Goal: Task Accomplishment & Management: Complete application form

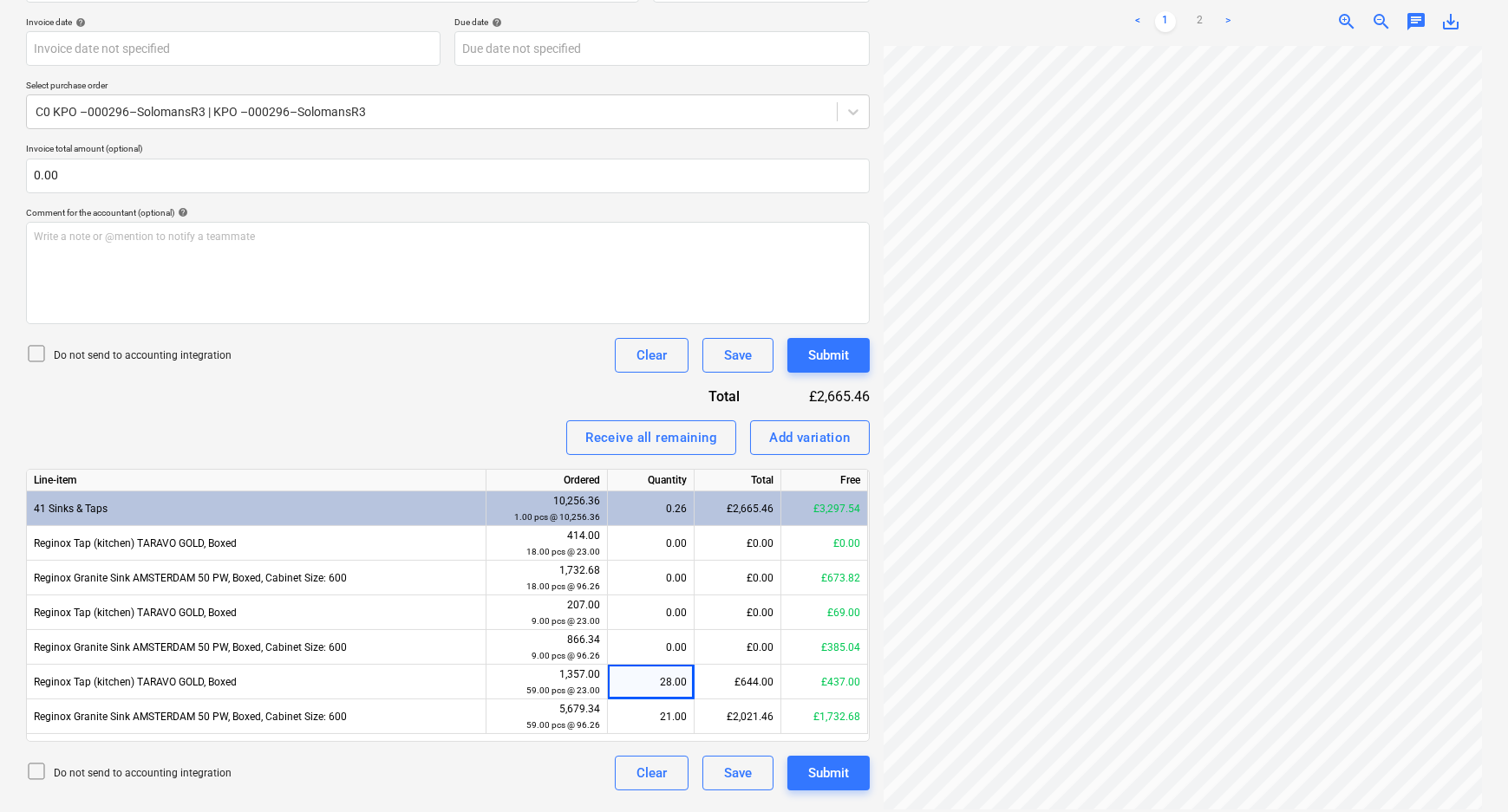
scroll to position [112, 134]
click at [740, 683] on div "£644.00" at bounding box center [738, 682] width 87 height 35
type input "651.24"
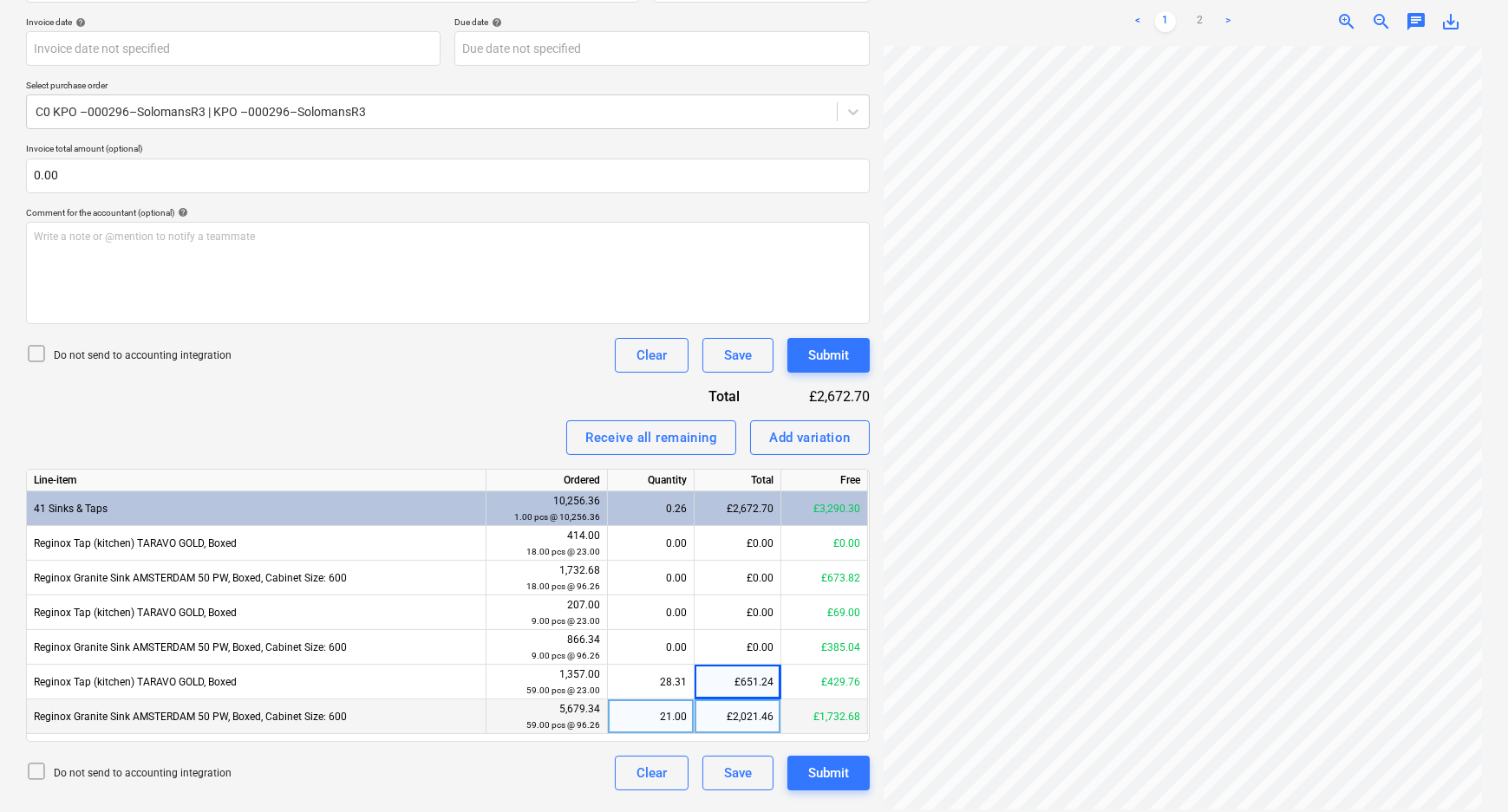
click at [742, 716] on div "£2,021.46" at bounding box center [738, 716] width 87 height 35
click at [736, 719] on div "£2,021.46" at bounding box center [738, 716] width 87 height 35
type input "1680.80"
click at [523, 782] on div "Do not send to accounting integration Clear Save Submit" at bounding box center [448, 773] width 844 height 35
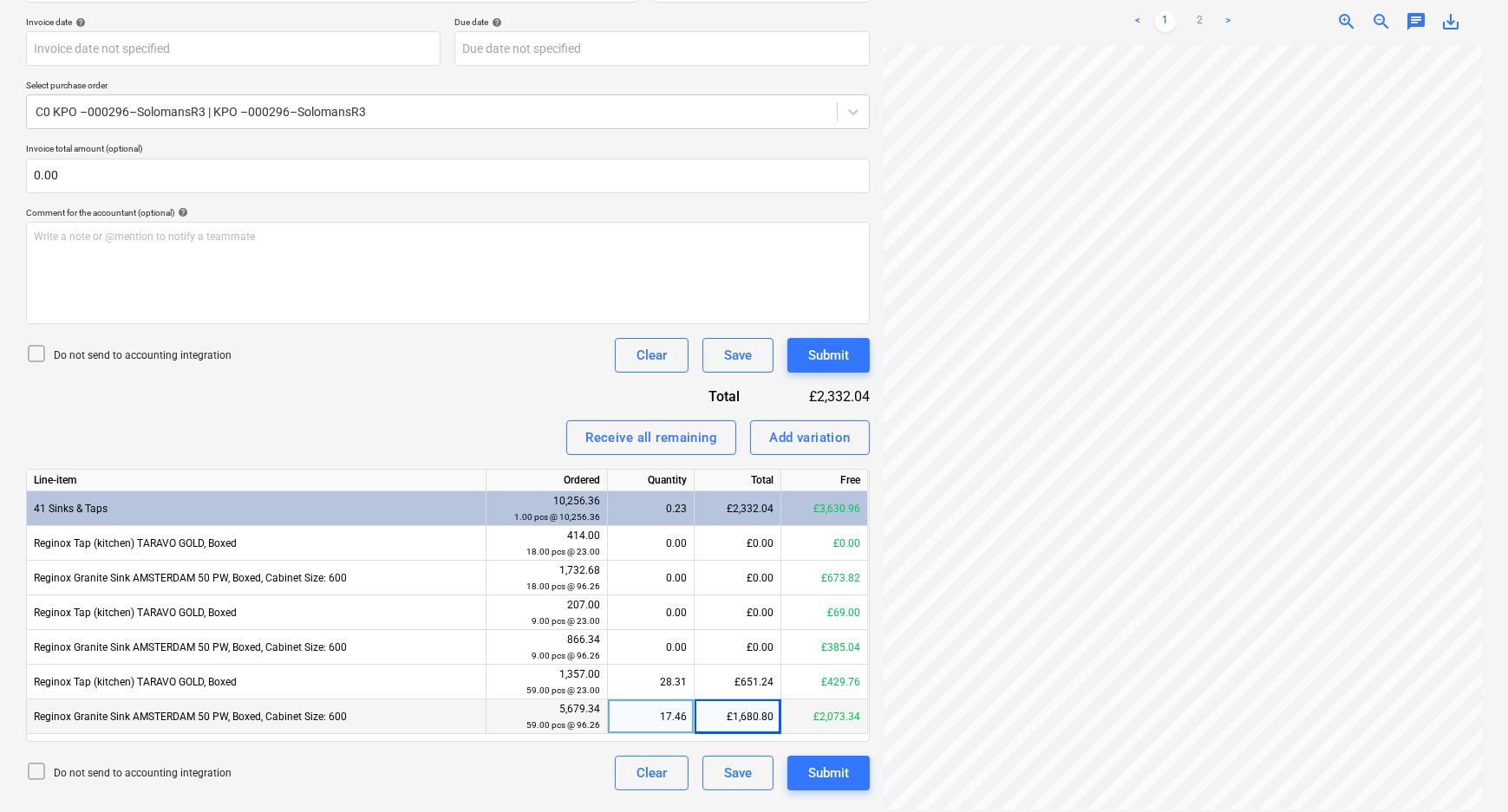
click at [768, 717] on div "£1,680.80" at bounding box center [738, 716] width 87 height 35
type input "1764.84"
click at [756, 683] on div "£651.24" at bounding box center [738, 682] width 87 height 35
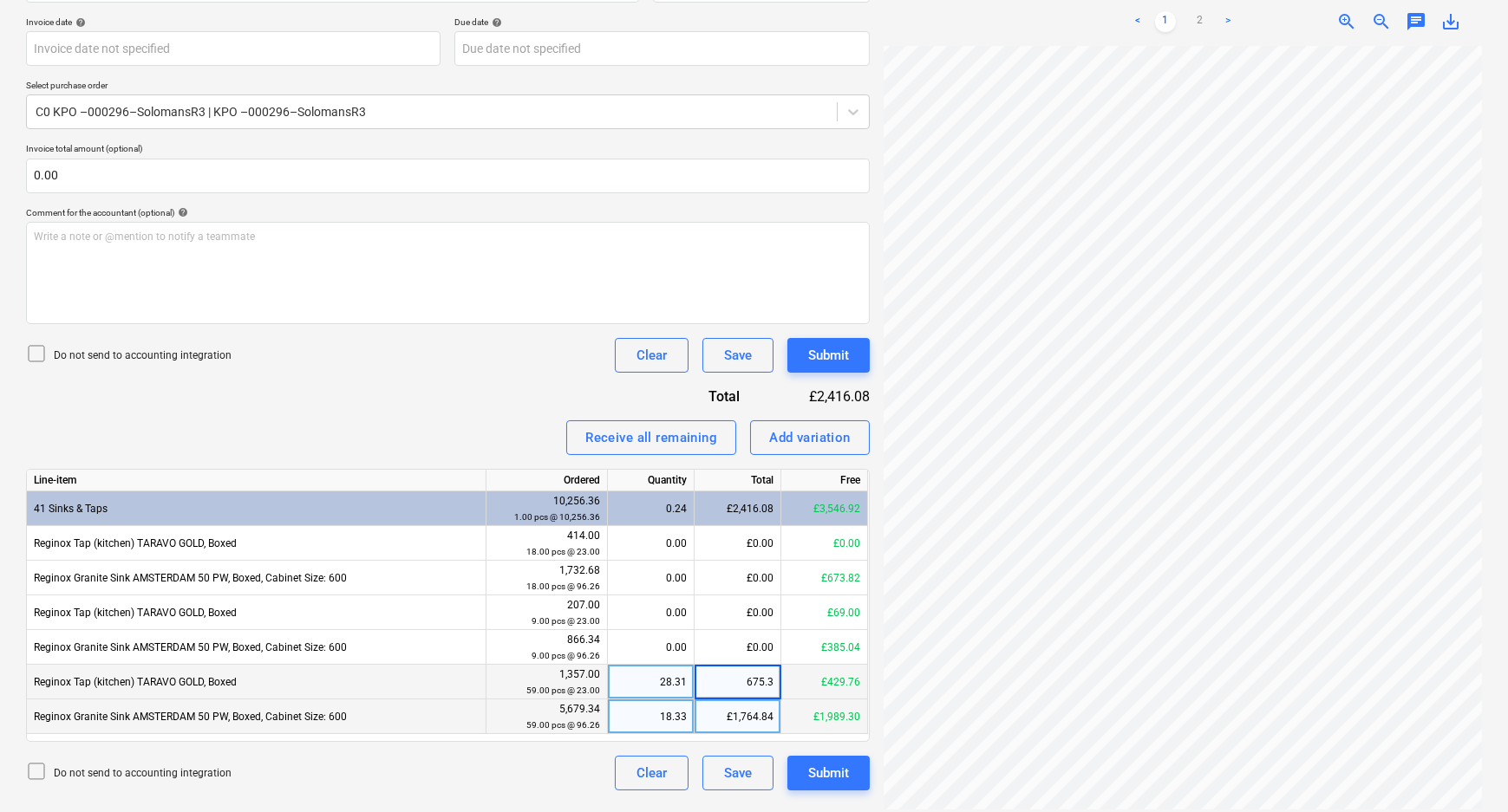
type input "675.36"
click at [545, 779] on div "Do not send to accounting integration Clear Save Submit" at bounding box center [448, 773] width 844 height 35
click at [838, 776] on div "Submit" at bounding box center [829, 774] width 41 height 22
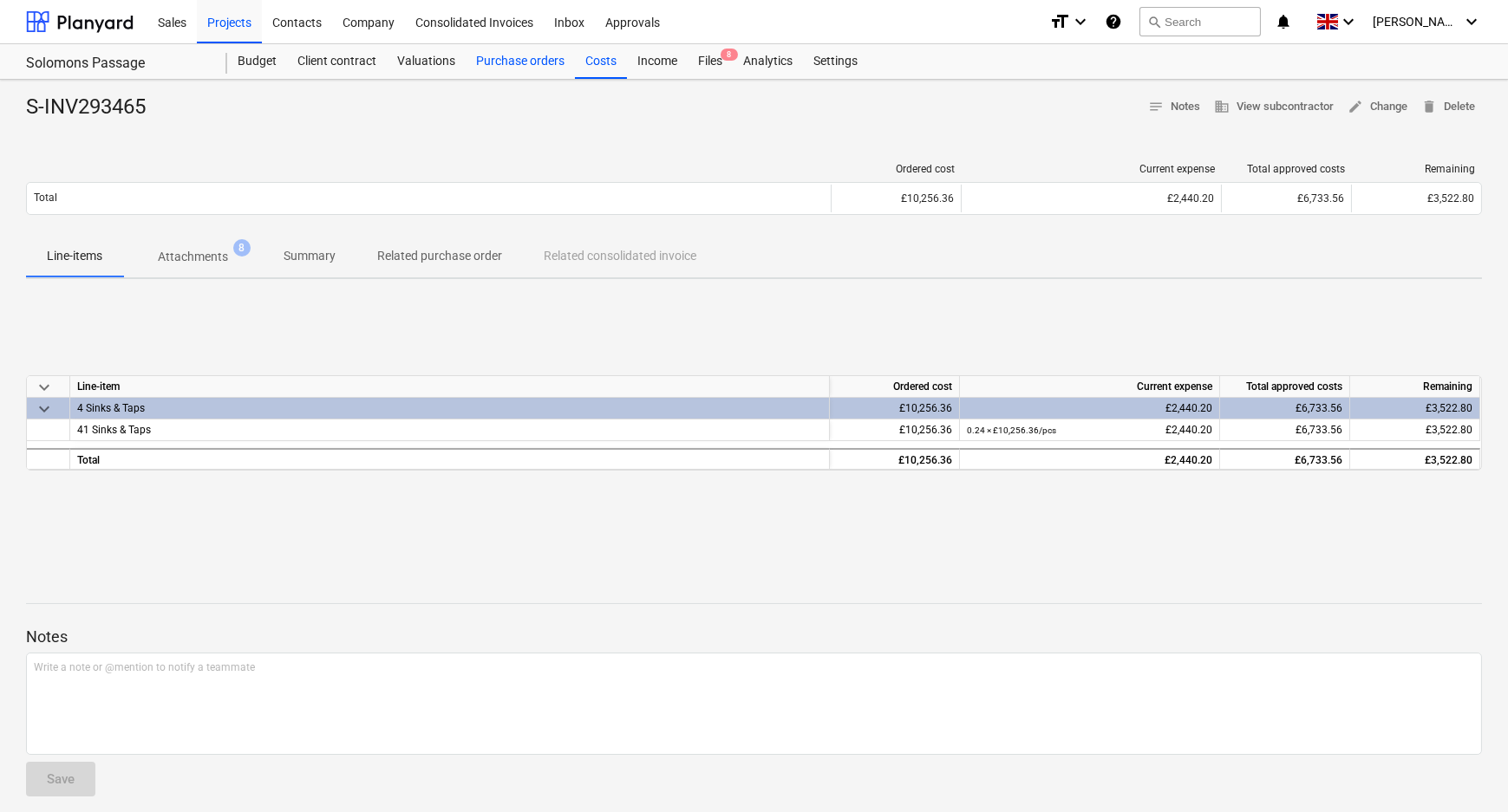
click at [551, 66] on div "Purchase orders" at bounding box center [520, 61] width 110 height 35
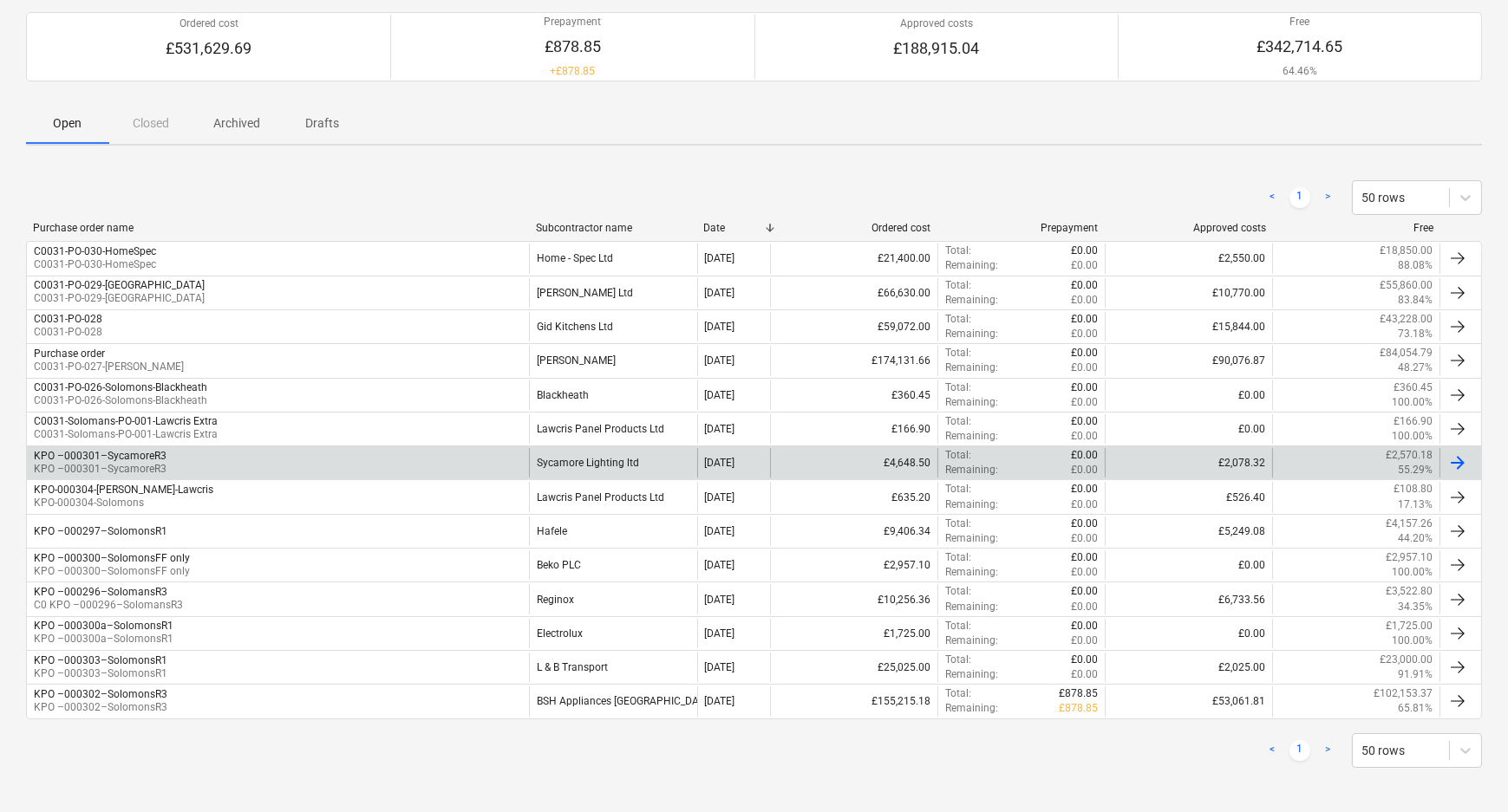
scroll to position [153, 0]
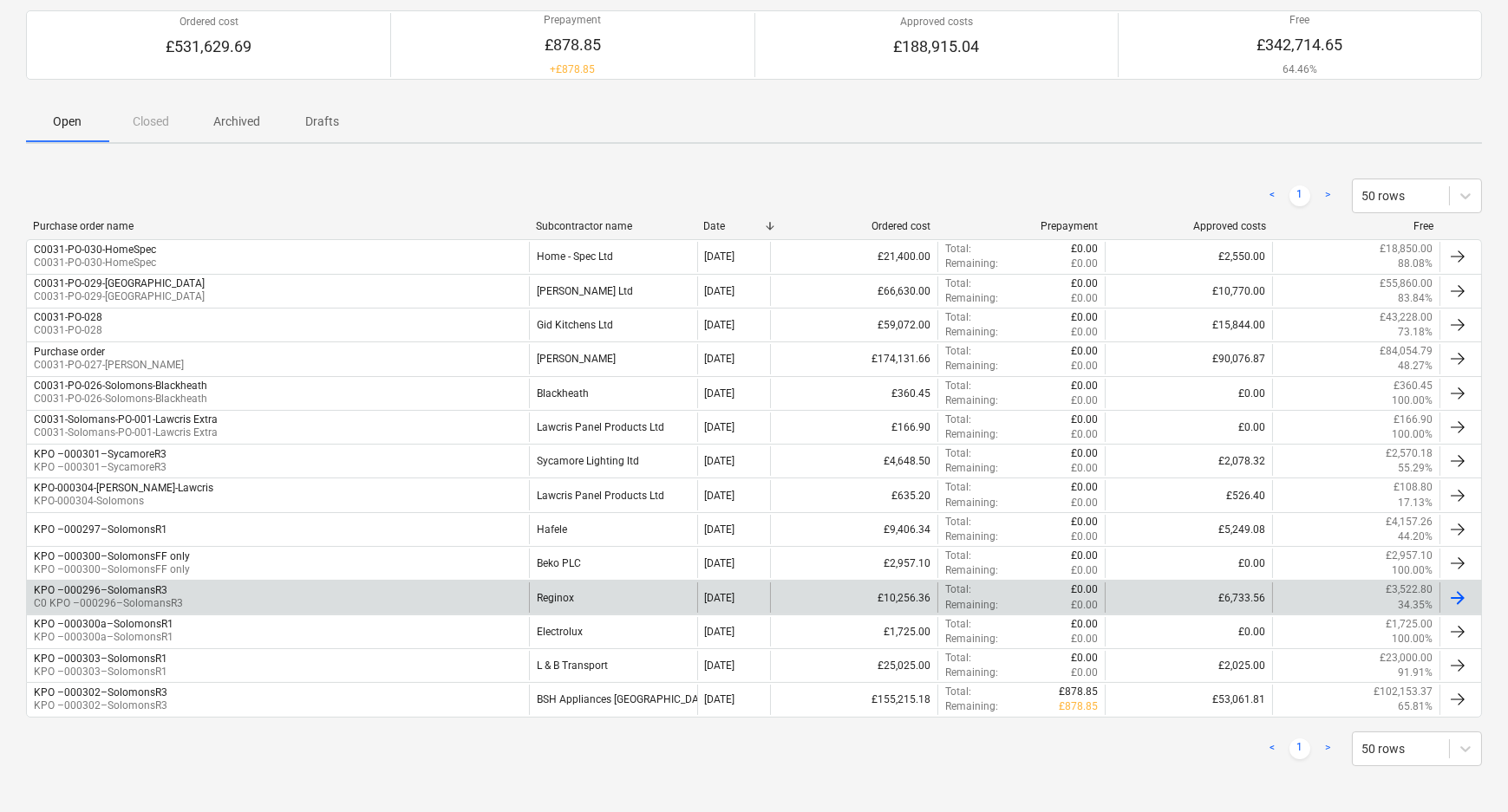
click at [267, 592] on div "KPO –000296–SolomansR3 C0 KPO –000296–SolomansR3" at bounding box center [278, 597] width 502 height 29
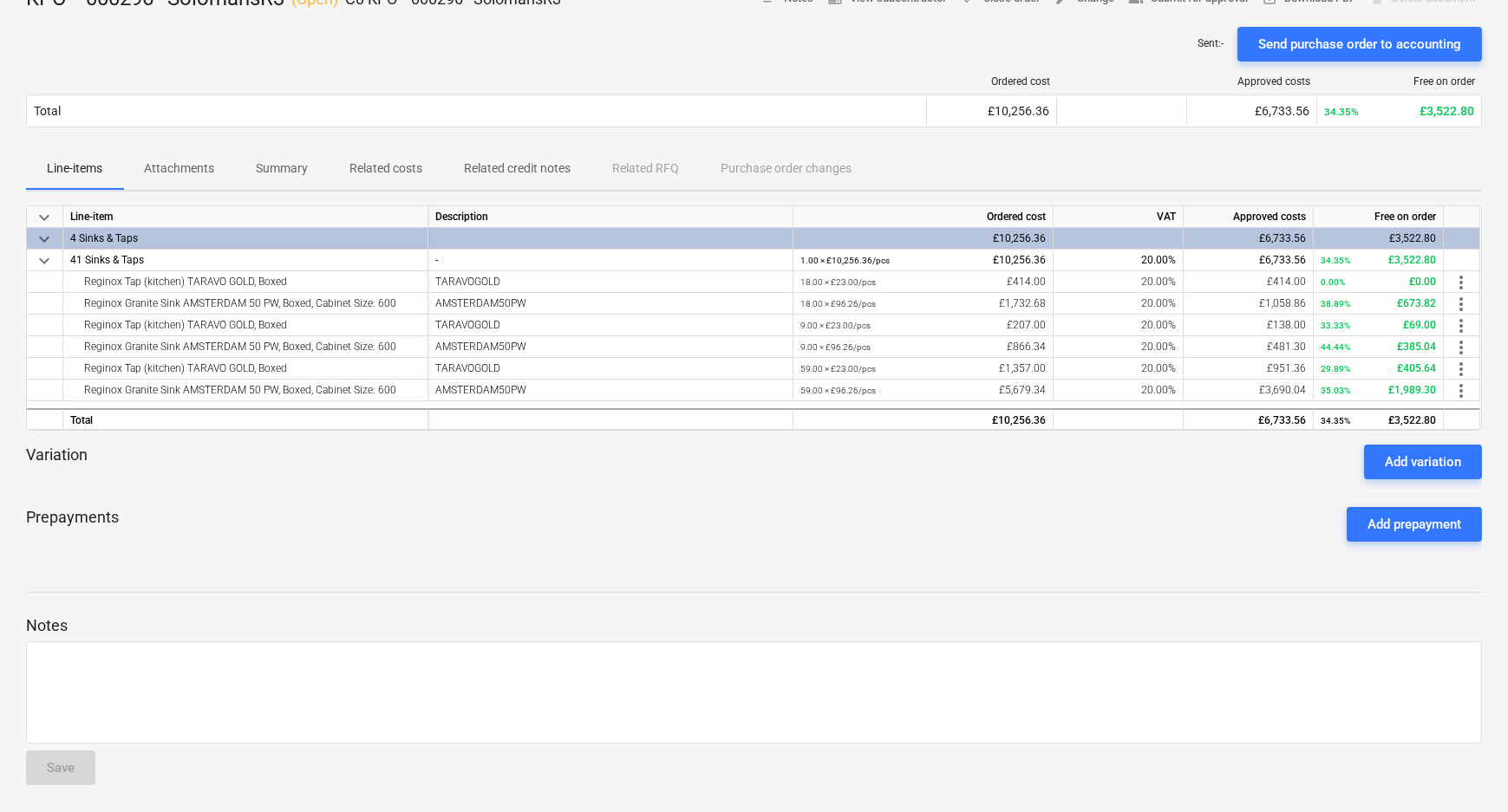
scroll to position [153, 0]
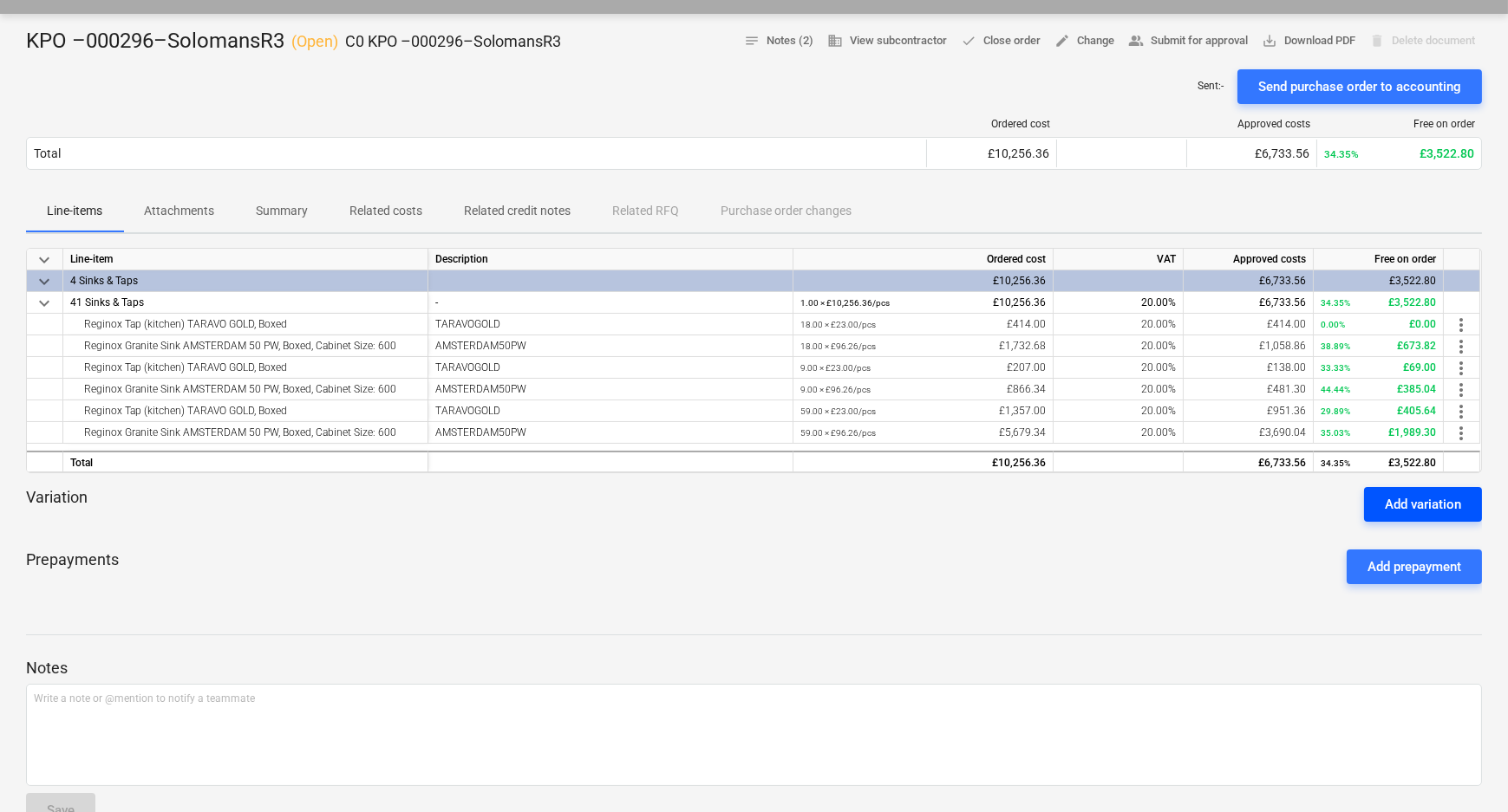
click at [1441, 509] on div "Add variation" at bounding box center [1422, 505] width 76 height 22
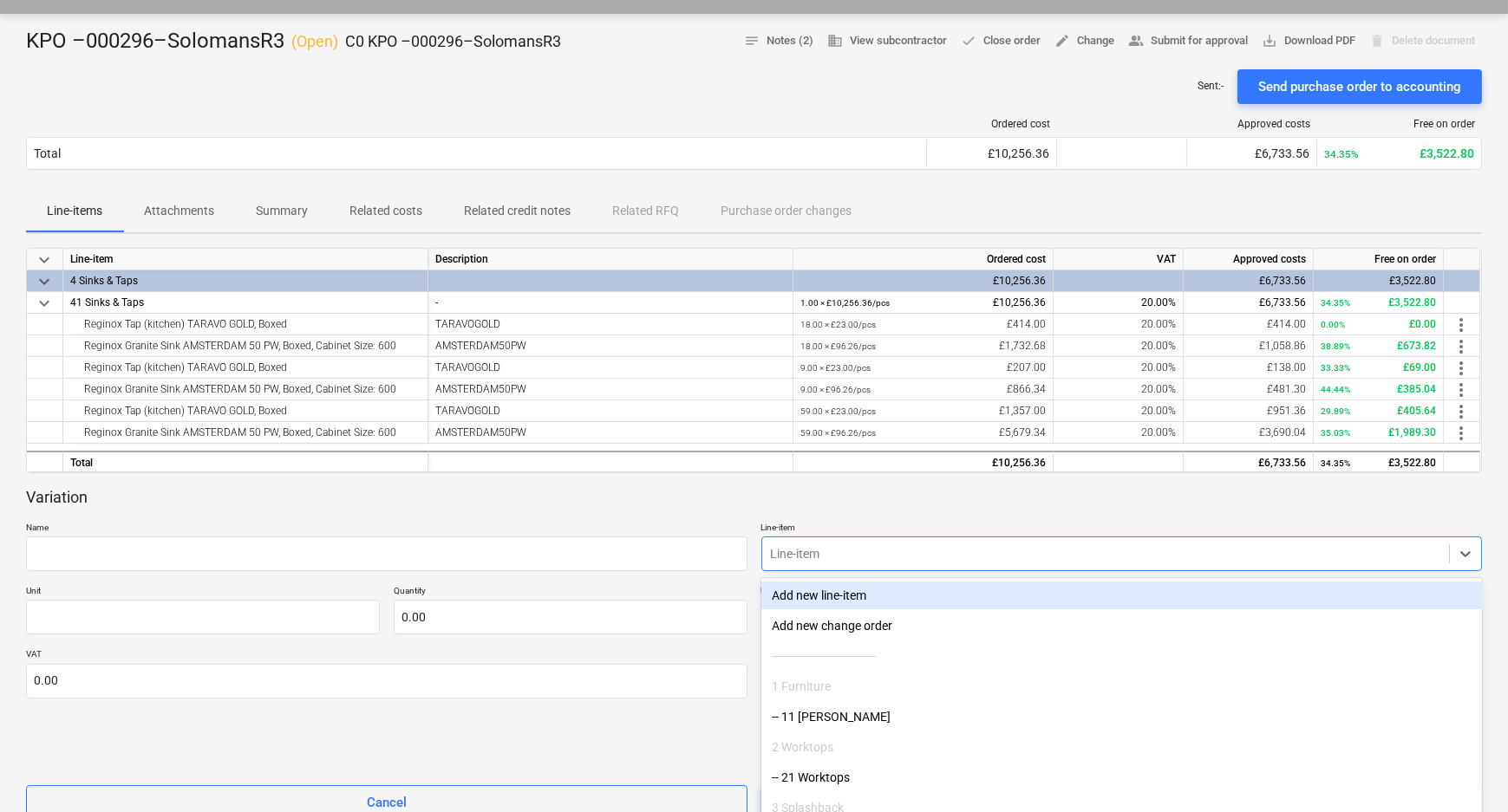
click at [918, 546] on body "Sales Projects Contacts Company Consolidated Invoices Inbox Approvals format_si…" at bounding box center [754, 253] width 1508 height 812
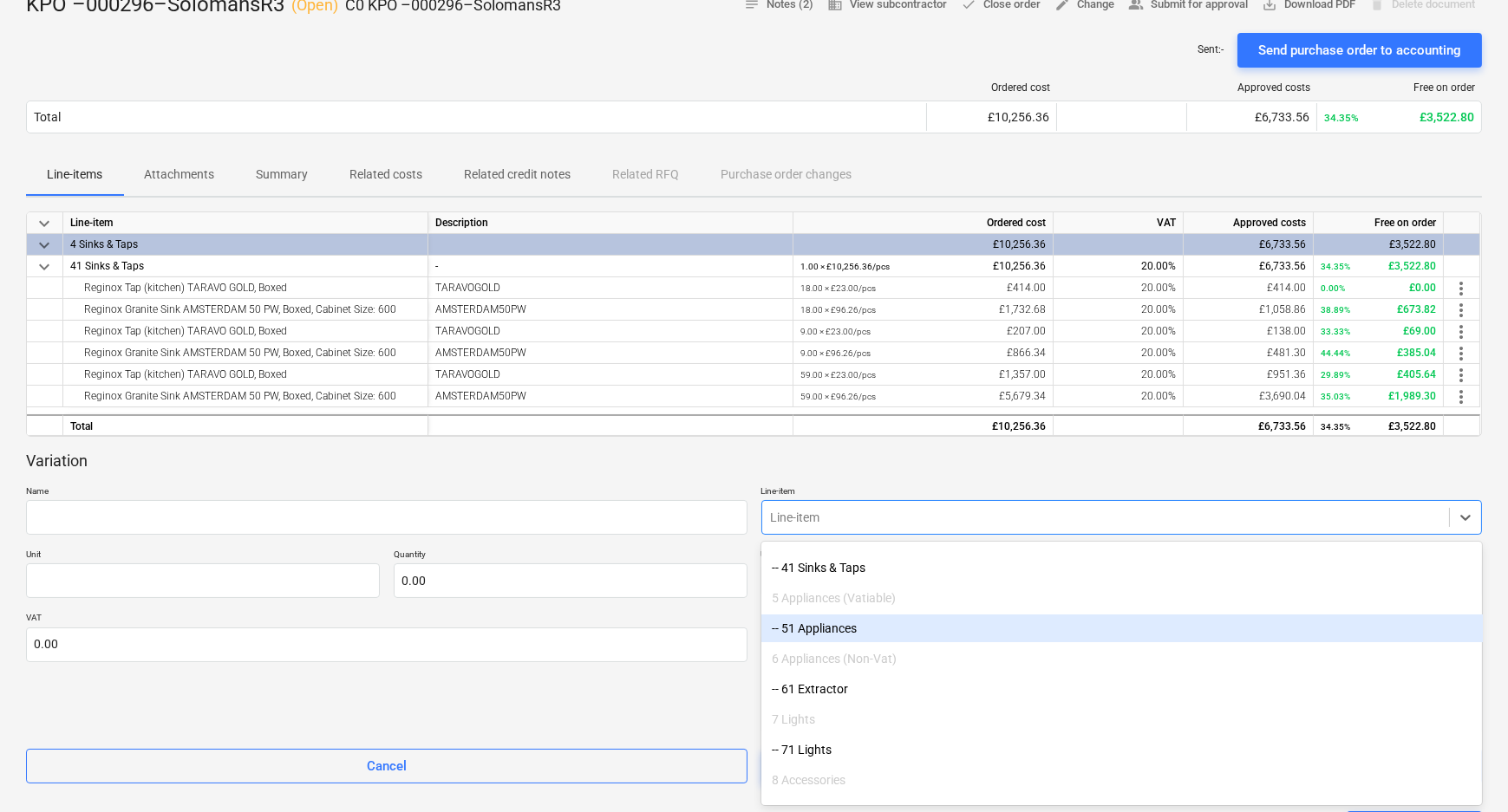
scroll to position [236, 0]
click at [865, 624] on div "-- 41 Sinks & Taps" at bounding box center [1122, 627] width 721 height 28
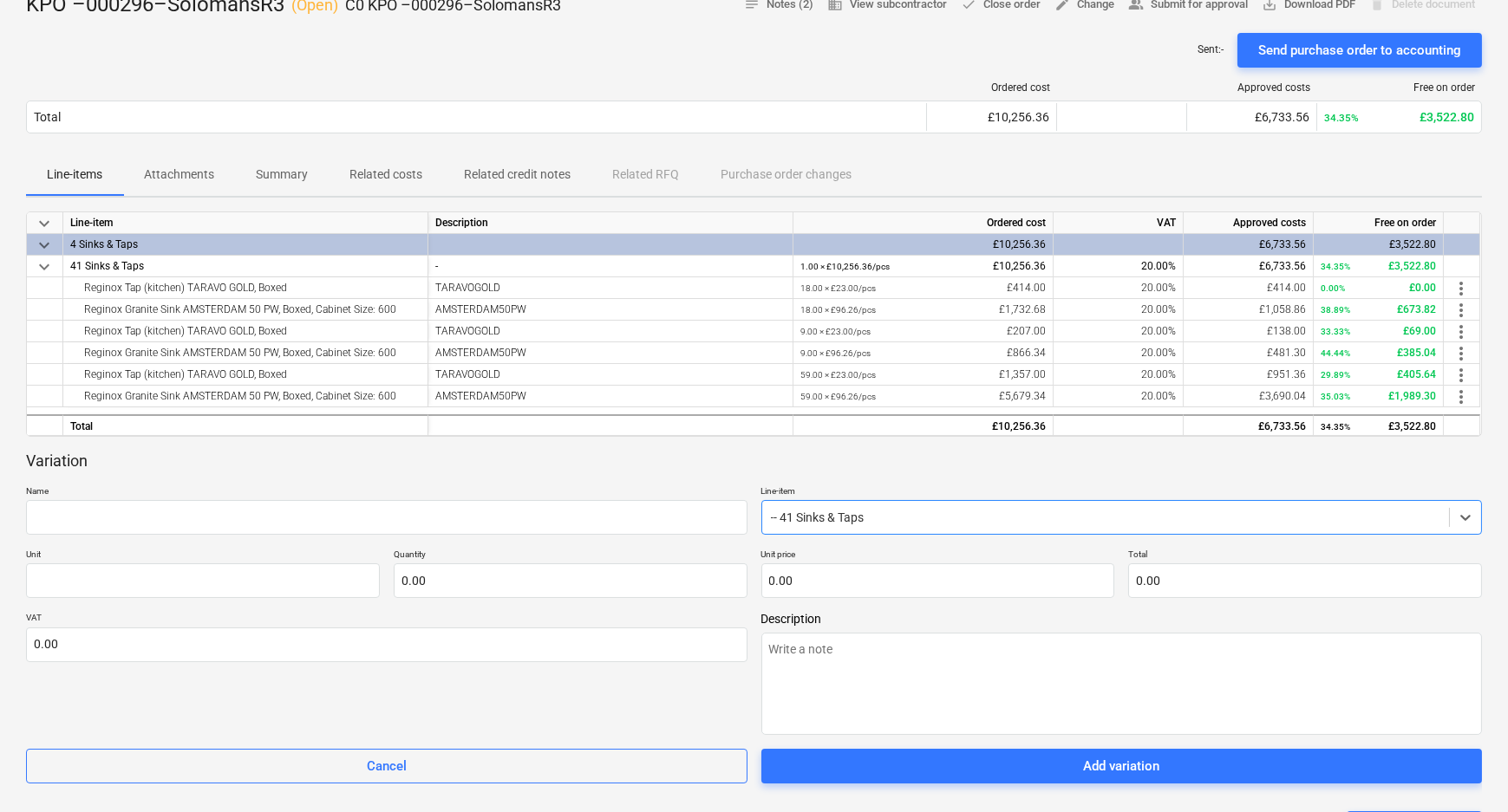
click at [524, 457] on div "Variation" at bounding box center [754, 461] width 1456 height 21
click at [290, 574] on input "text" at bounding box center [203, 581] width 354 height 35
type textarea "x"
type input "p"
type textarea "x"
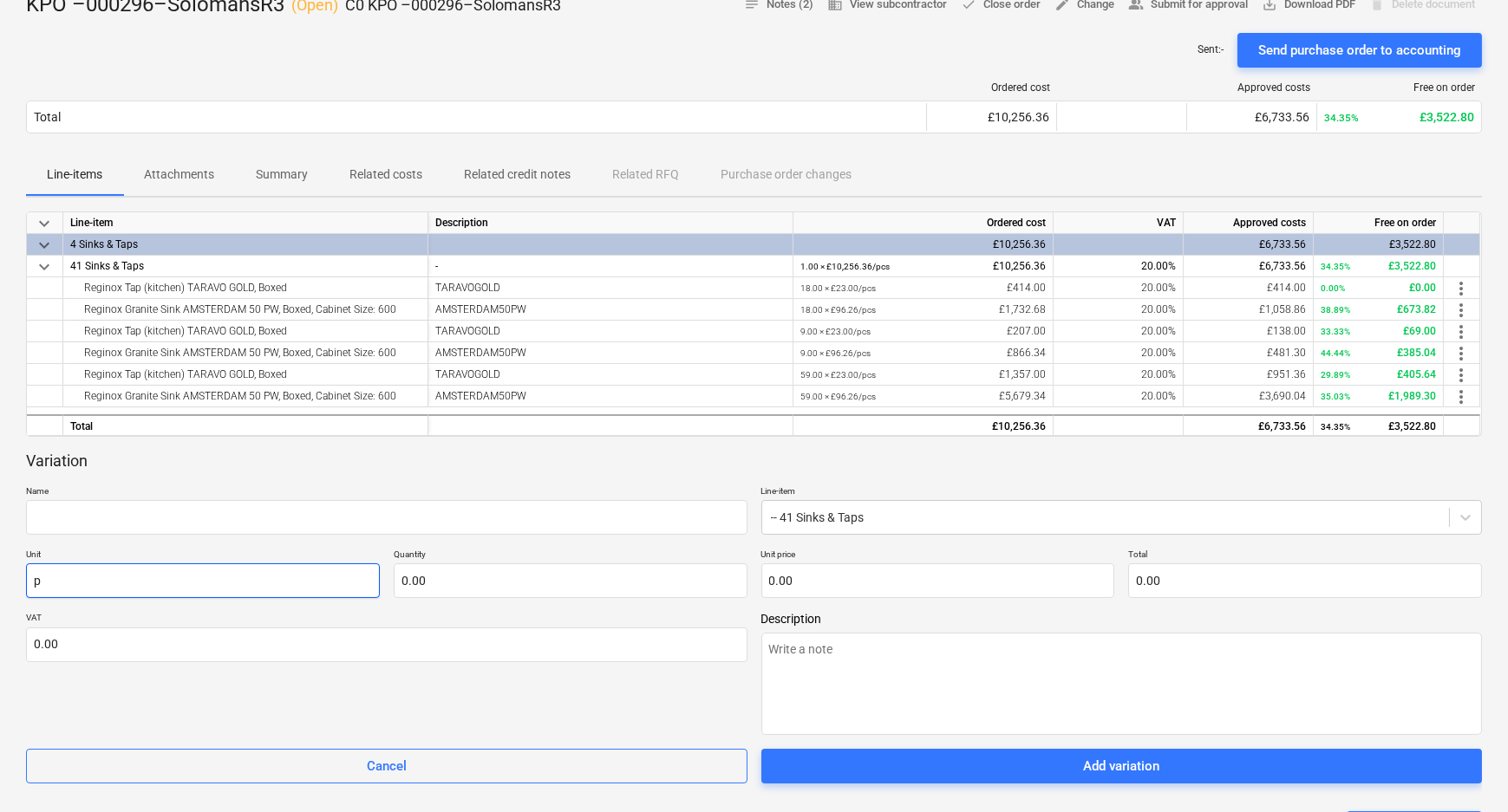
type input "pc"
type textarea "x"
type input "pcs"
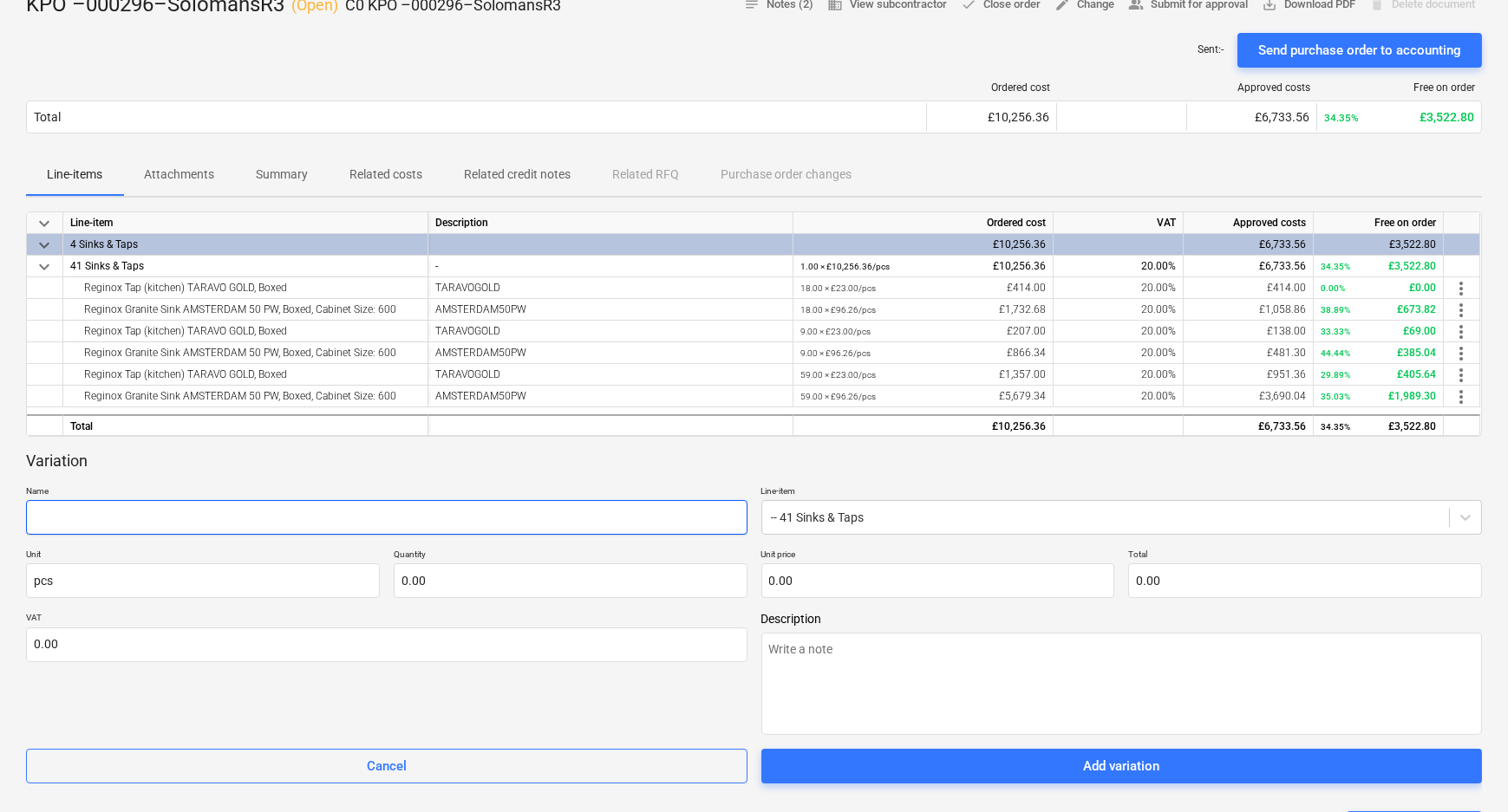
click at [275, 513] on input "text" at bounding box center [387, 517] width 721 height 35
type textarea "x"
type input "S"
type textarea "x"
type input "Si"
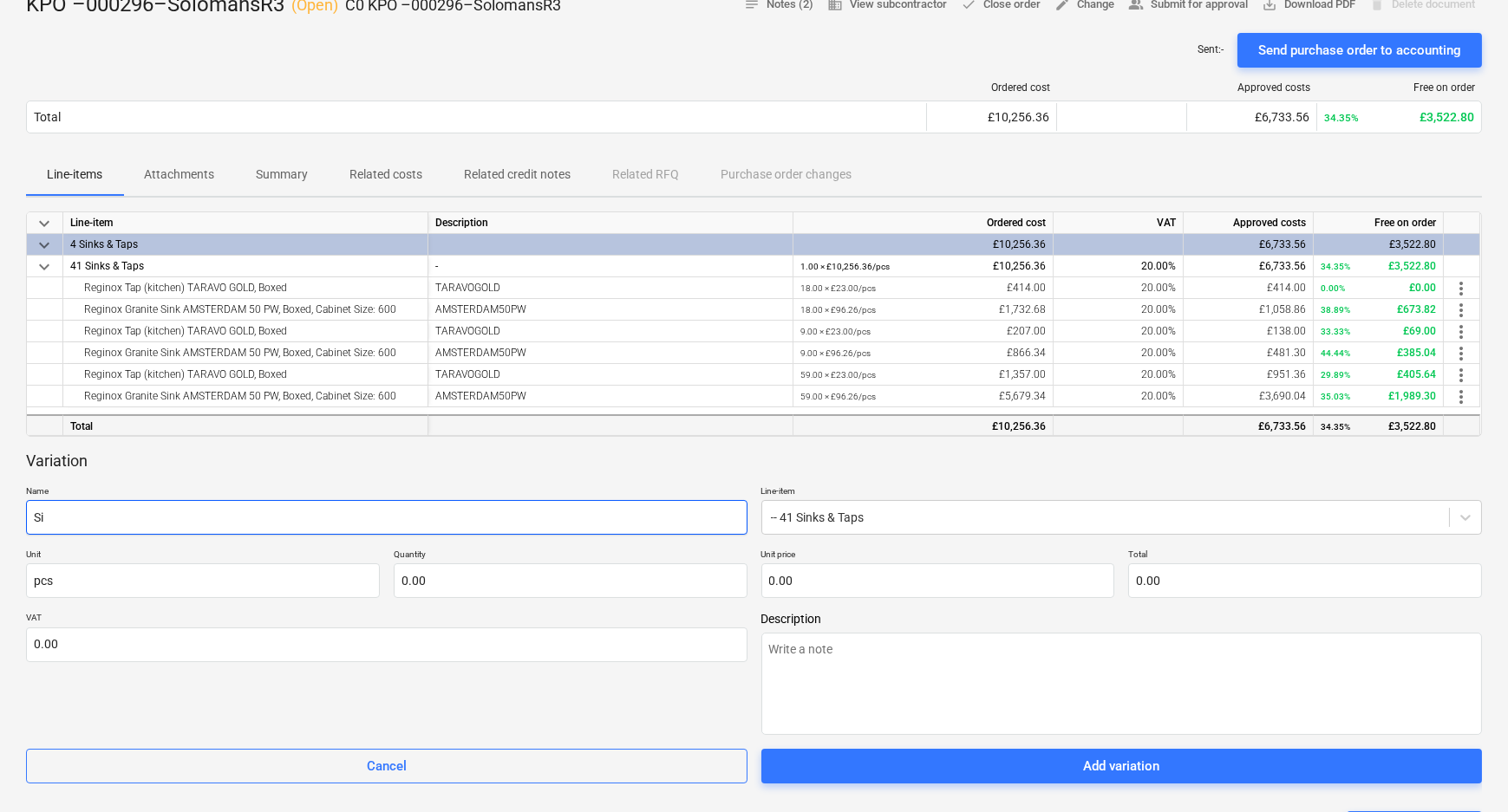
type textarea "x"
type input "Sin"
type textarea "x"
type input "Sink"
type textarea "x"
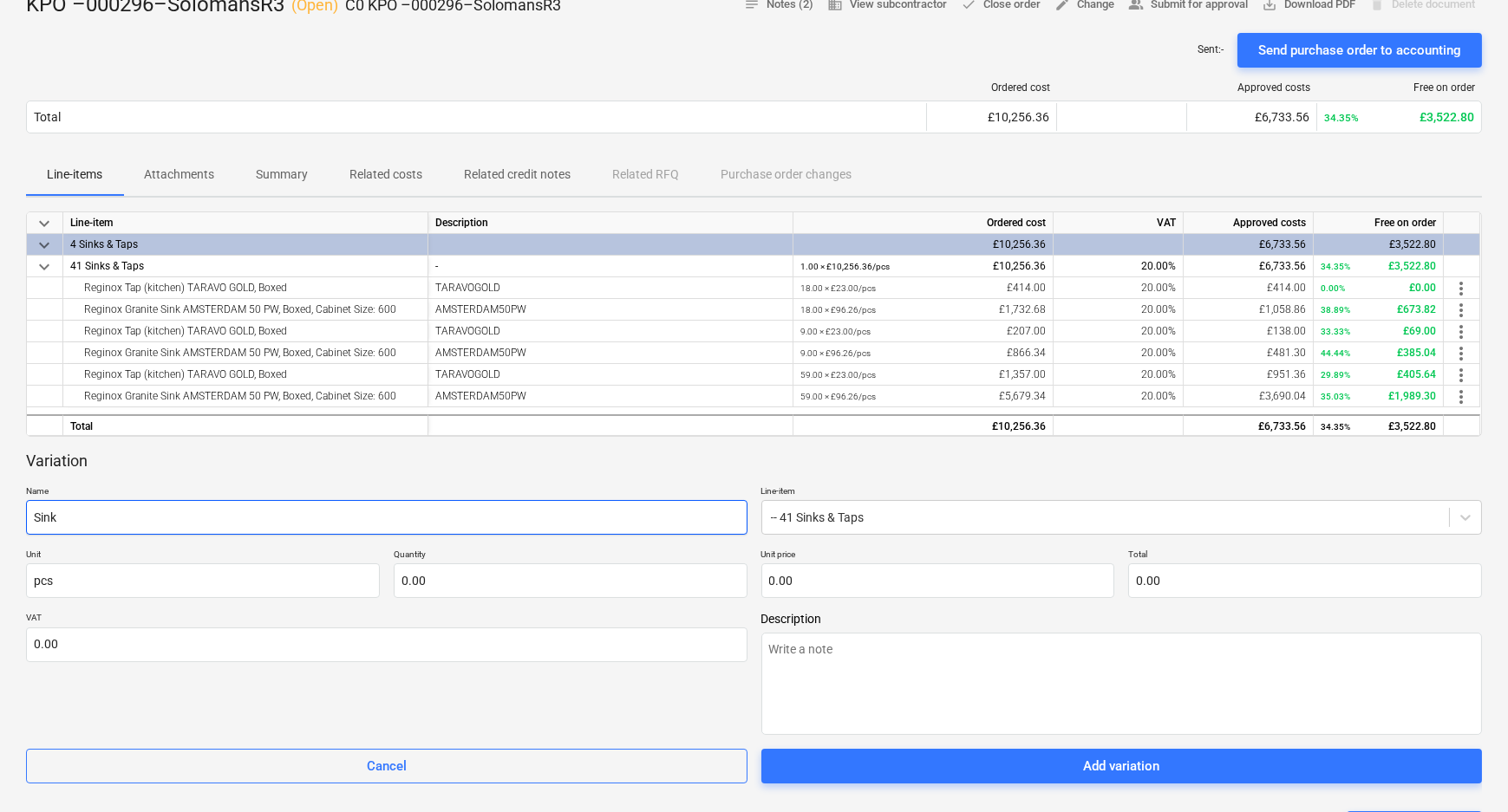
type input "Sink"
type textarea "x"
type input "Sink p"
type textarea "x"
type input "Sink pr"
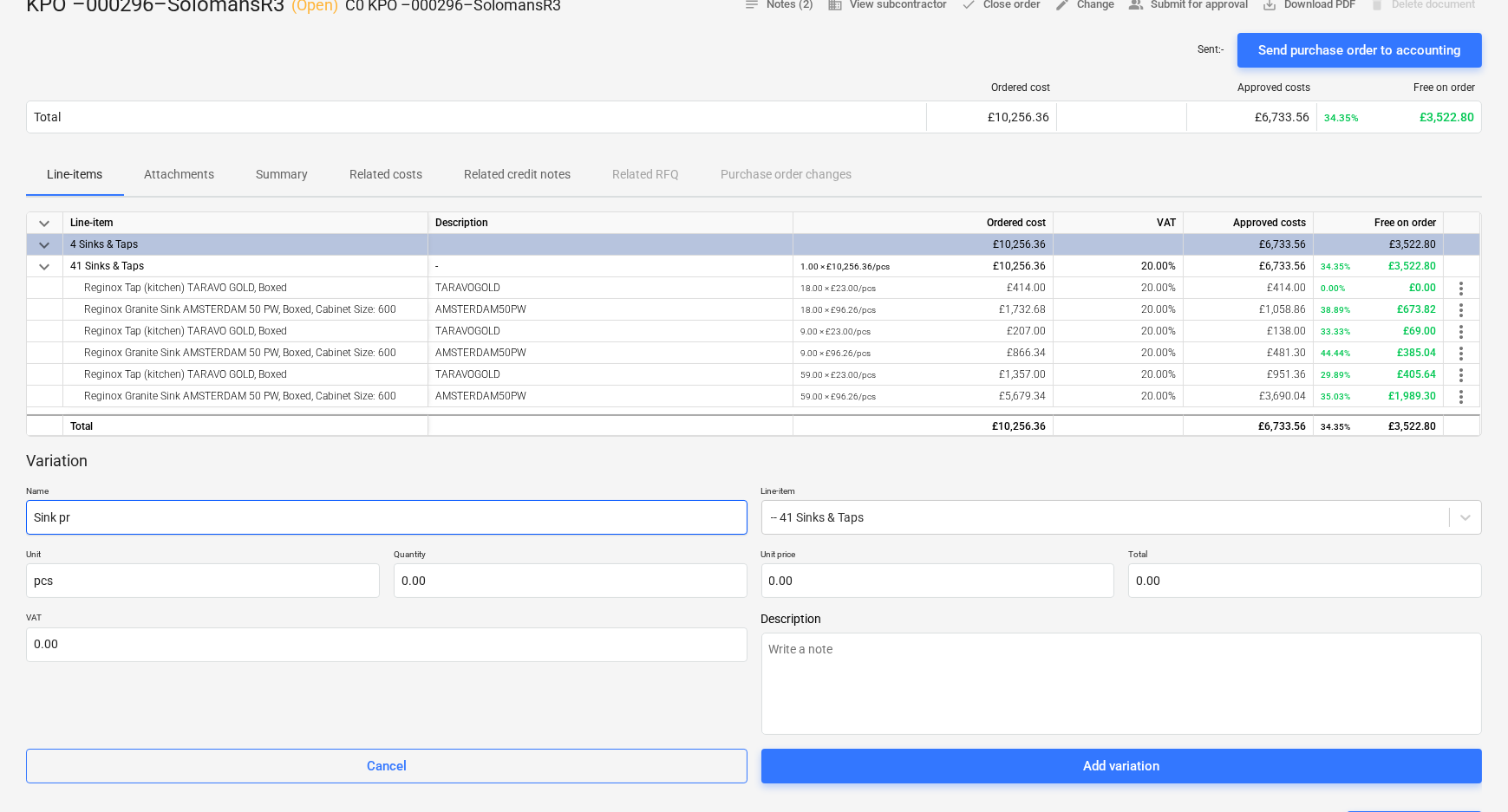
type textarea "x"
type input "Sink pri"
type textarea "x"
type input "Sink pric"
type textarea "x"
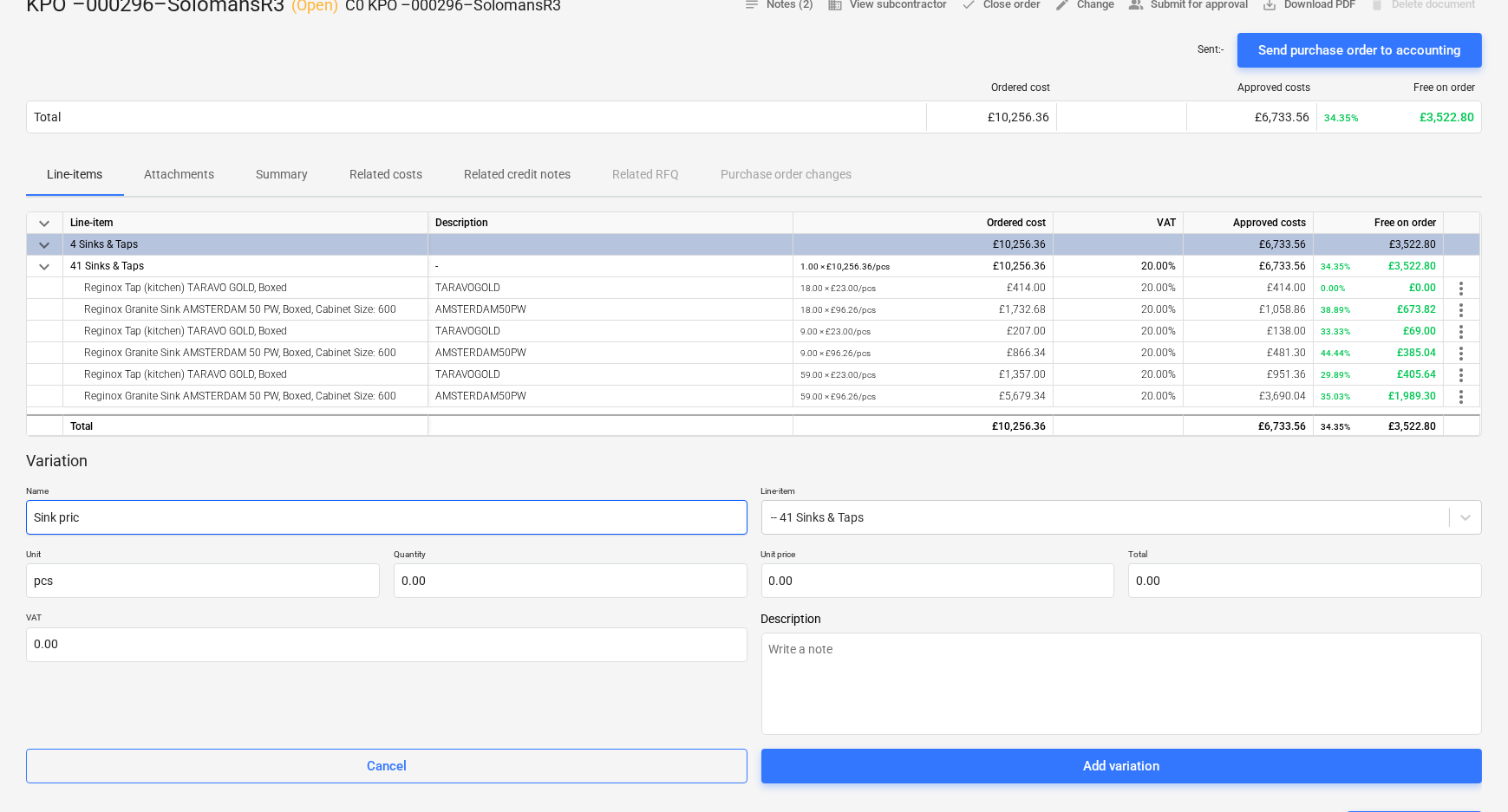
type input "Sink price"
type textarea "x"
type input "Sink price"
type textarea "x"
type input "Sink price a"
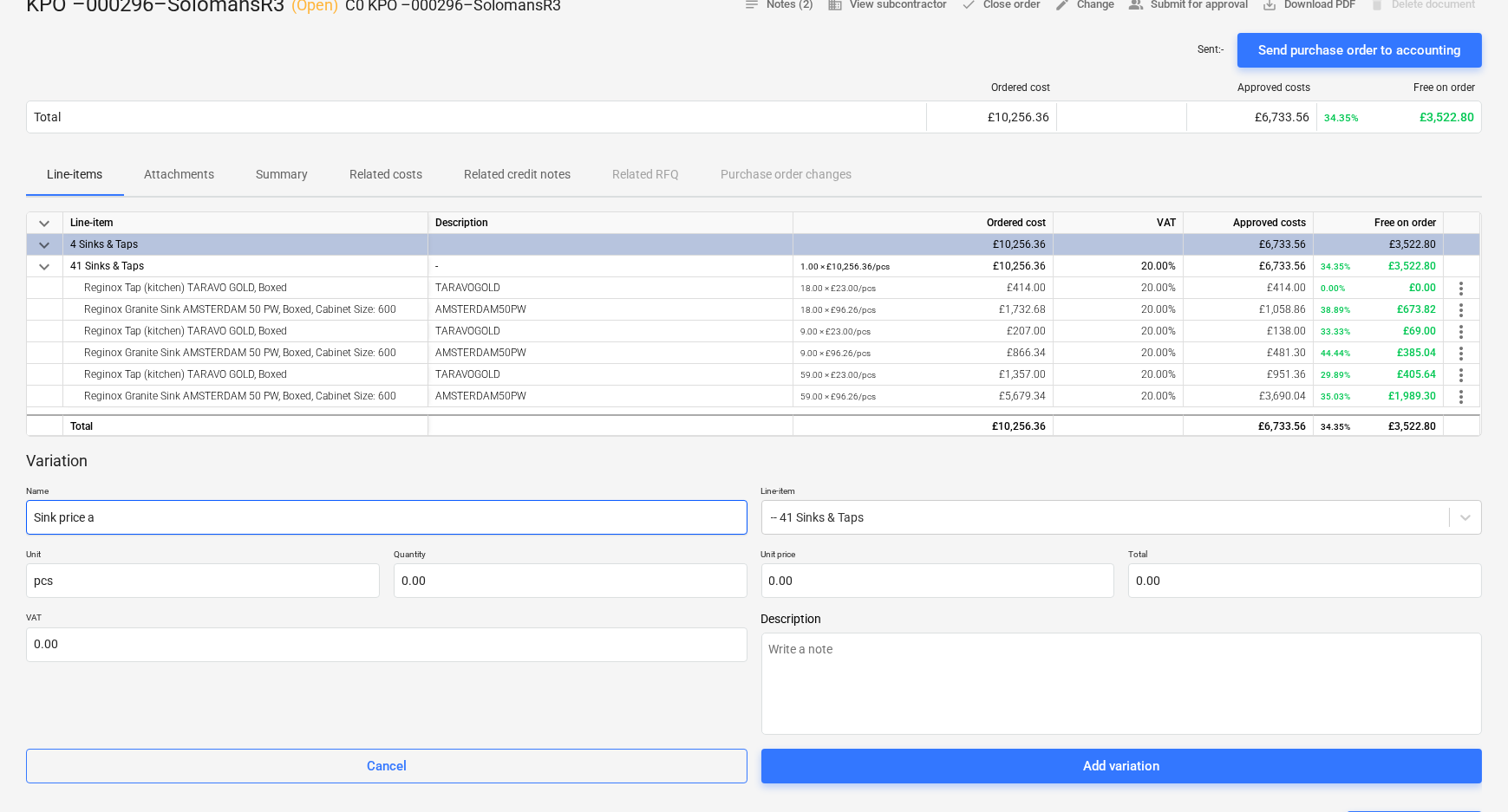
type textarea "x"
type input "Sink price am"
type textarea "x"
type input "Sink price ame"
type textarea "x"
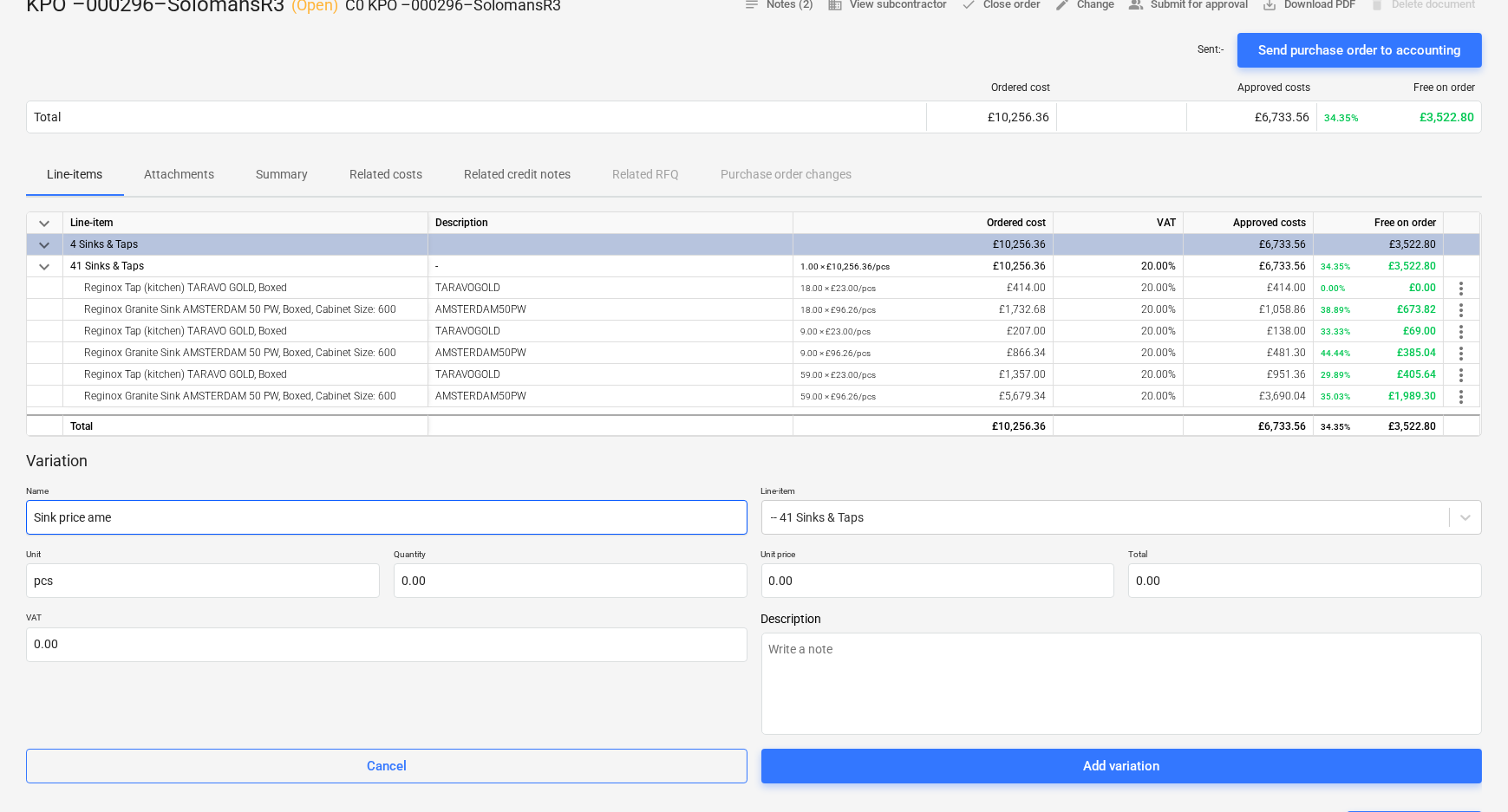
type input "Sink price [MEDICAL_DATA]"
type textarea "x"
type input "Sink price amend"
type textarea "x"
type input "Sink price amend"
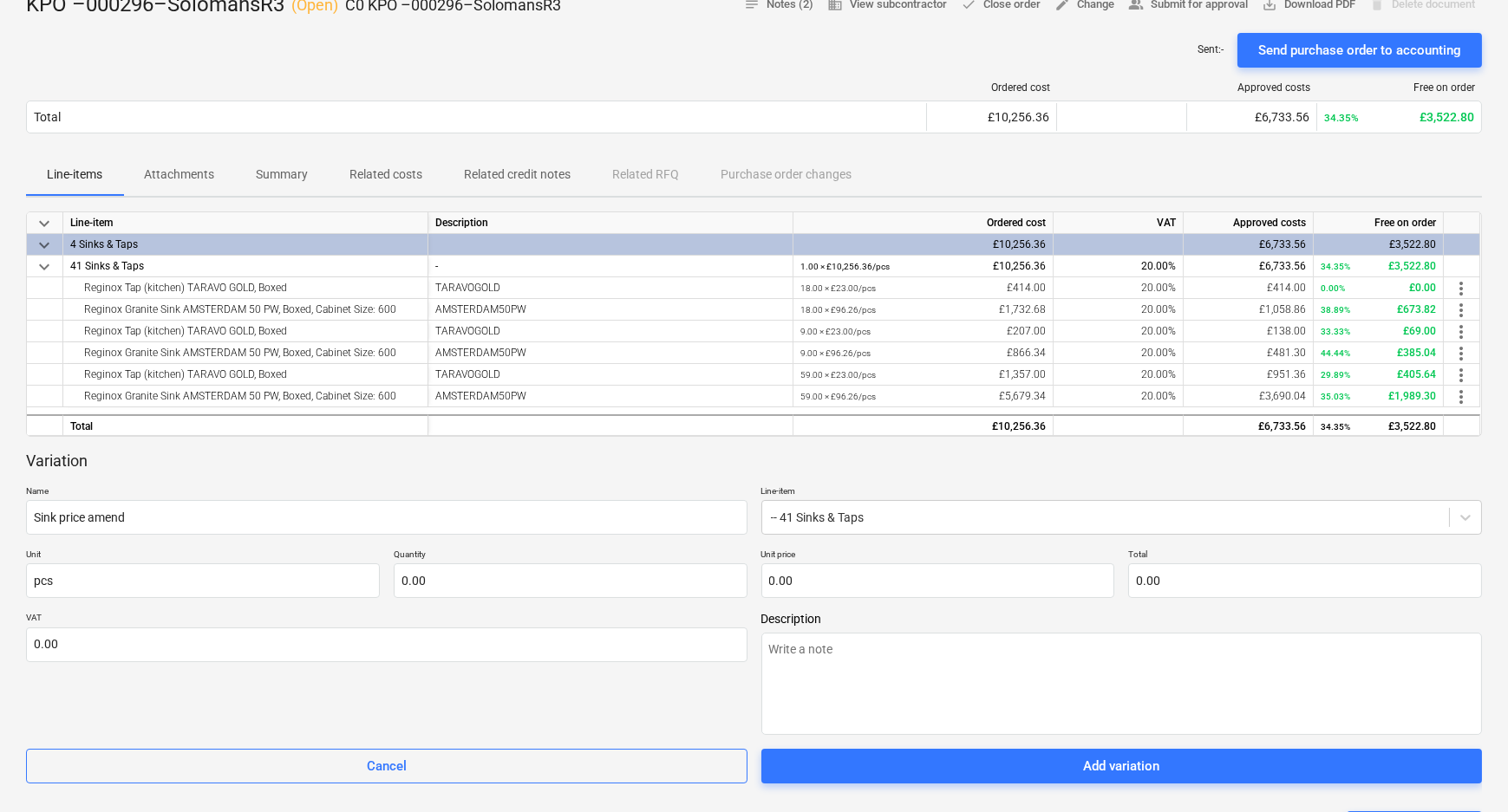
click at [452, 601] on div "Variation Name Sink price amend Line-item -- 41 Sinks & Taps Unit pcs Quantity …" at bounding box center [754, 617] width 1456 height 333
click at [465, 575] on input "text" at bounding box center [570, 581] width 354 height 35
type input "0.00"
click at [950, 575] on input "text" at bounding box center [939, 581] width 354 height 35
type input "0.00"
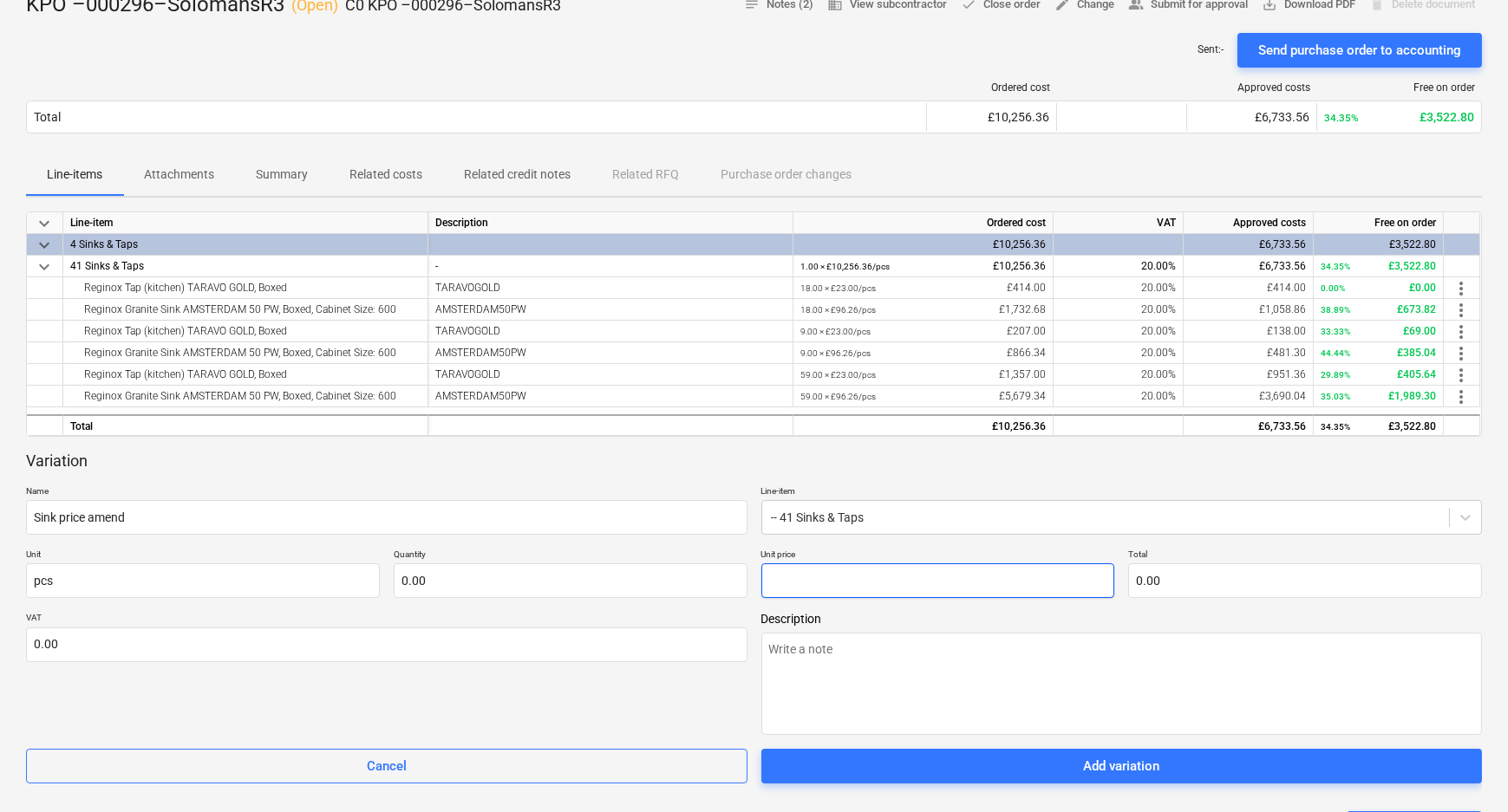
click at [807, 568] on input "text" at bounding box center [939, 581] width 354 height 35
type textarea "x"
type input "1"
type textarea "x"
type input "12"
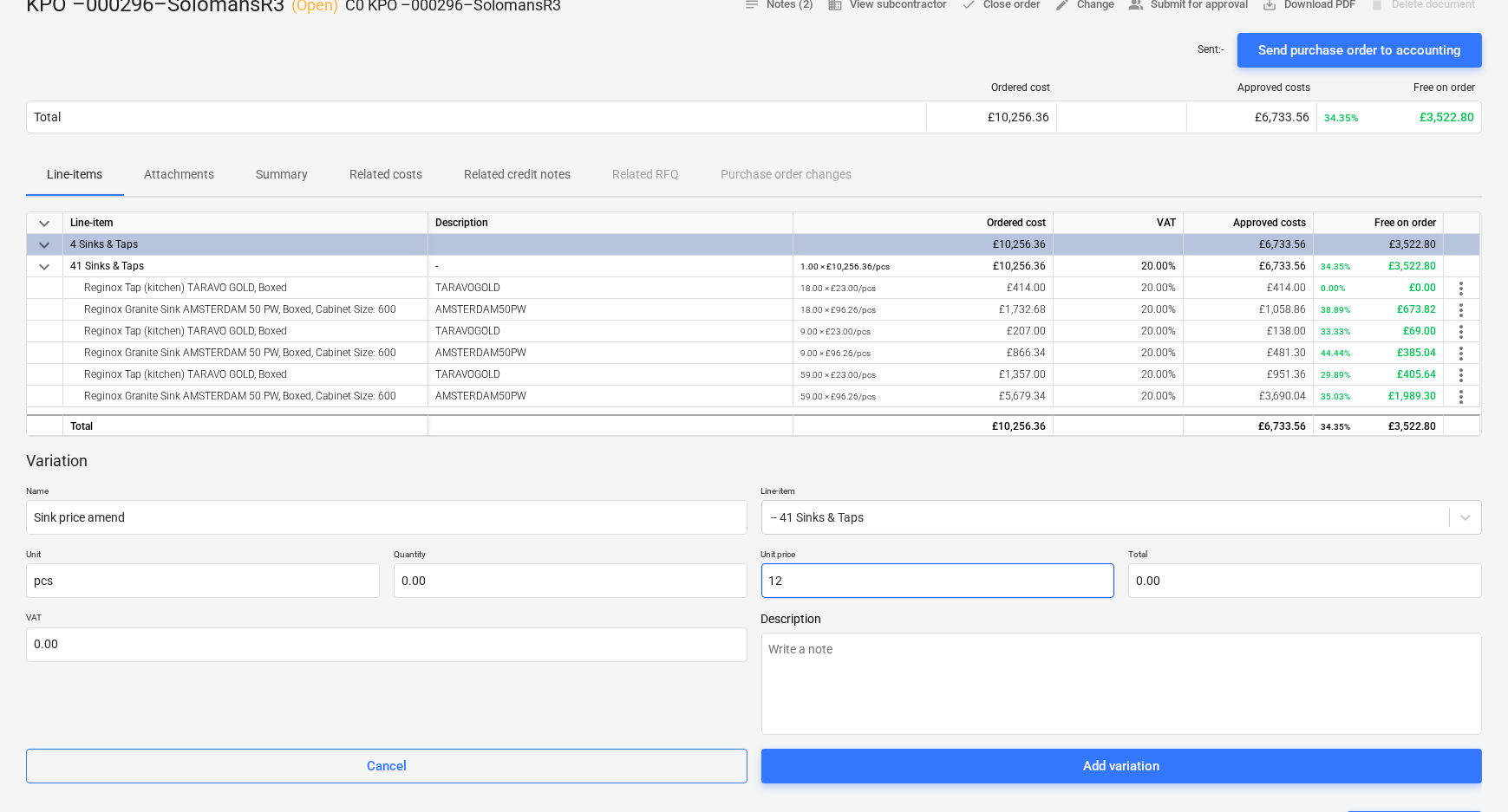
type textarea "x"
type input "12."
type textarea "x"
type input "12.2"
type textarea "x"
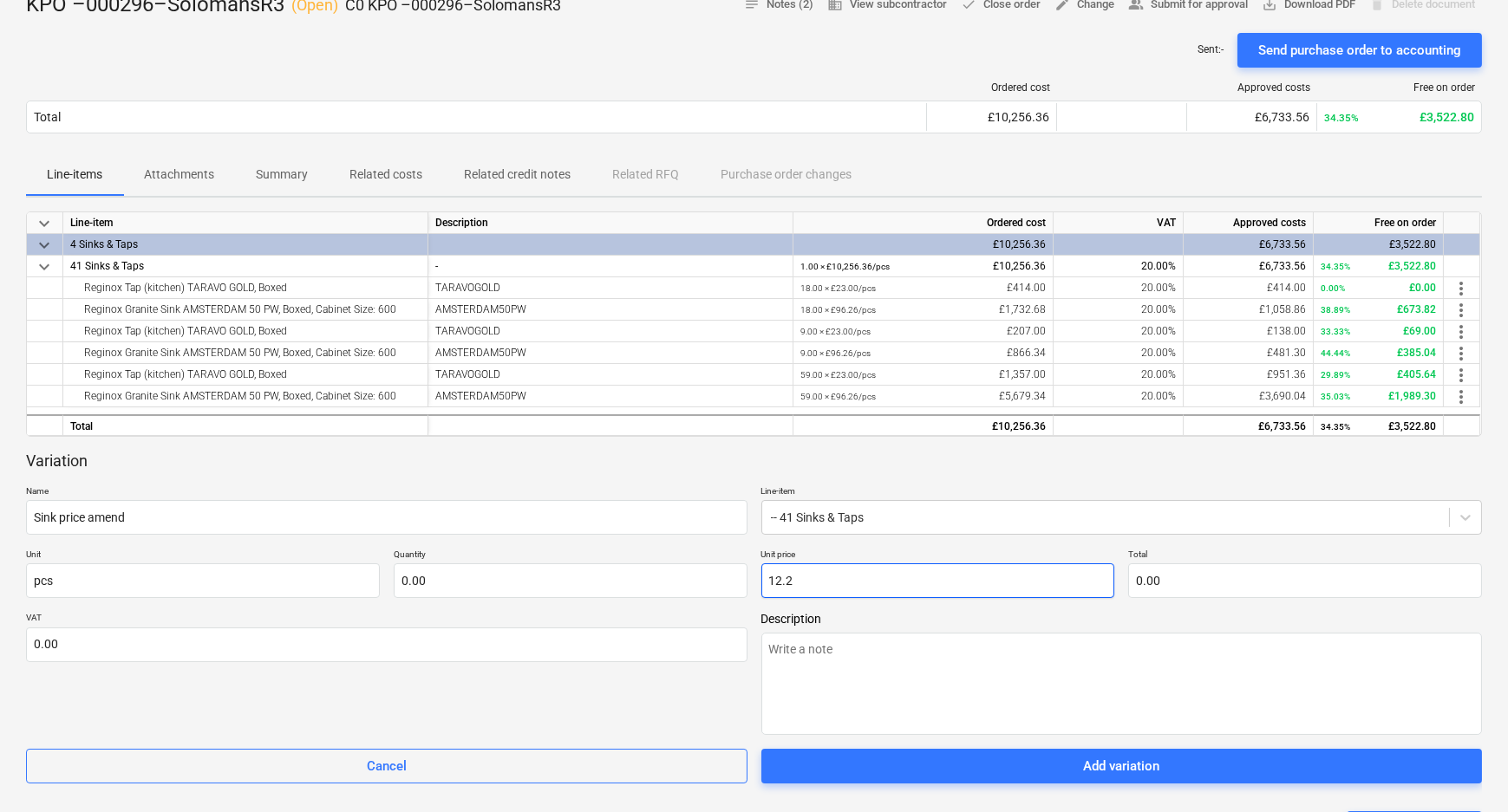
type input "12.22"
click at [770, 580] on input "12.22" at bounding box center [939, 581] width 354 height 35
type textarea "x"
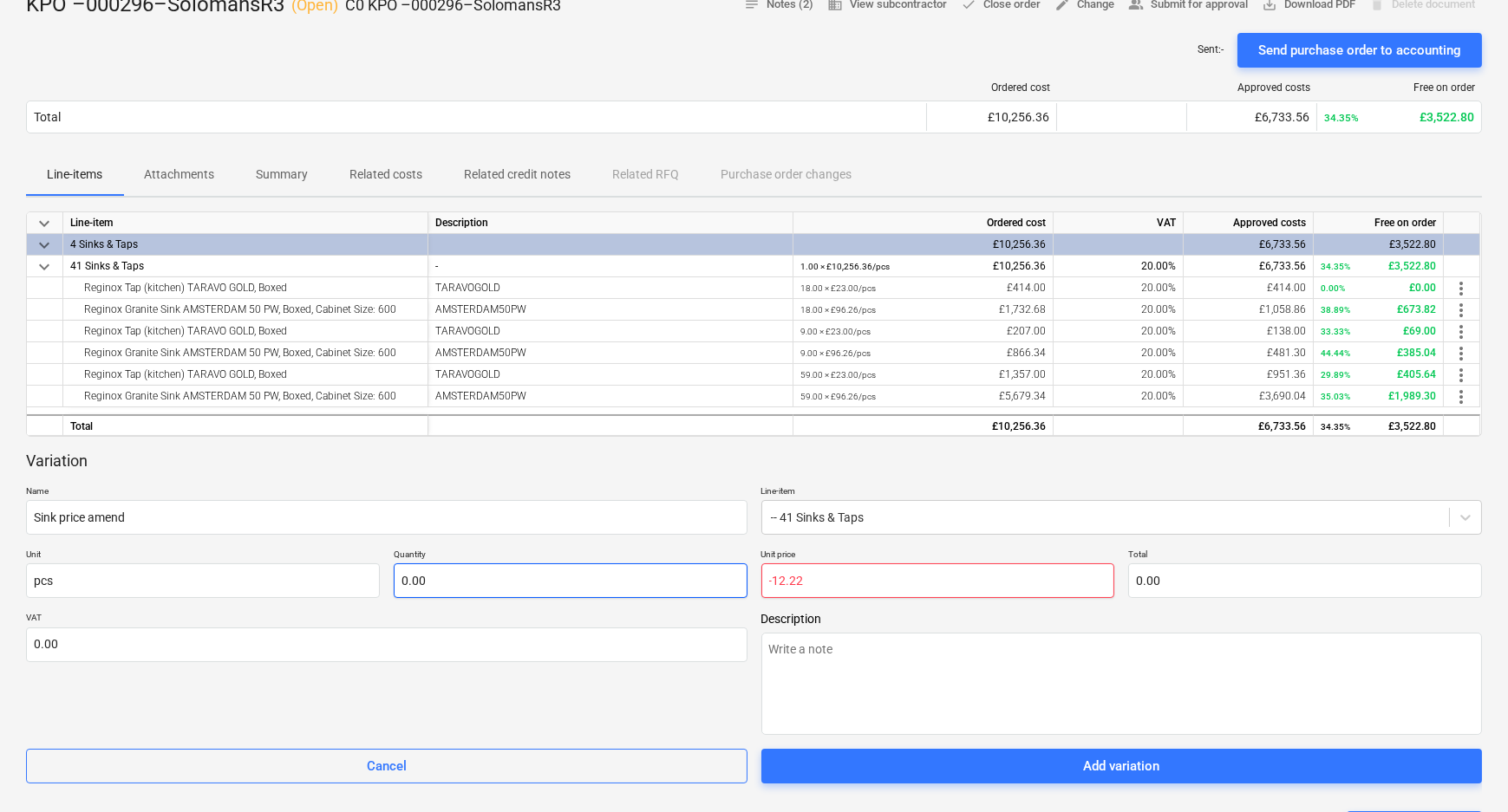
type input "-12.22"
type input "0.00"
click at [595, 586] on input "text" at bounding box center [570, 581] width 354 height 35
type input "0.00"
click at [781, 583] on input "text" at bounding box center [939, 581] width 354 height 35
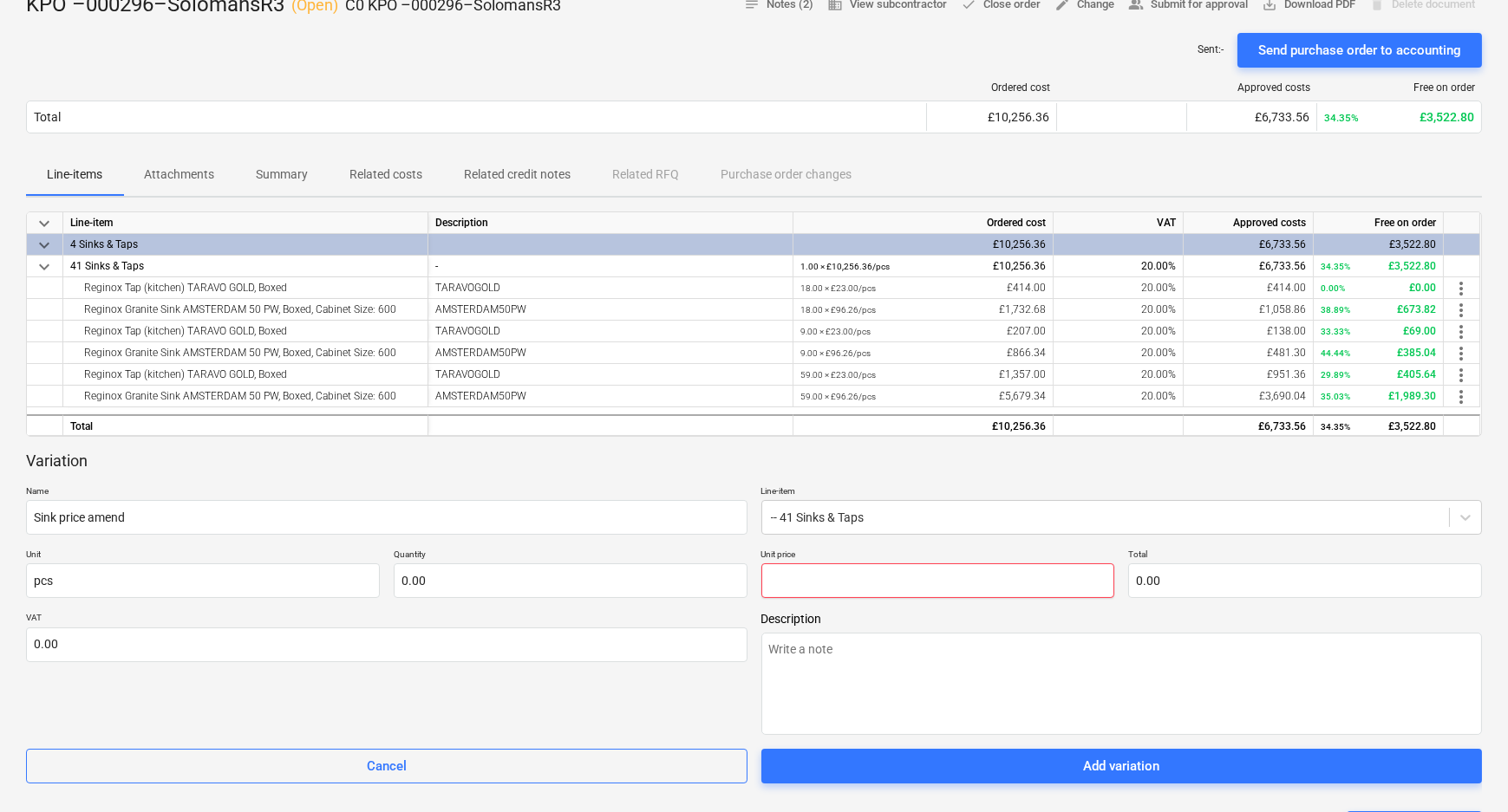
type textarea "x"
type input "1"
type textarea "x"
type input "12"
type textarea "x"
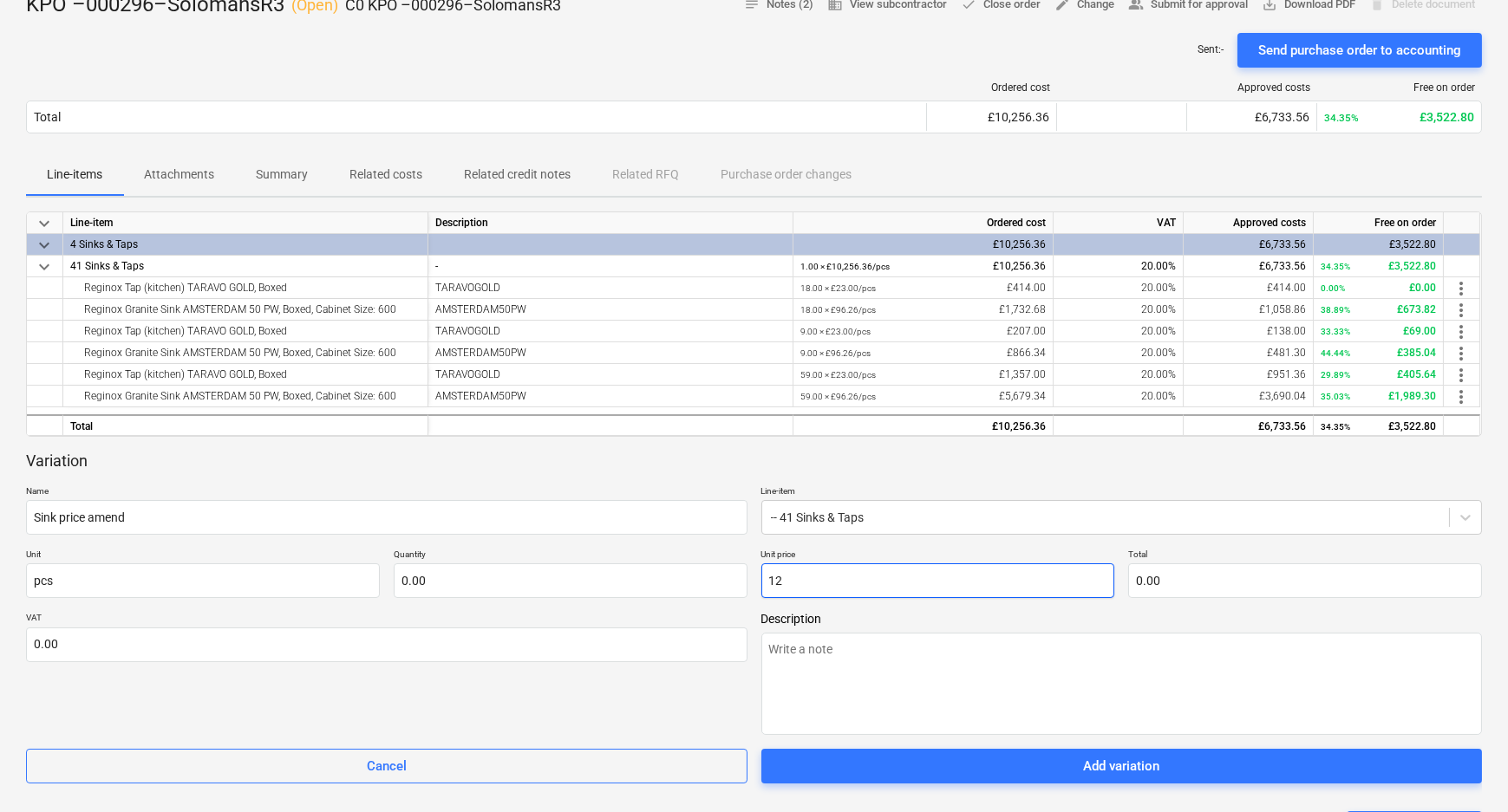
type input "12."
type textarea "x"
type input "12.2"
type textarea "x"
type input "12.22"
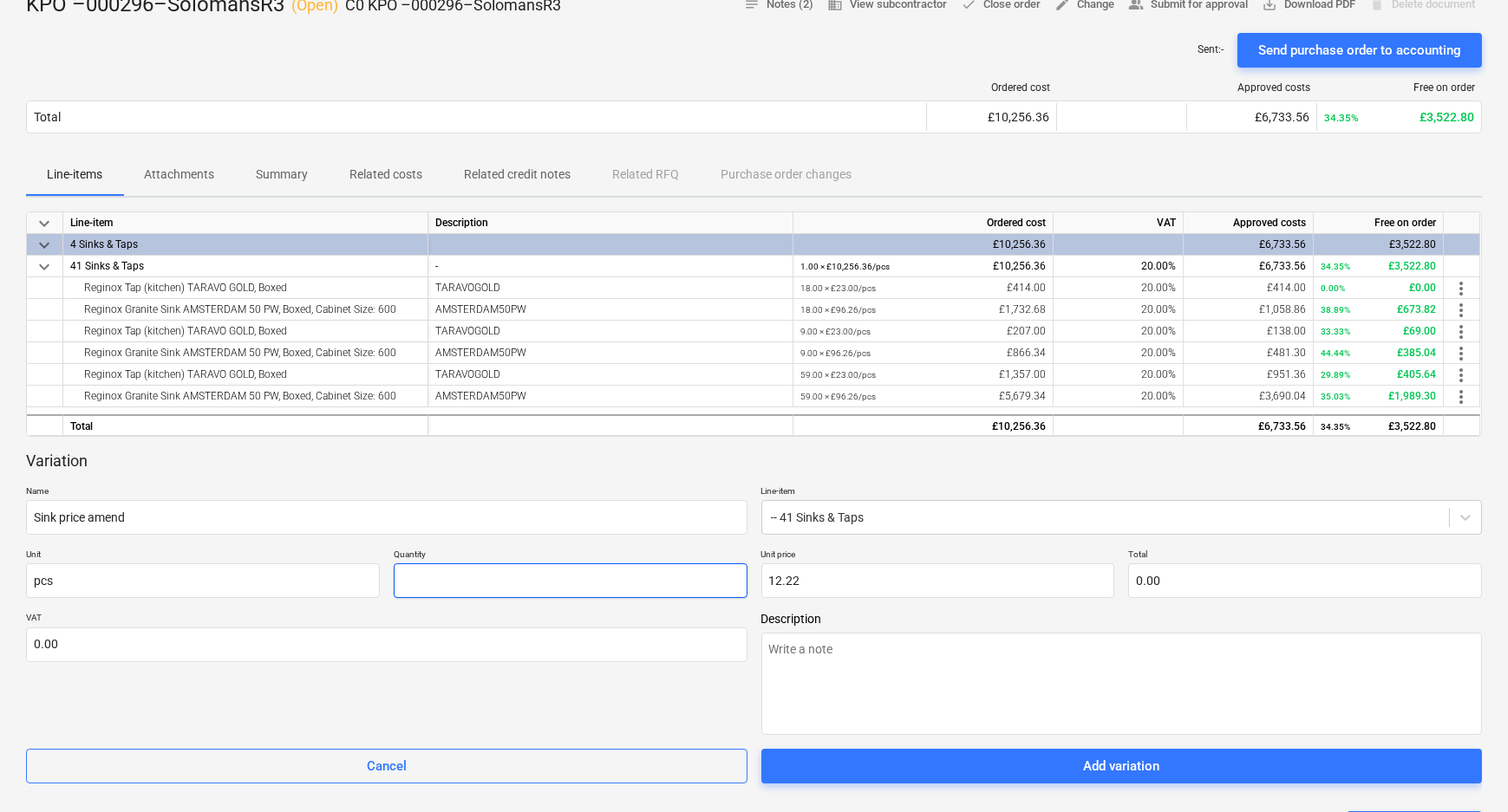
click at [710, 584] on input "text" at bounding box center [570, 581] width 354 height 35
type textarea "x"
type input "8"
type input "97.76"
type textarea "x"
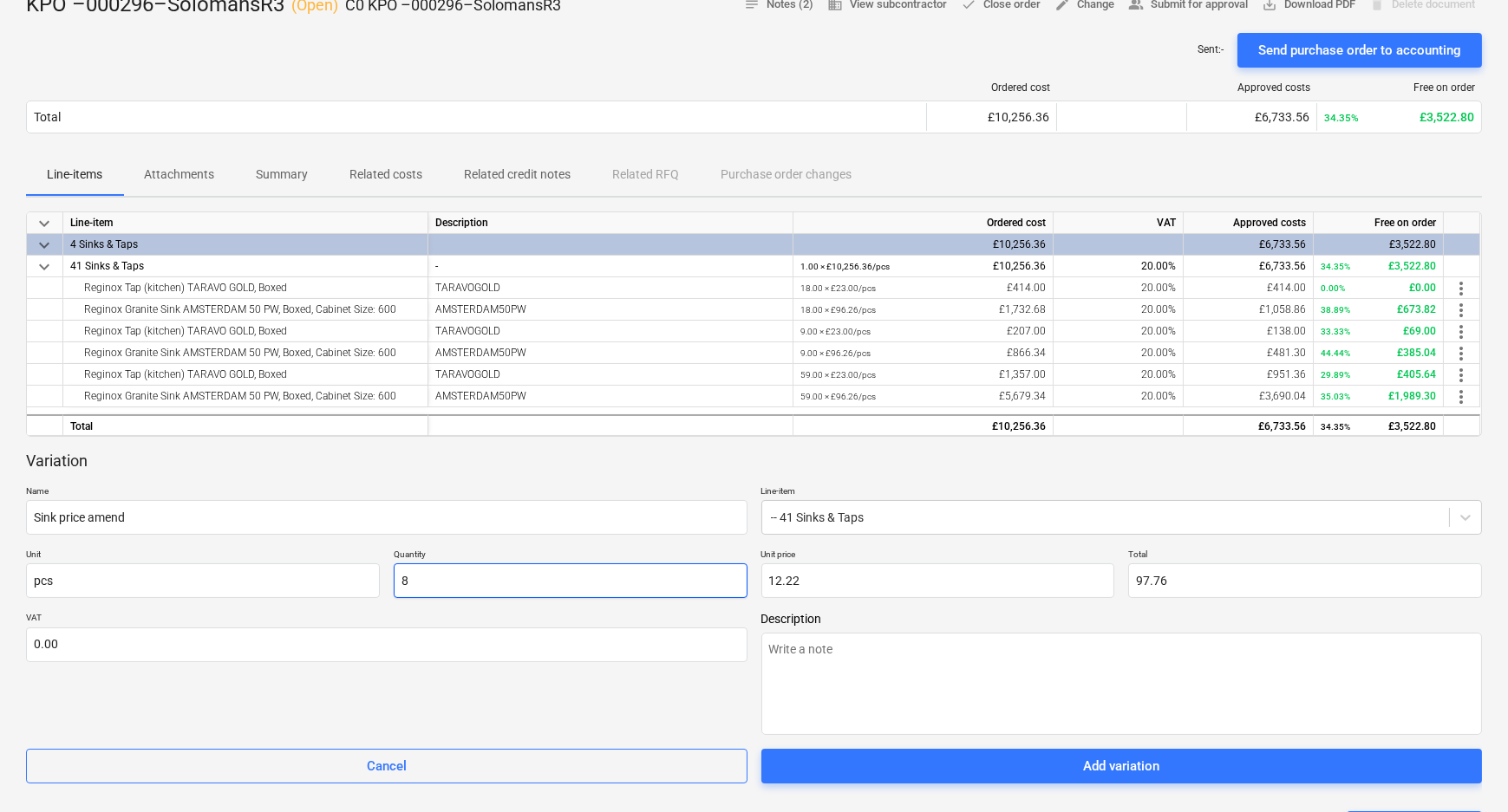
type input "86"
type input "1,050.92"
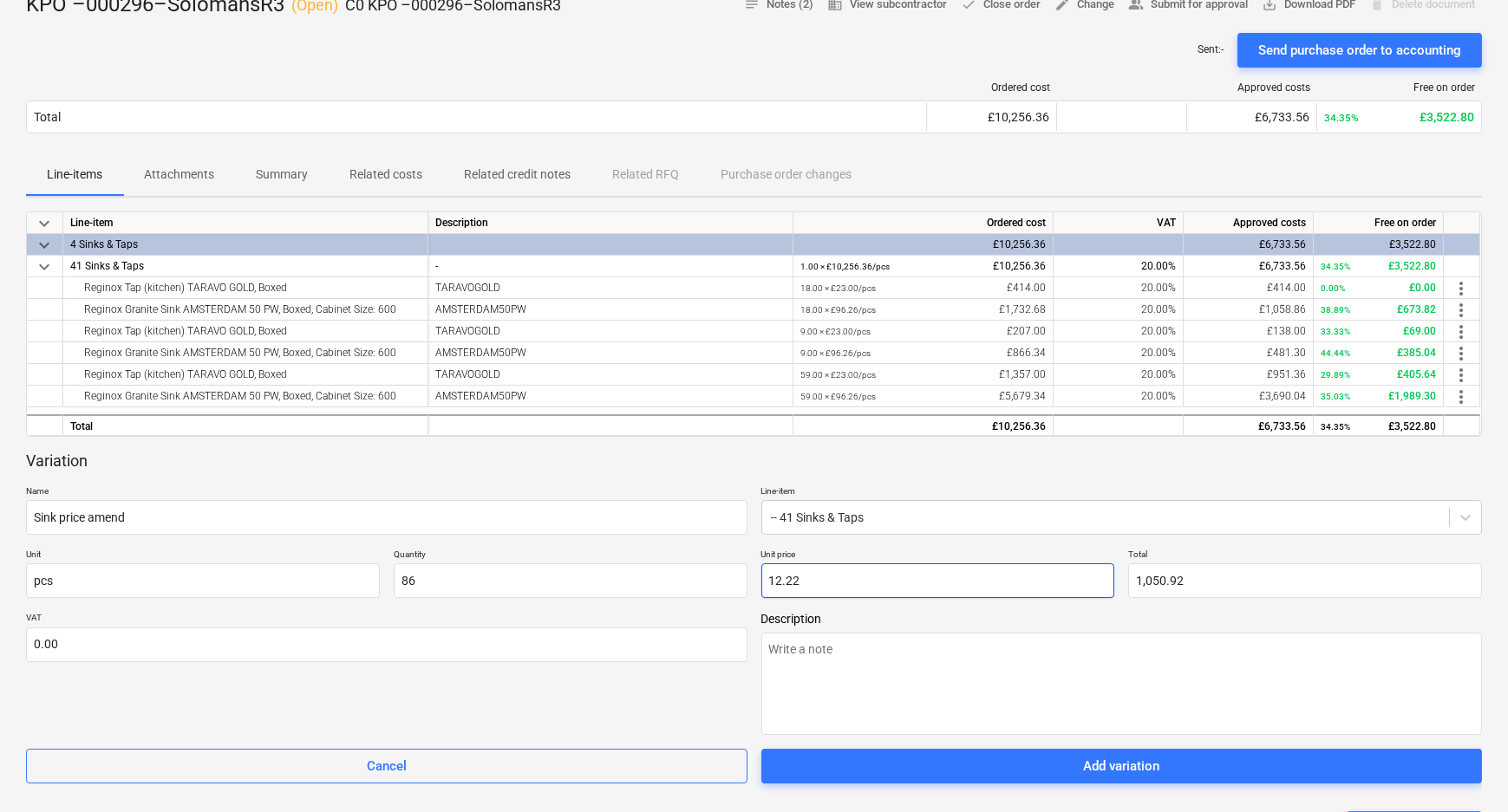
type input "86.00"
click at [768, 576] on input "12.22" at bounding box center [939, 581] width 354 height 35
type textarea "x"
type input "-12.22"
type input "0.00"
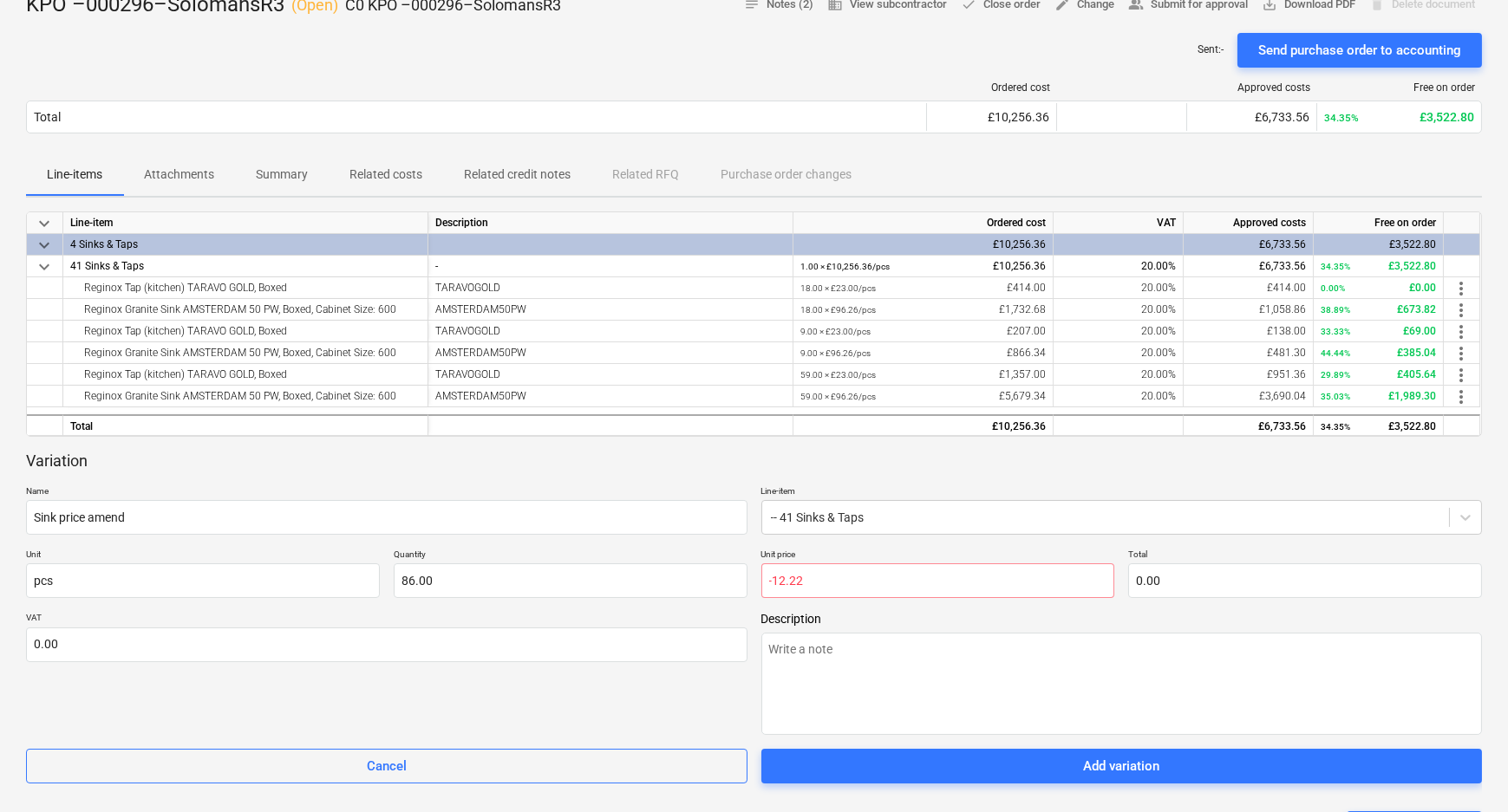
type input "0.00"
click at [651, 711] on div "VAT 0.00" at bounding box center [387, 673] width 721 height 123
type input "86"
click at [398, 583] on input "86" at bounding box center [570, 581] width 354 height 35
type textarea "x"
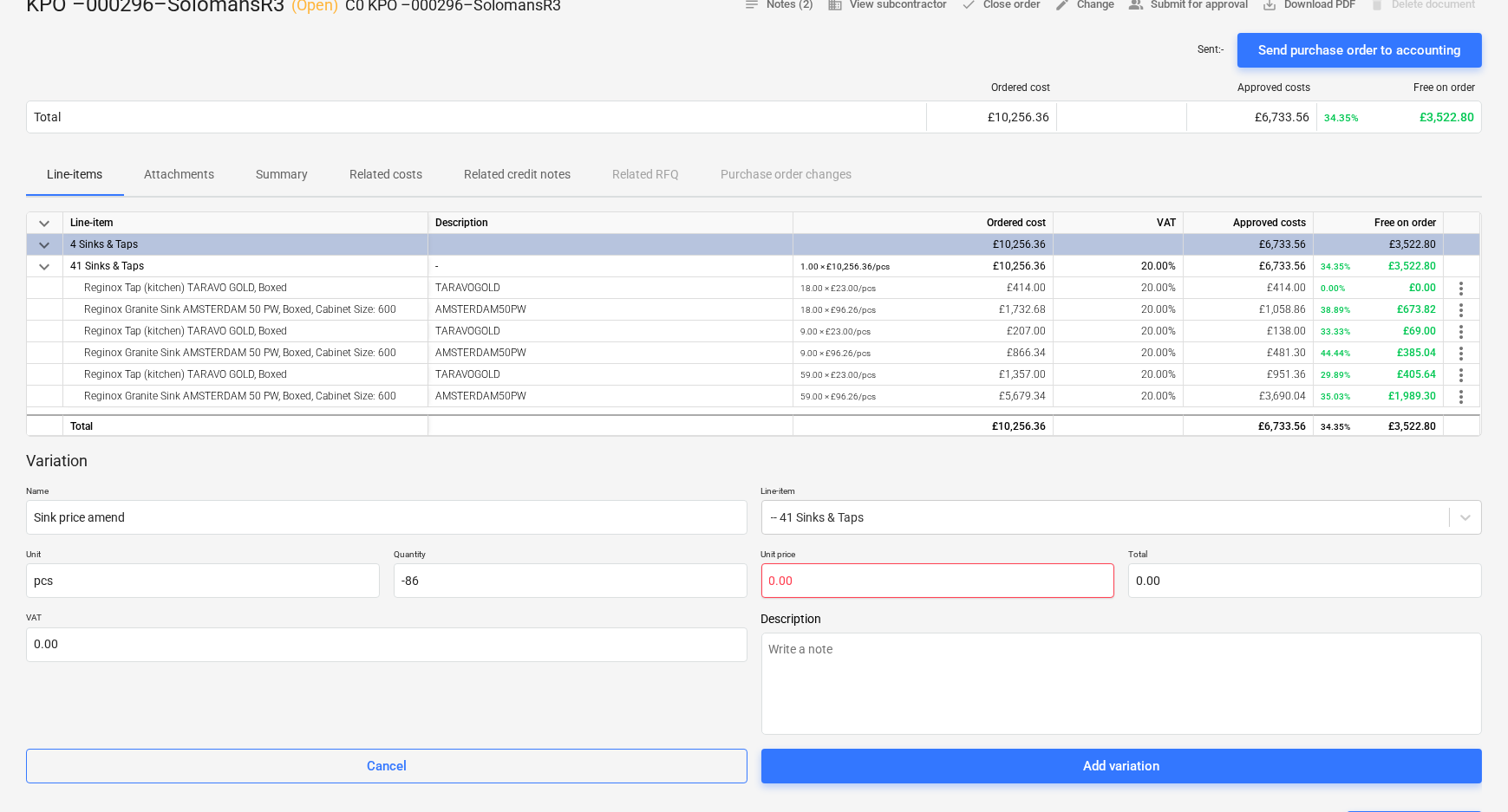
type input "-86.00"
click at [849, 579] on input "text" at bounding box center [939, 581] width 354 height 35
click at [846, 580] on input "text" at bounding box center [939, 581] width 354 height 35
type textarea "x"
type input "1"
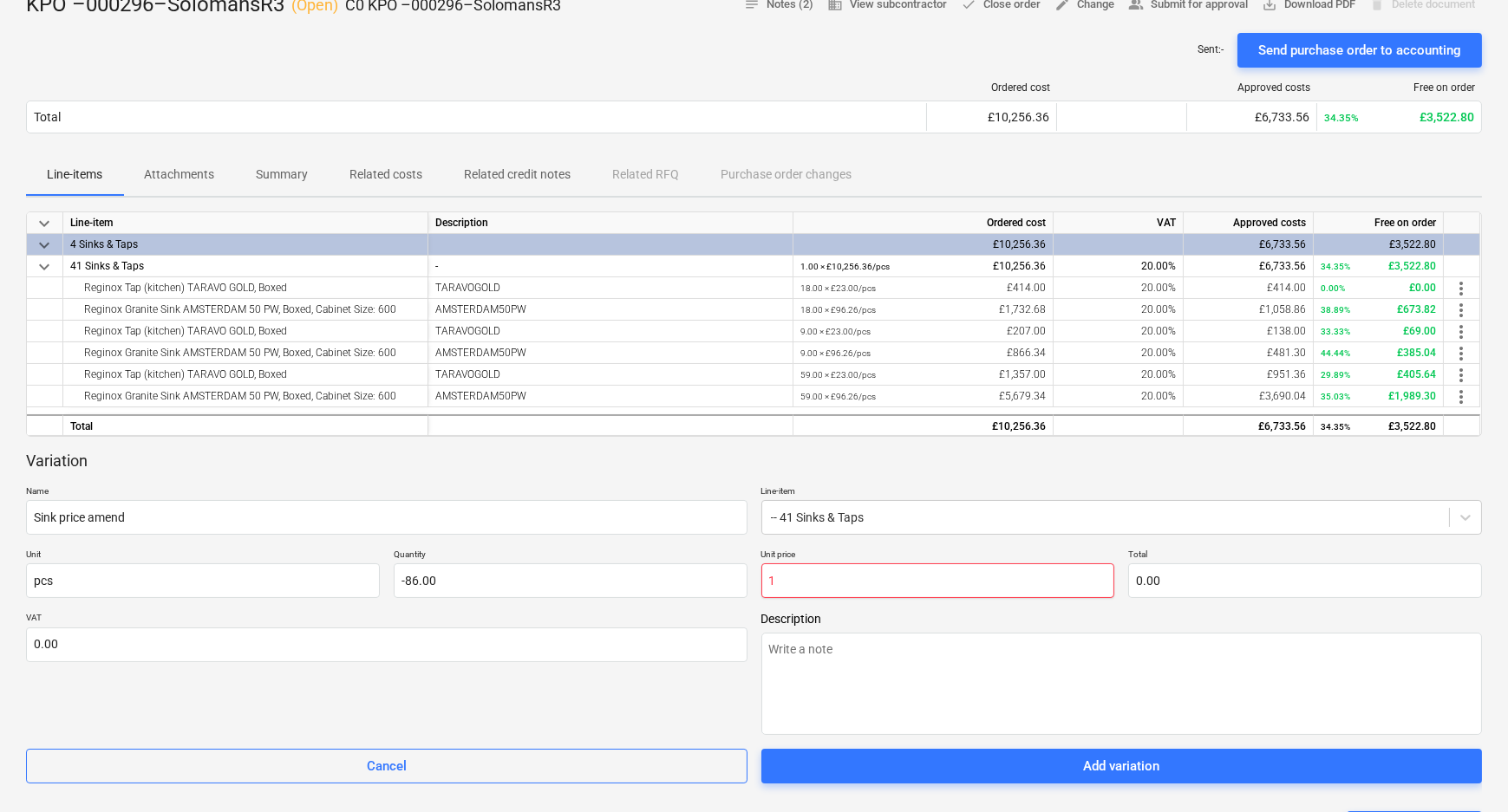
type input "-86.00"
type textarea "x"
type input "12"
type input "-1,032.00"
type textarea "x"
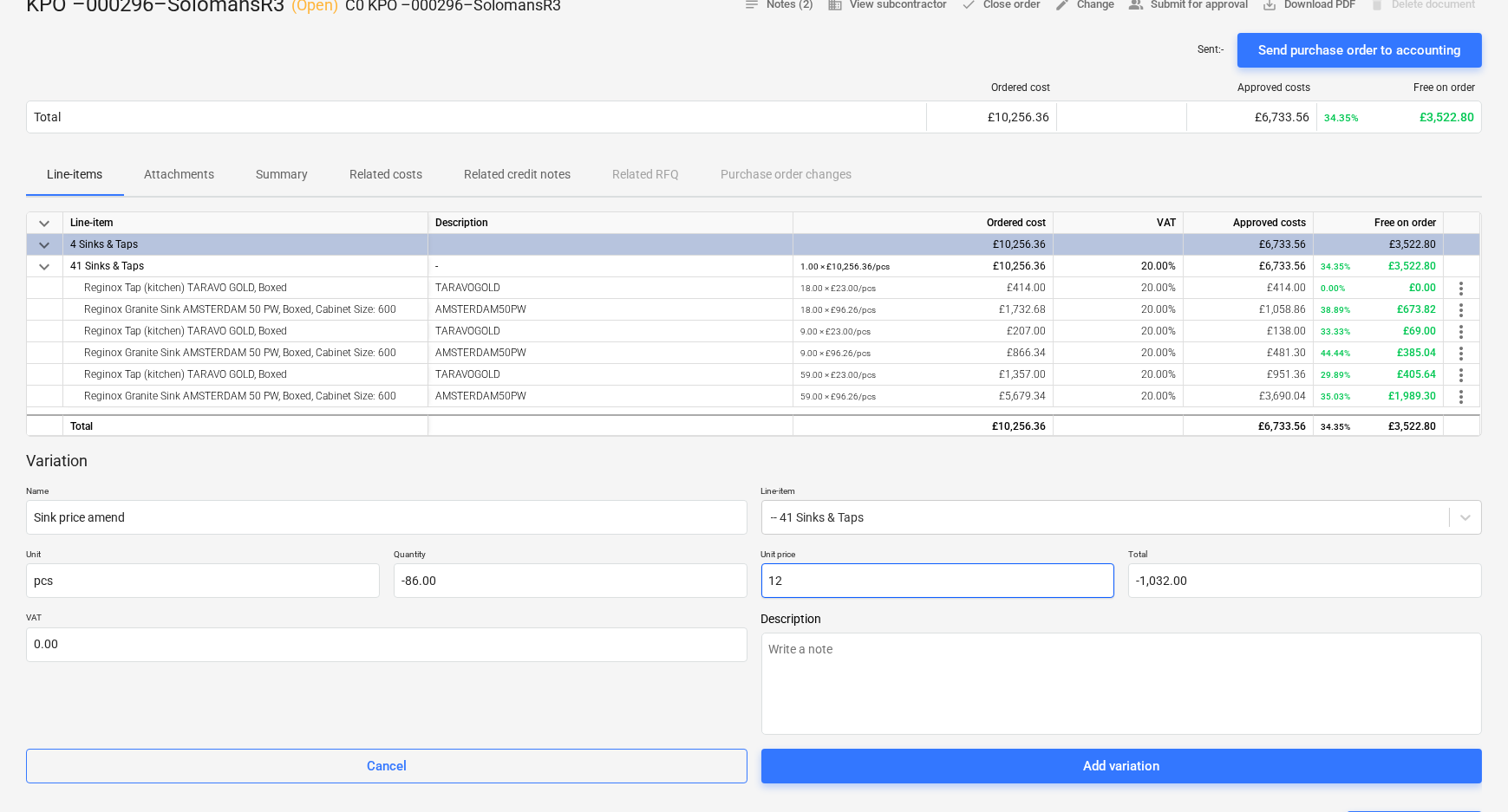
type input "12."
type textarea "x"
type input "12.2"
type input "-1,049.20"
type textarea "x"
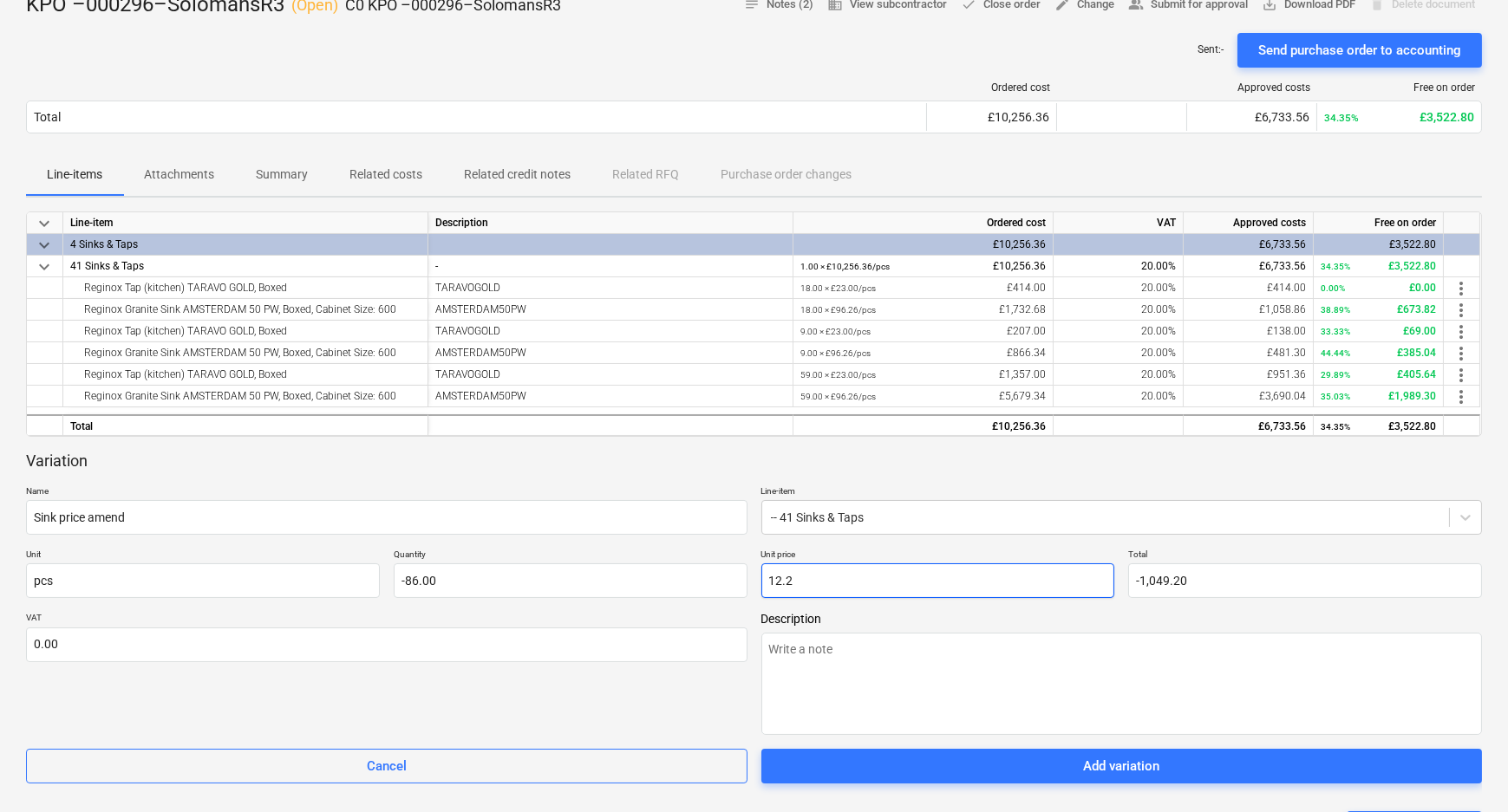
type input "12.22"
type input "-1,050.92"
type input "12.22"
click at [710, 720] on div "VAT 0.00" at bounding box center [387, 673] width 721 height 123
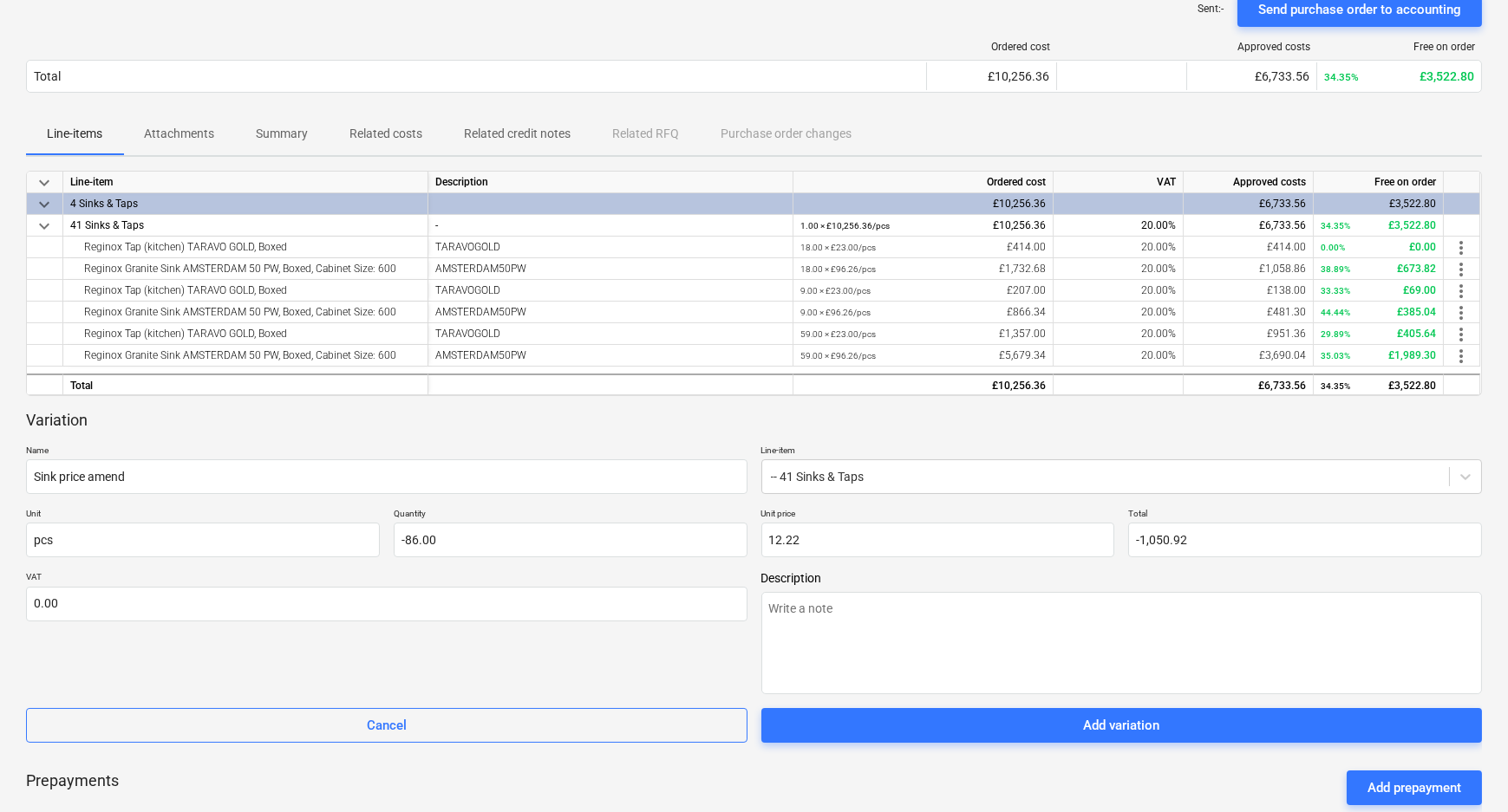
scroll to position [347, 0]
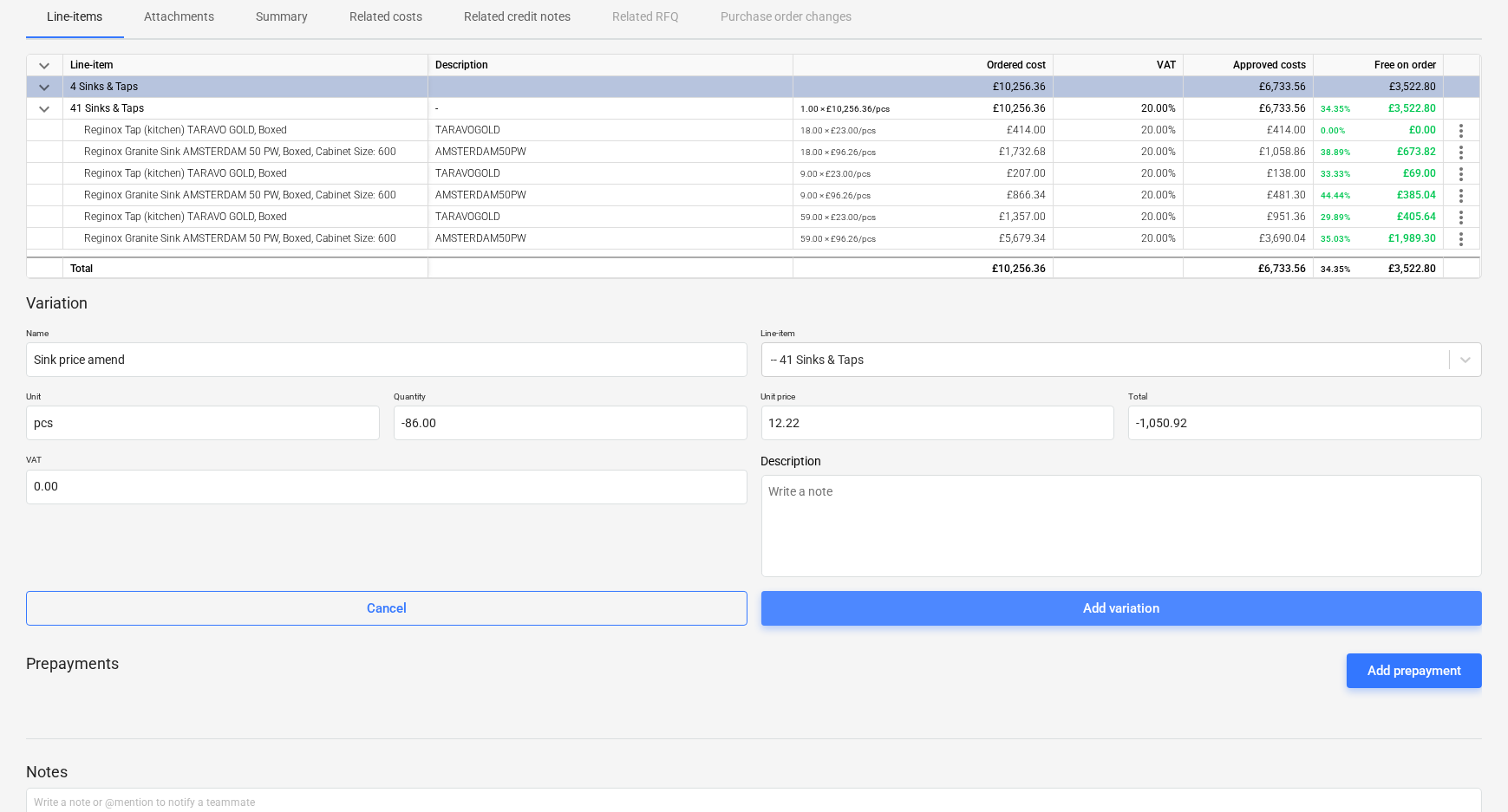
click at [1118, 615] on div "Add variation" at bounding box center [1120, 609] width 76 height 22
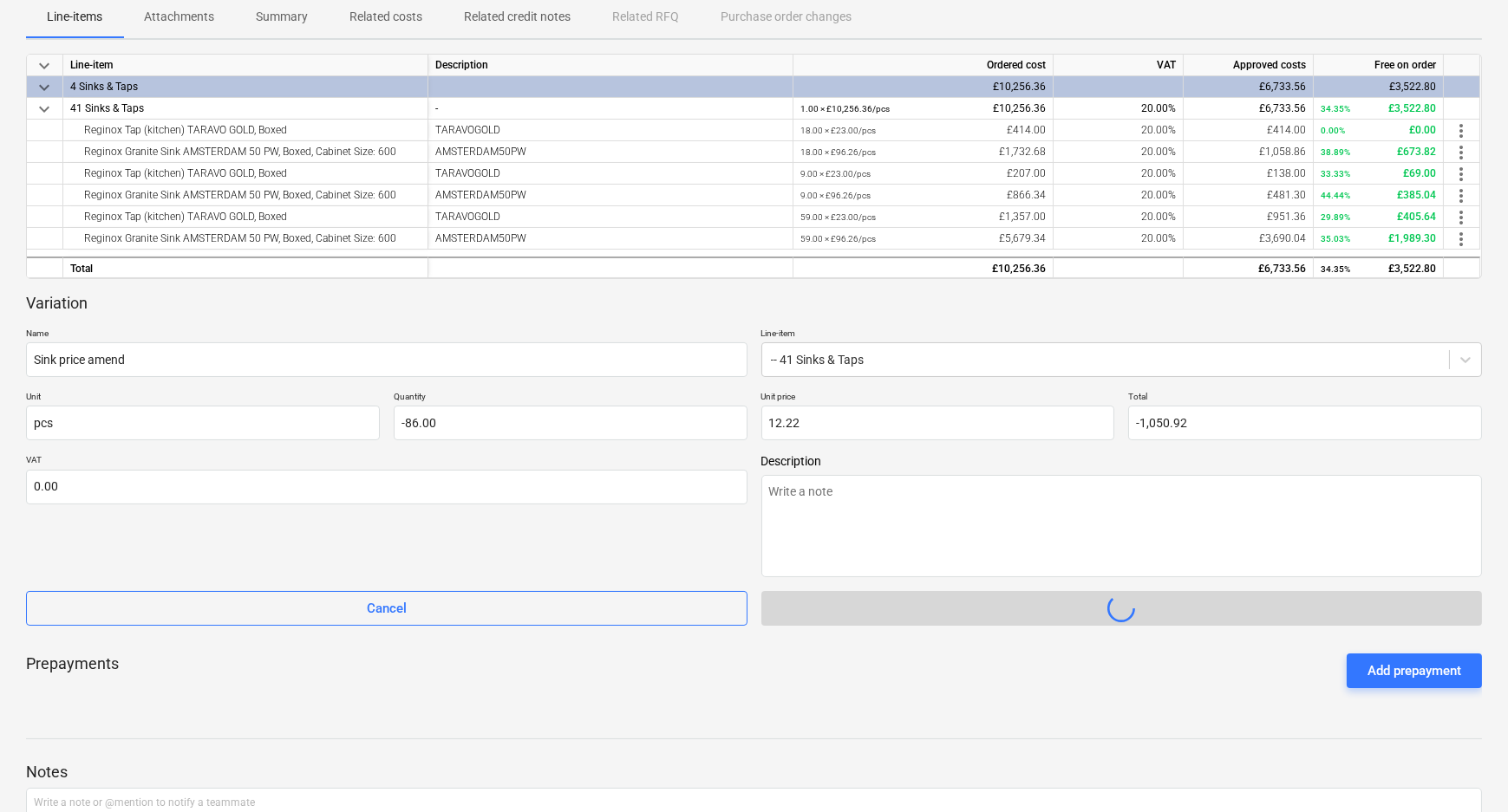
type textarea "x"
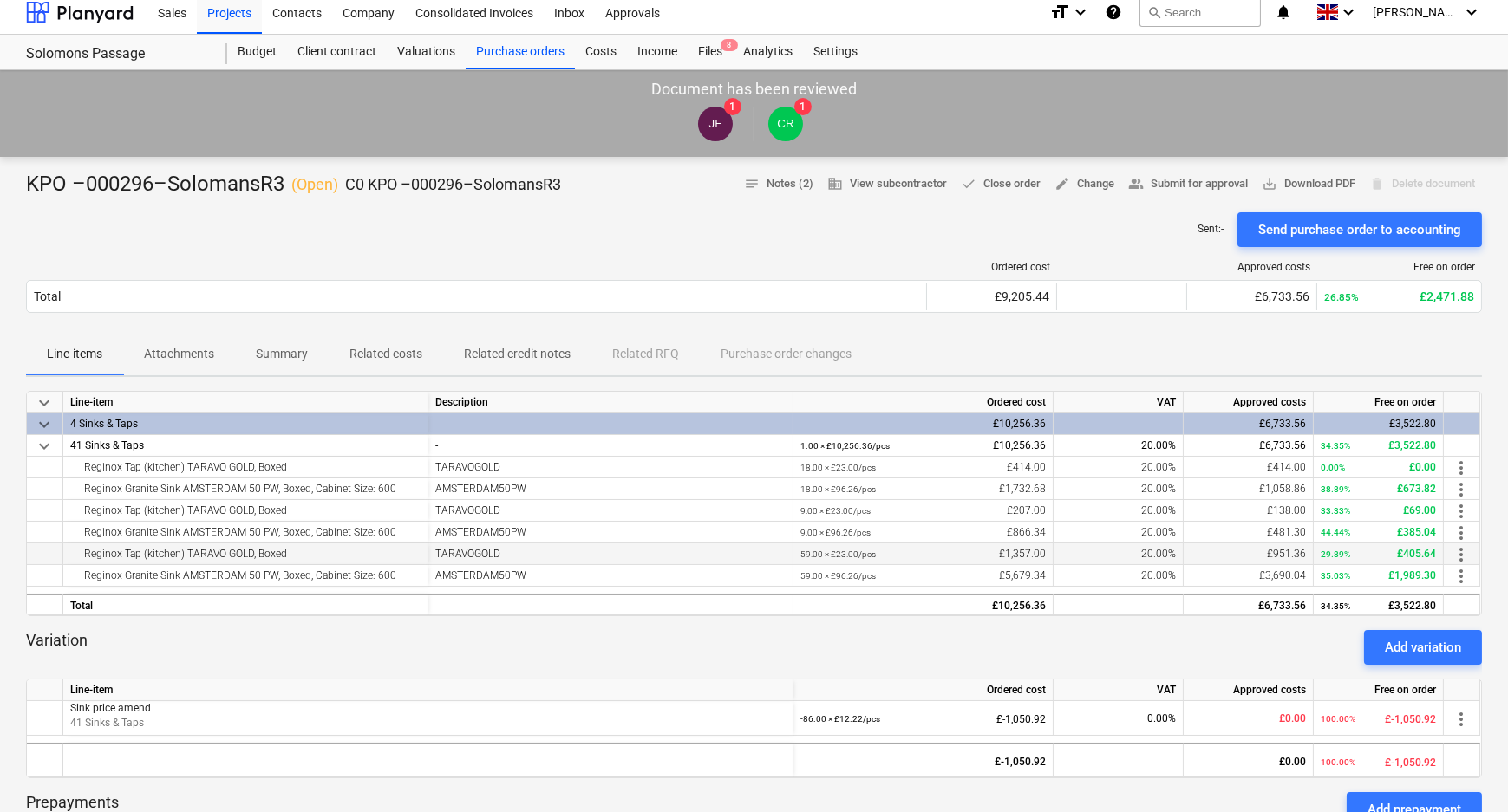
scroll to position [0, 0]
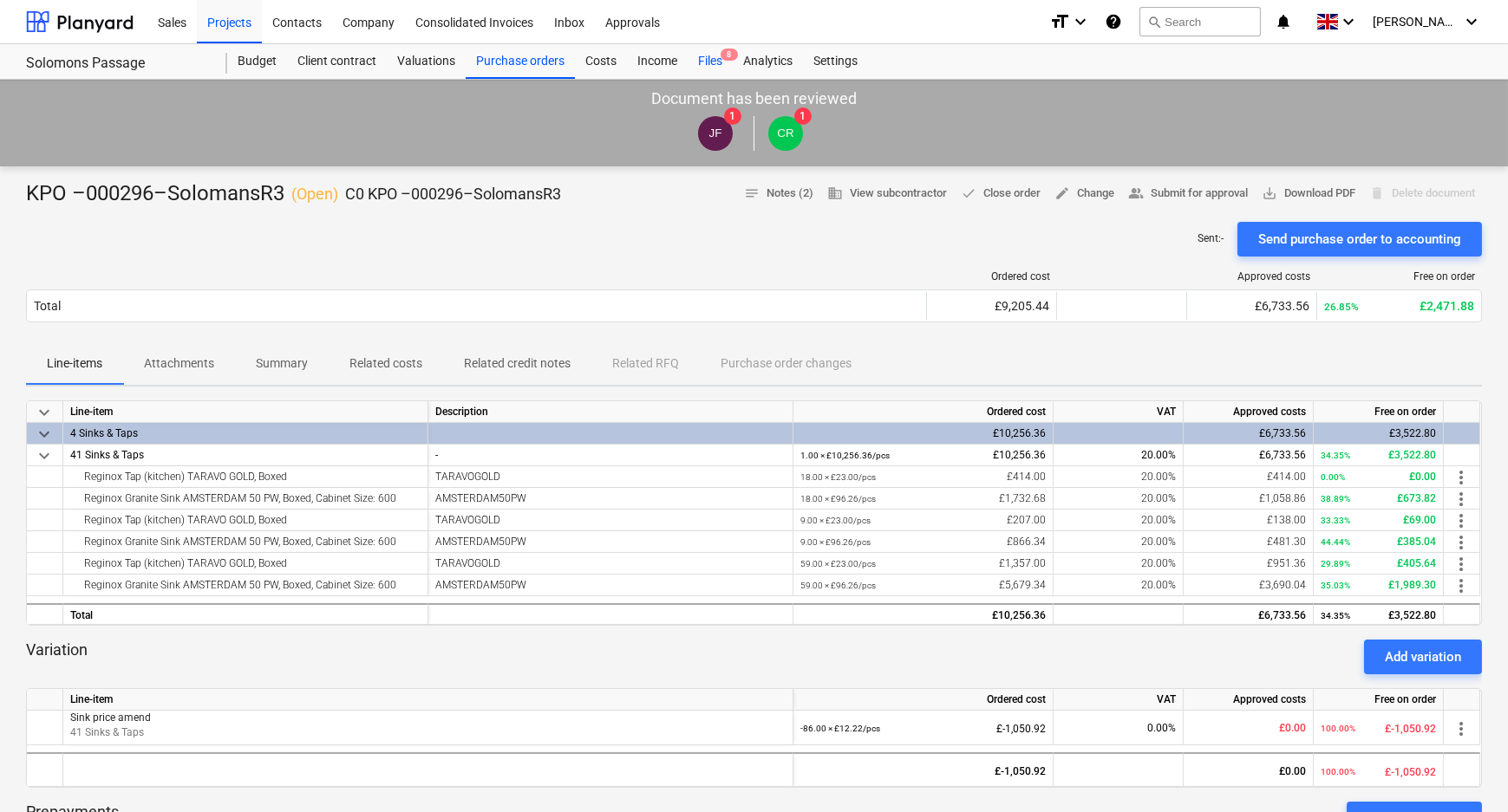
click at [705, 61] on div "Files 8" at bounding box center [710, 61] width 45 height 35
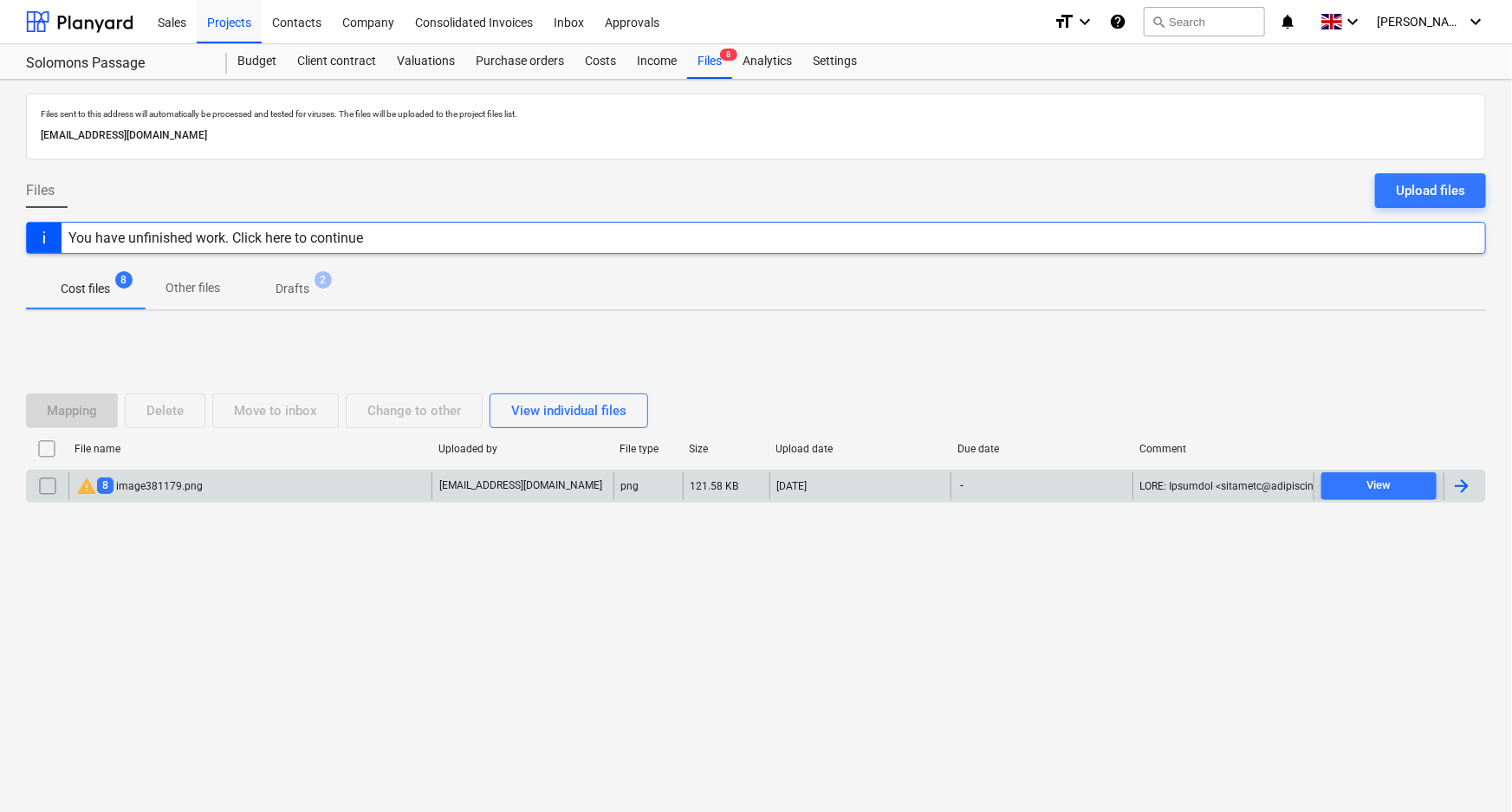
click at [211, 484] on div "warning 8 image381179.png" at bounding box center [250, 487] width 363 height 28
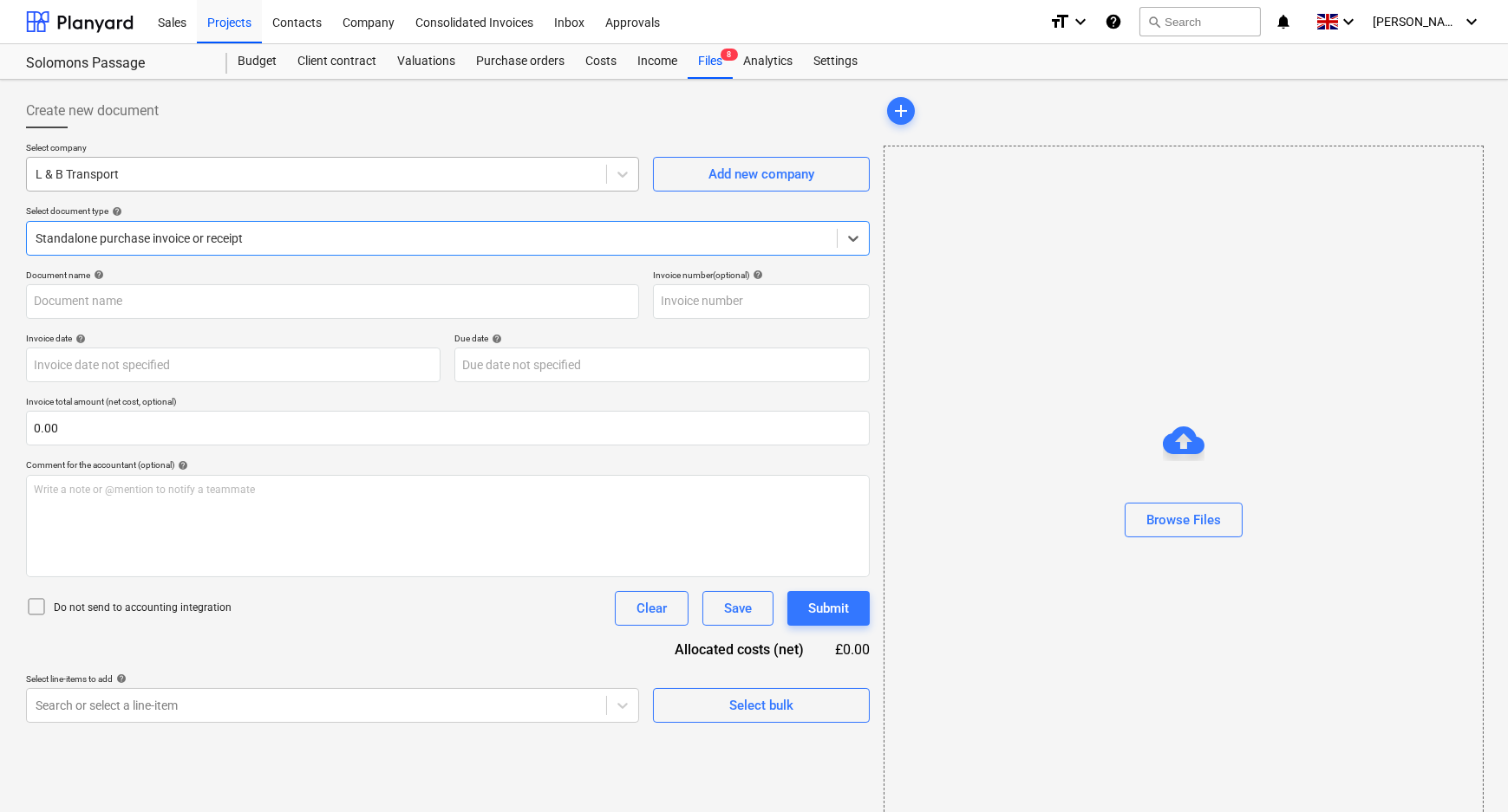
type input "S-INV293472"
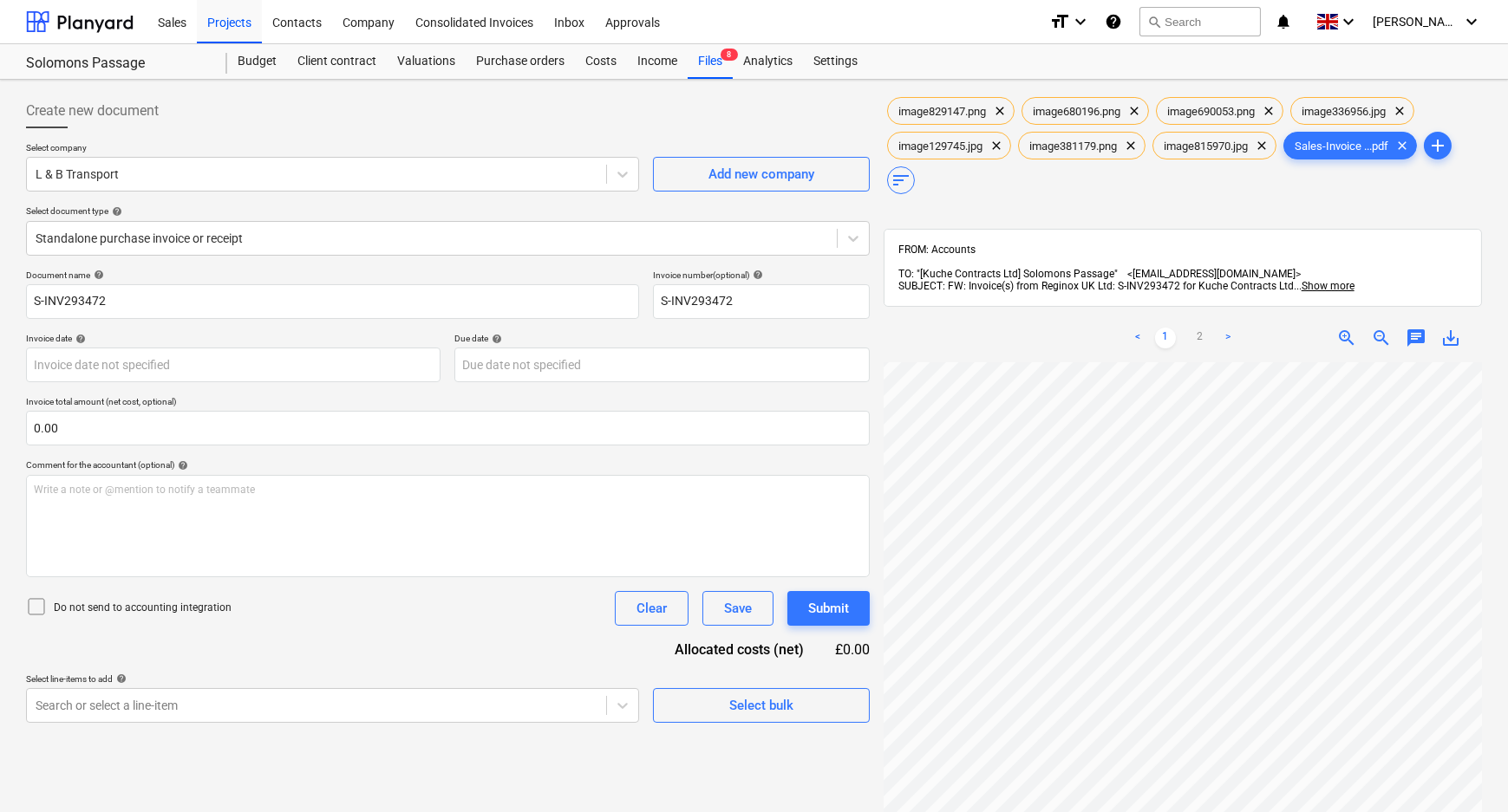
scroll to position [234, 2]
click at [249, 187] on div "L & B Transport" at bounding box center [333, 174] width 614 height 35
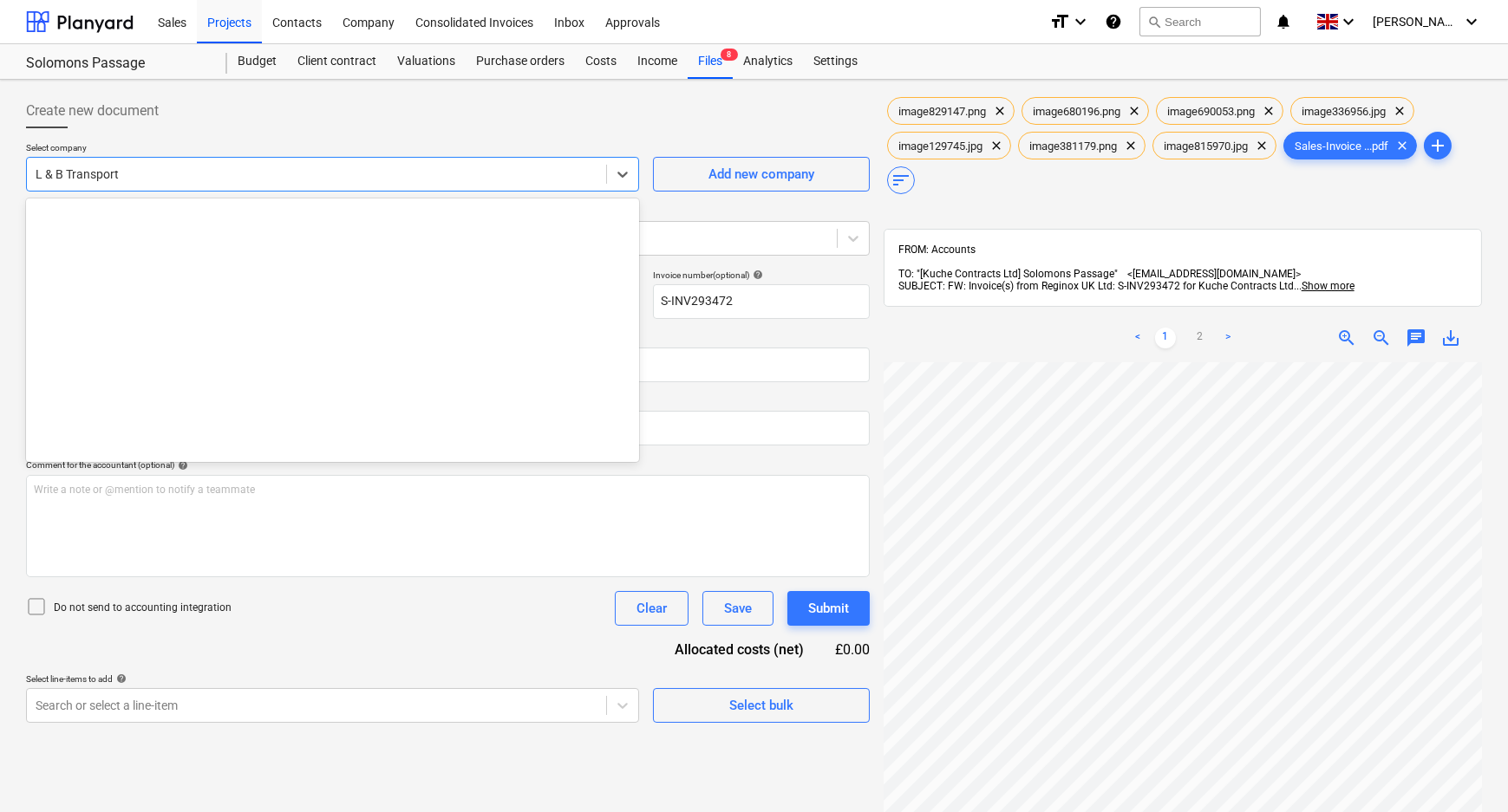
scroll to position [16053, 0]
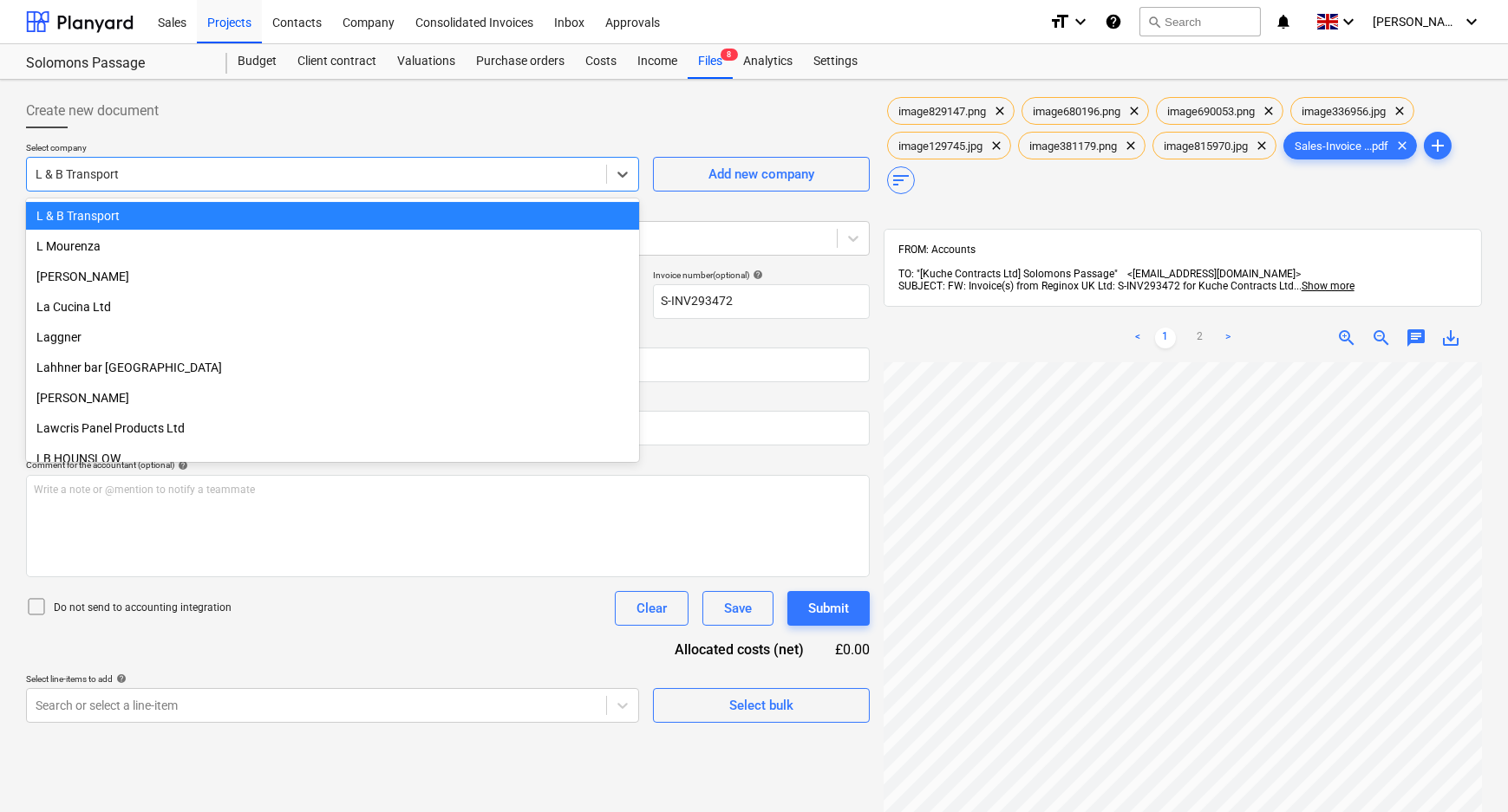
click at [168, 181] on div at bounding box center [317, 174] width 562 height 18
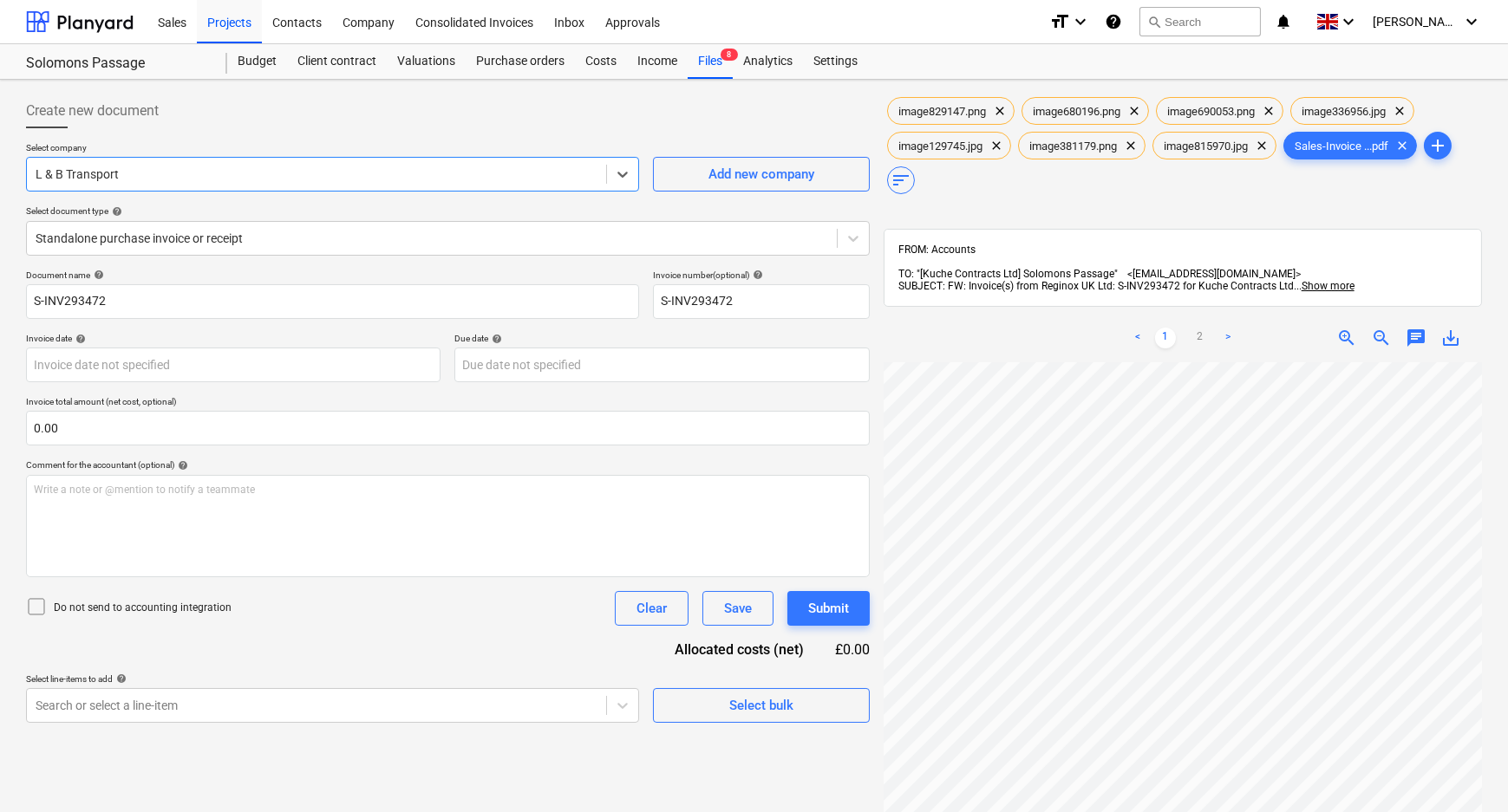
click at [168, 181] on div at bounding box center [317, 174] width 562 height 18
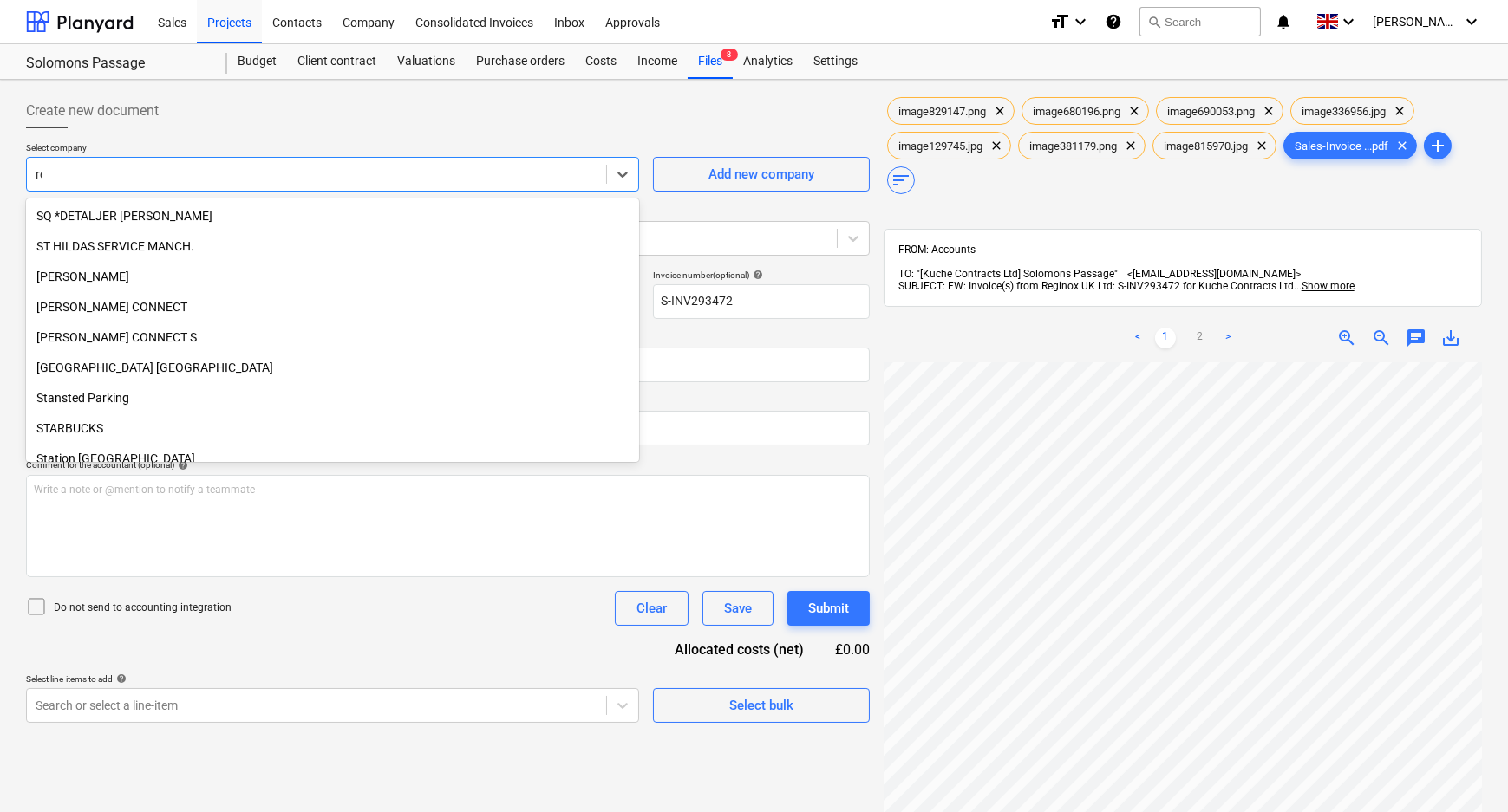
scroll to position [4687, 0]
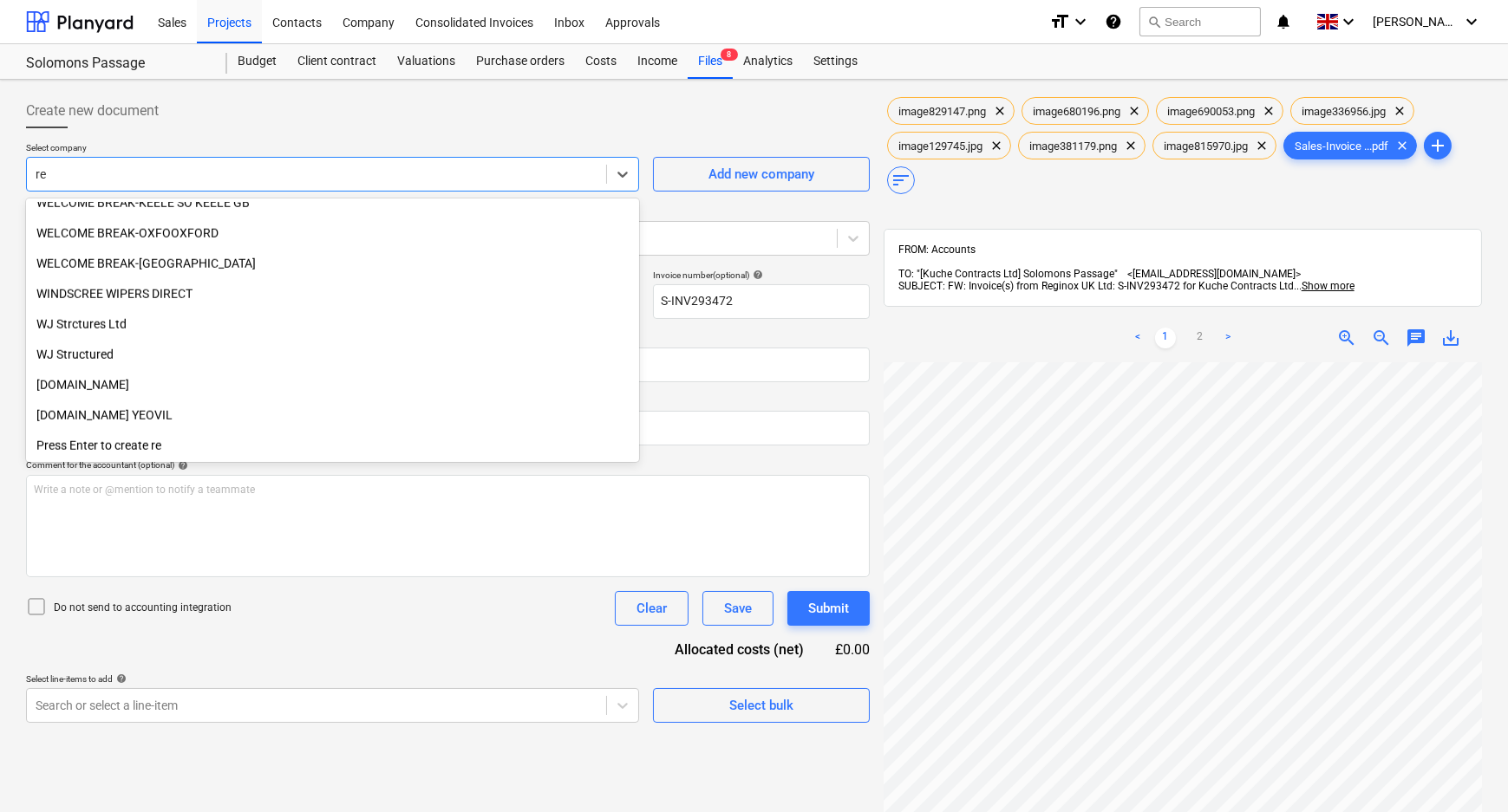
type input "reg"
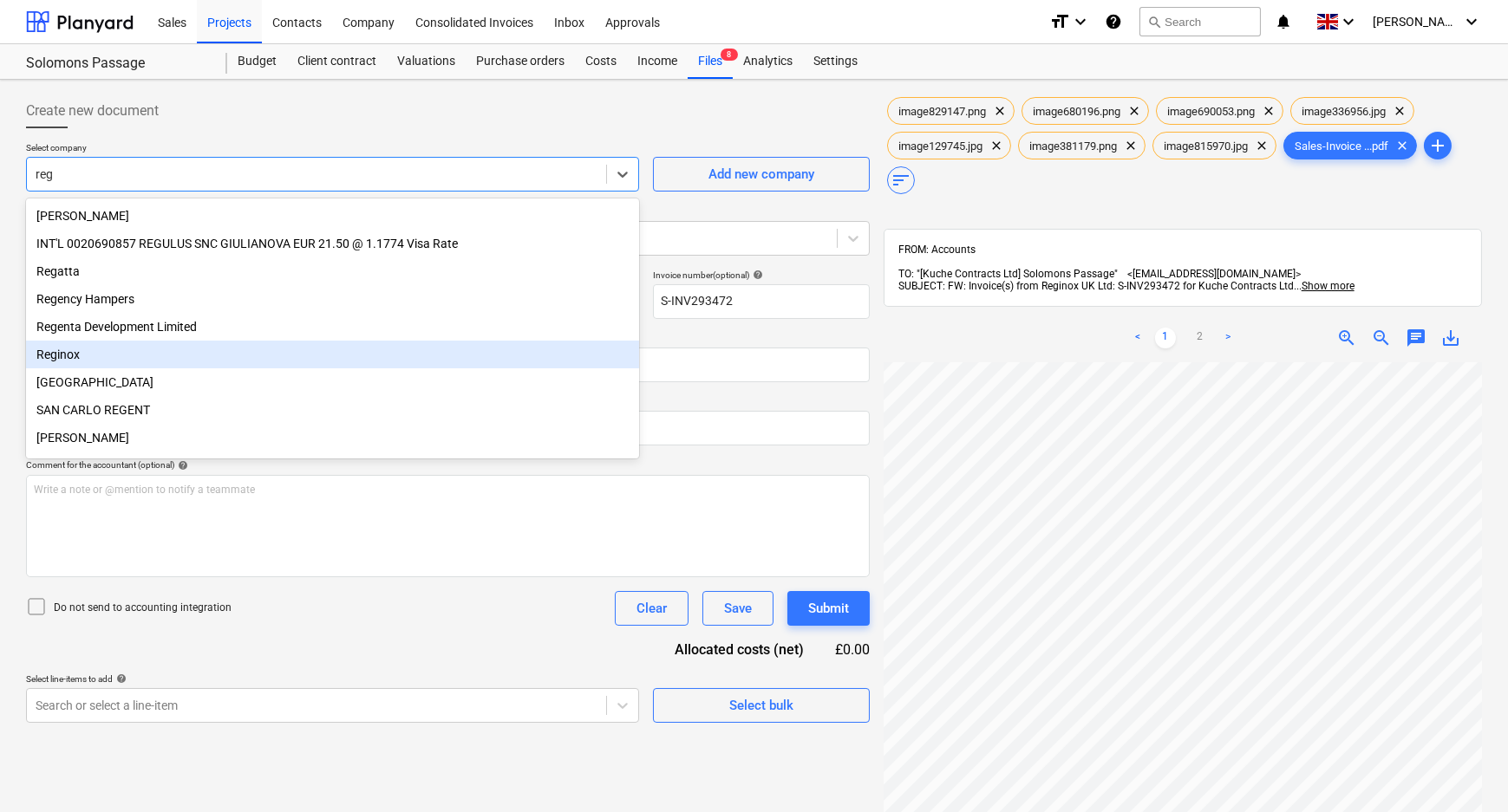
click at [160, 360] on div "Reginox" at bounding box center [333, 355] width 614 height 28
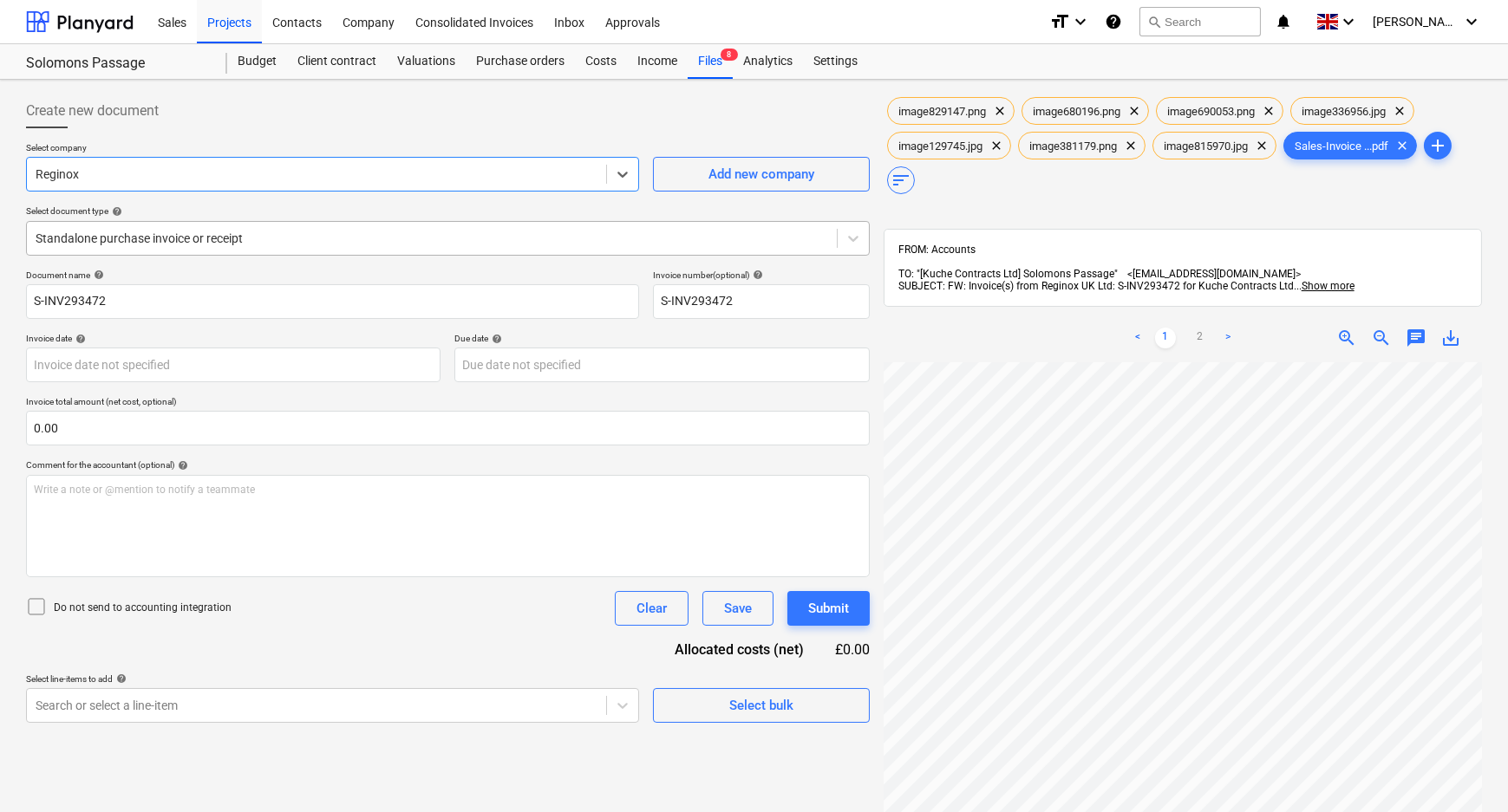
click at [155, 240] on div at bounding box center [432, 238] width 792 height 18
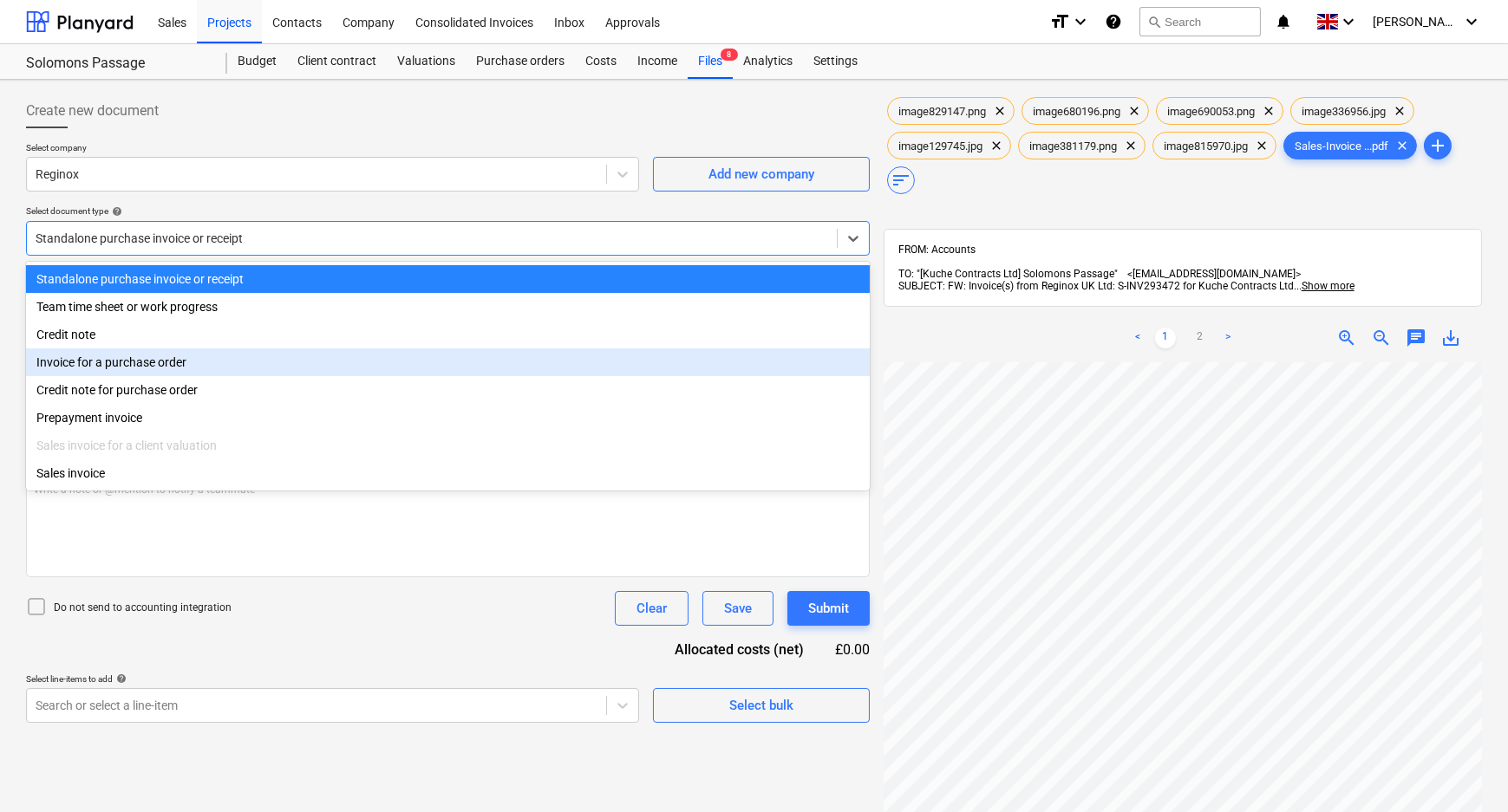
click at [132, 366] on div "Invoice for a purchase order" at bounding box center [448, 362] width 844 height 28
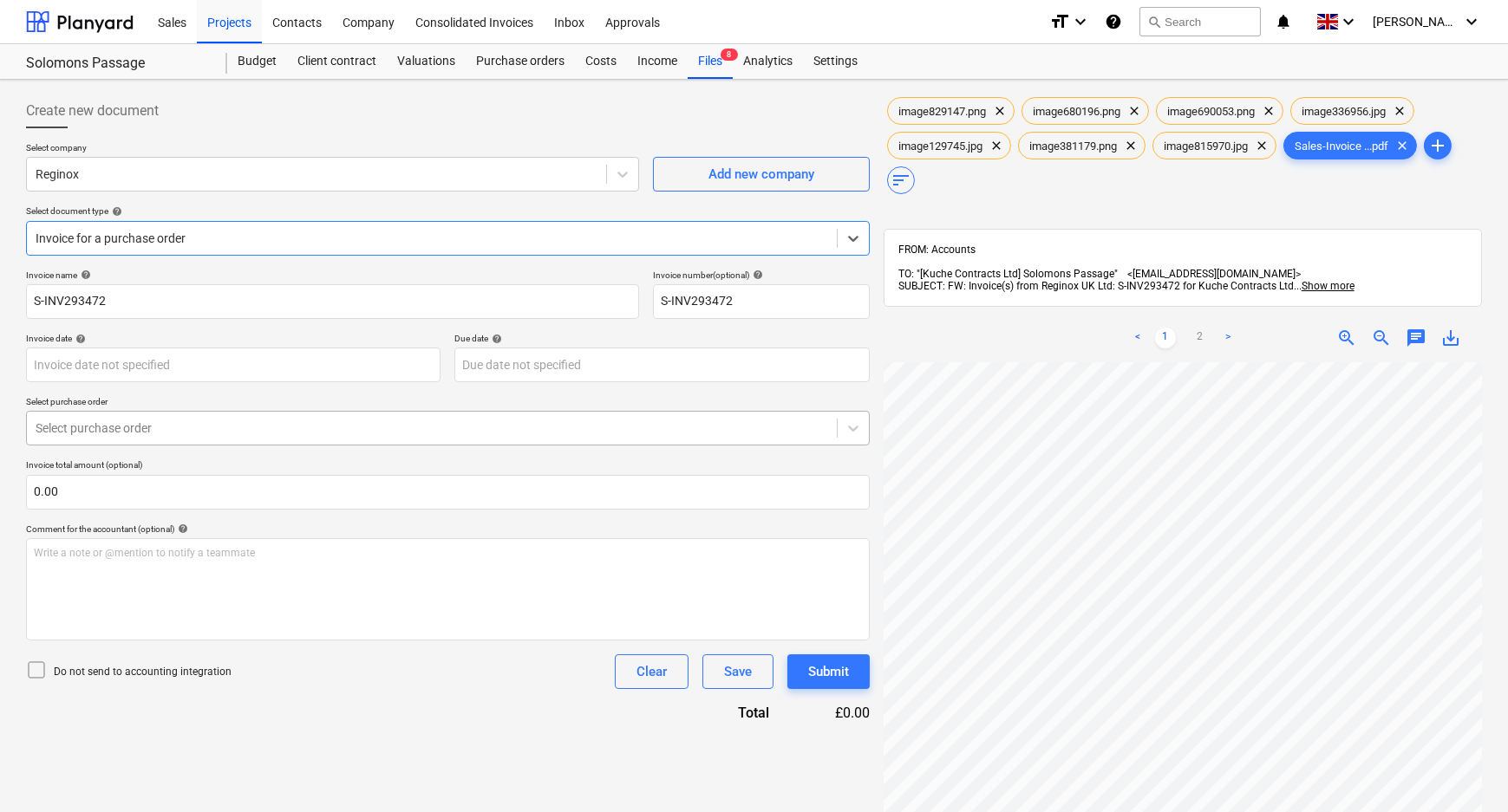
click at [119, 424] on div at bounding box center [432, 428] width 792 height 18
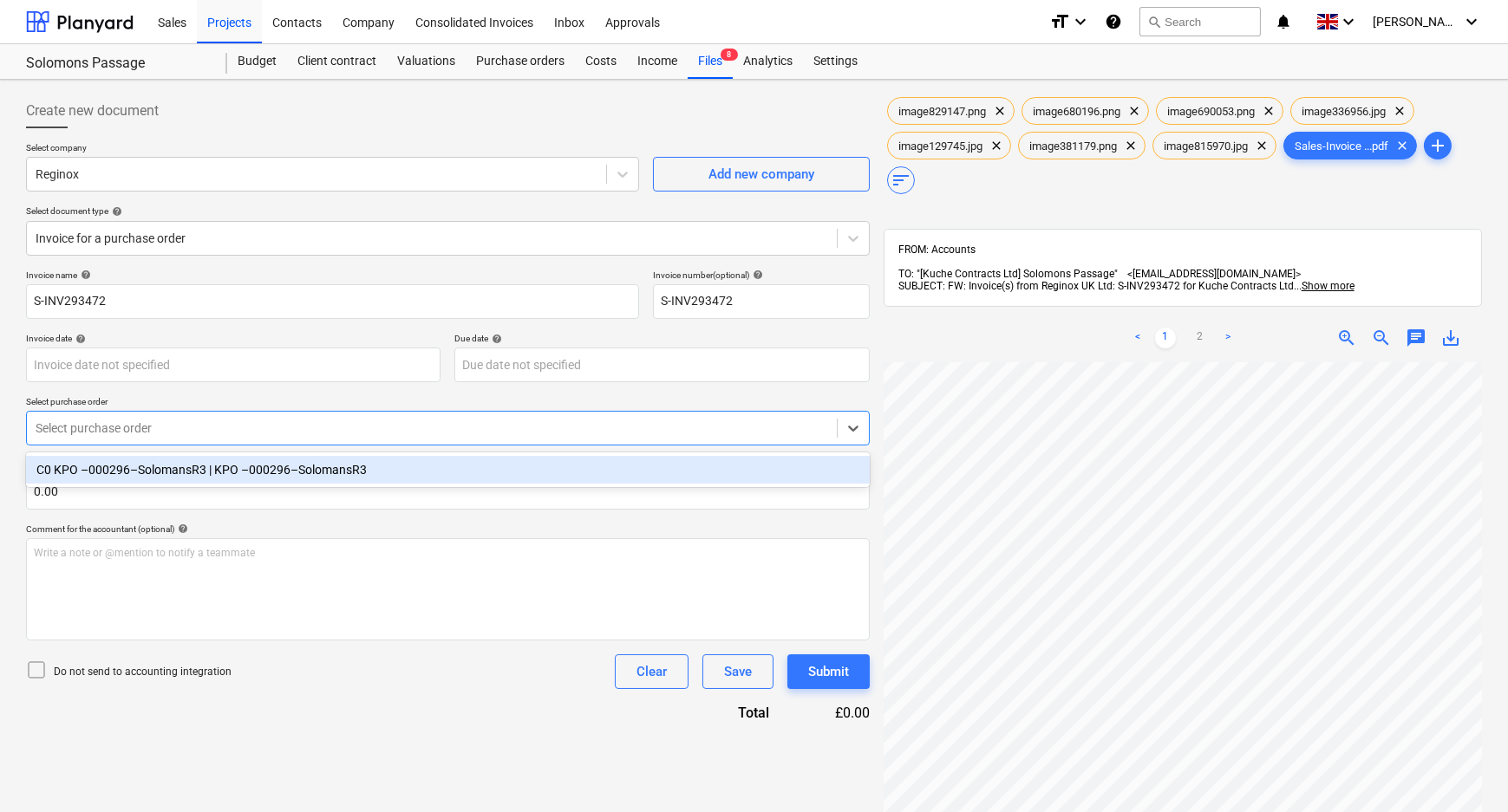
click at [117, 477] on div "C0 KPO –000296–SolomansR3 | KPO –000296–SolomansR3" at bounding box center [448, 470] width 844 height 28
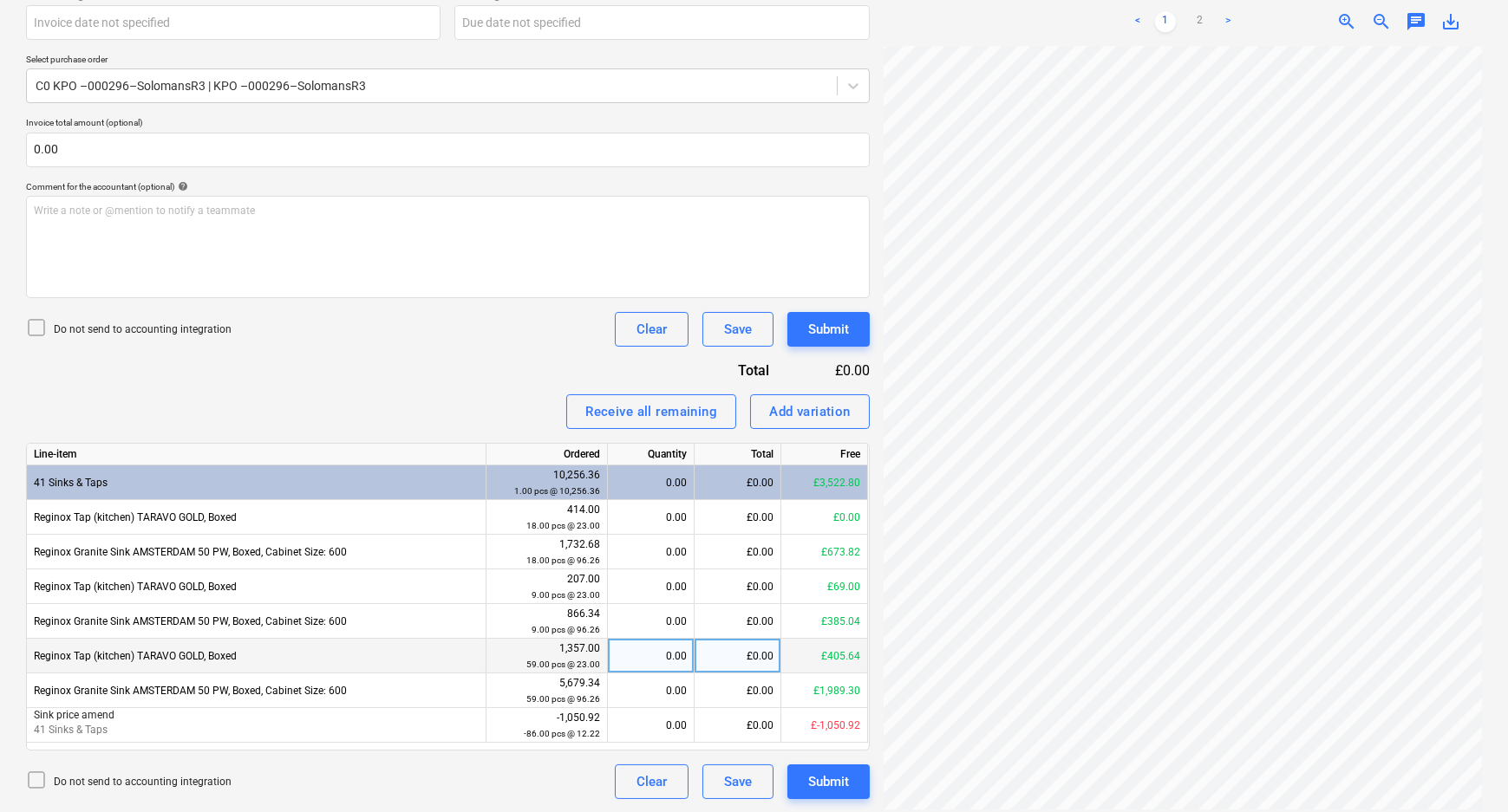
scroll to position [165, 0]
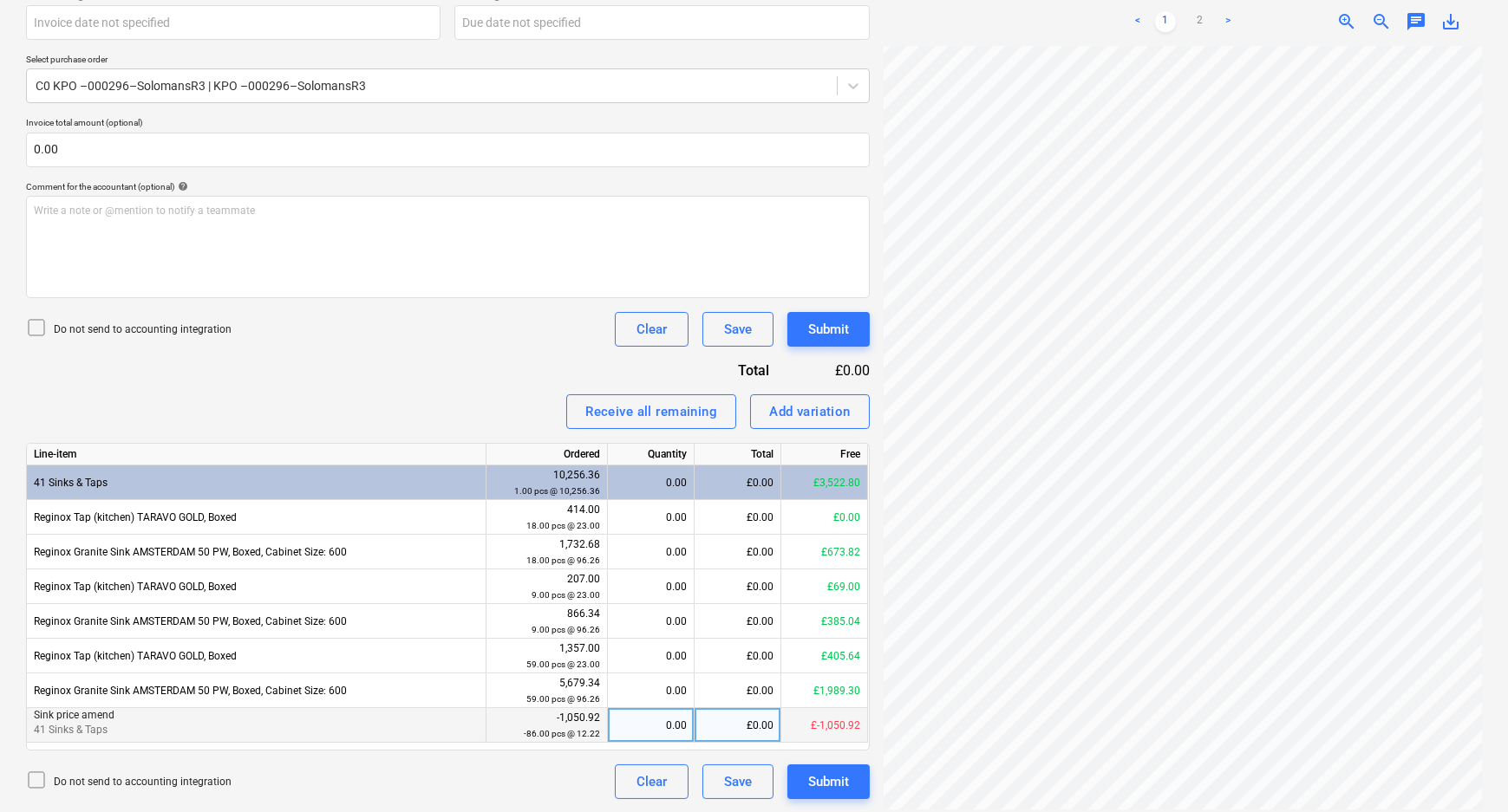
click at [661, 726] on div "0.00" at bounding box center [650, 725] width 72 height 35
type input "13"
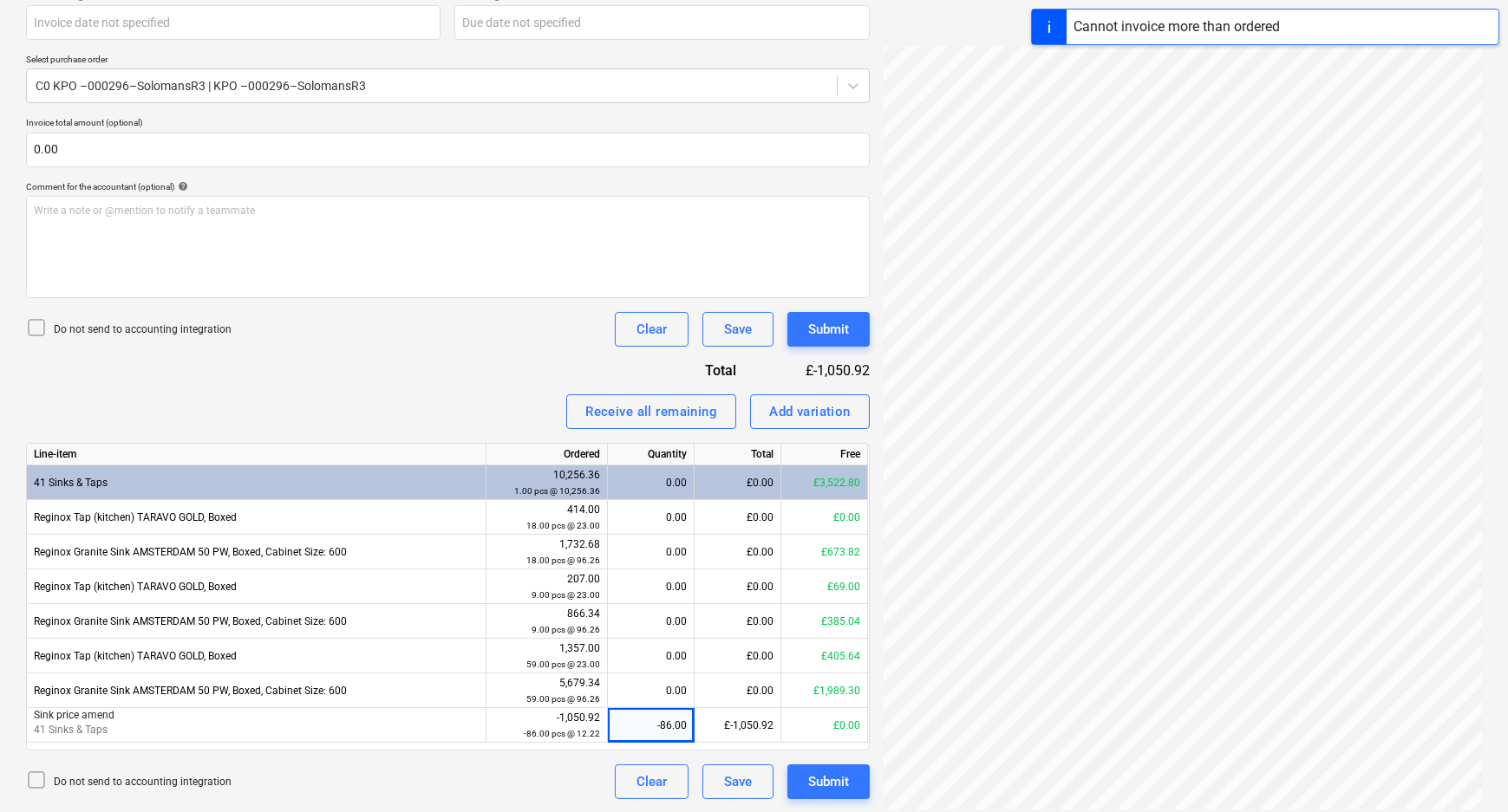
click at [517, 777] on div "Do not send to accounting integration Clear Save Submit" at bounding box center [448, 782] width 844 height 35
click at [674, 728] on div "-86.00" at bounding box center [650, 725] width 72 height 35
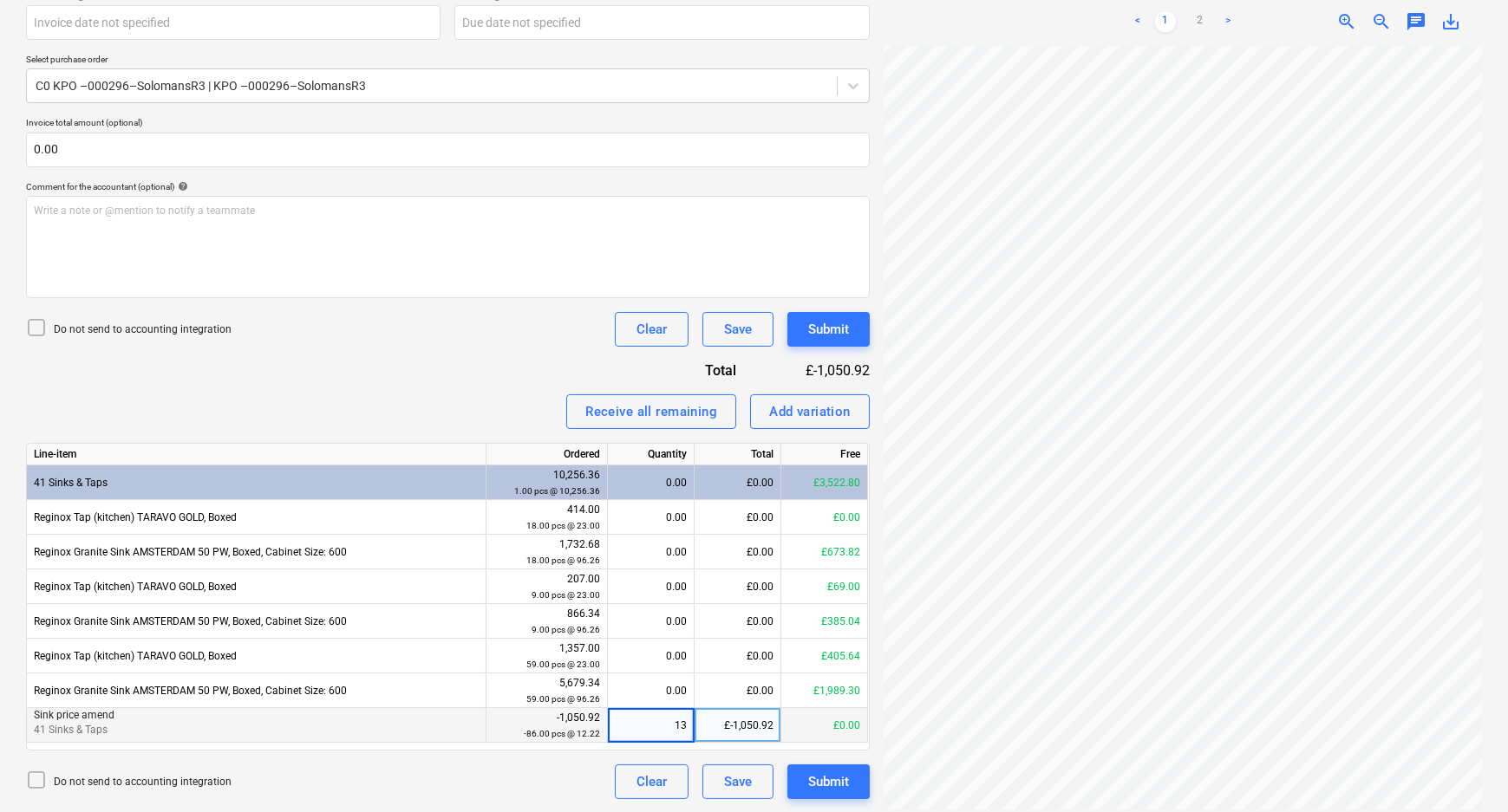
click at [624, 737] on input "13" at bounding box center [651, 725] width 86 height 34
type input "-13"
click at [540, 775] on div "Do not send to accounting integration Clear Save Submit" at bounding box center [448, 782] width 844 height 35
click at [651, 728] on div "-86.00" at bounding box center [650, 725] width 72 height 35
click at [465, 777] on div "Do not send to accounting integration Clear Save Submit" at bounding box center [448, 782] width 844 height 35
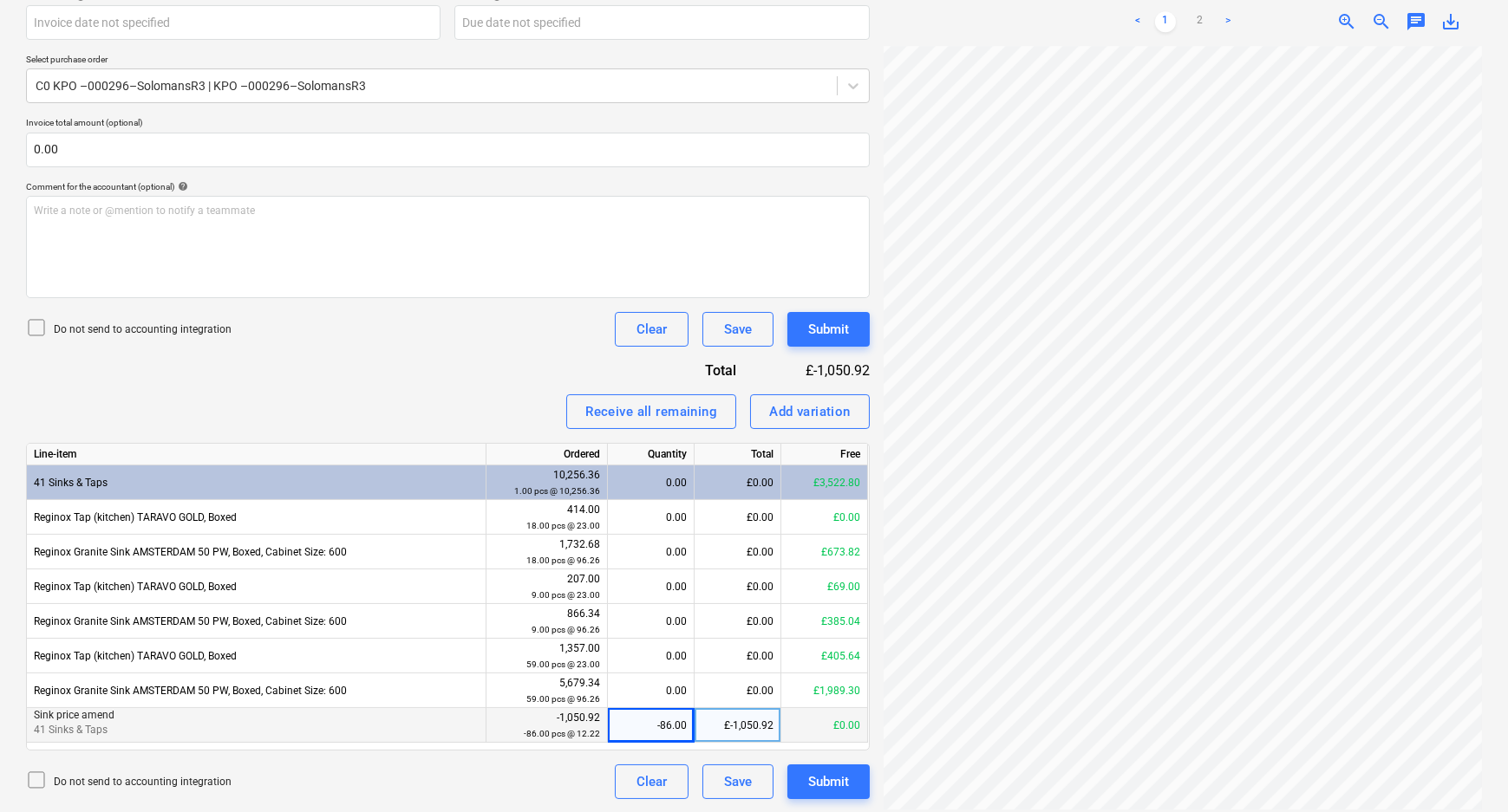
click at [655, 729] on div "-86.00" at bounding box center [650, 725] width 72 height 35
type input "0"
click at [472, 369] on div "Invoice name help S-INV293472 Invoice number (optional) help S-INV293472 Invoic…" at bounding box center [448, 362] width 844 height 872
click at [673, 682] on div "0.00" at bounding box center [650, 690] width 72 height 35
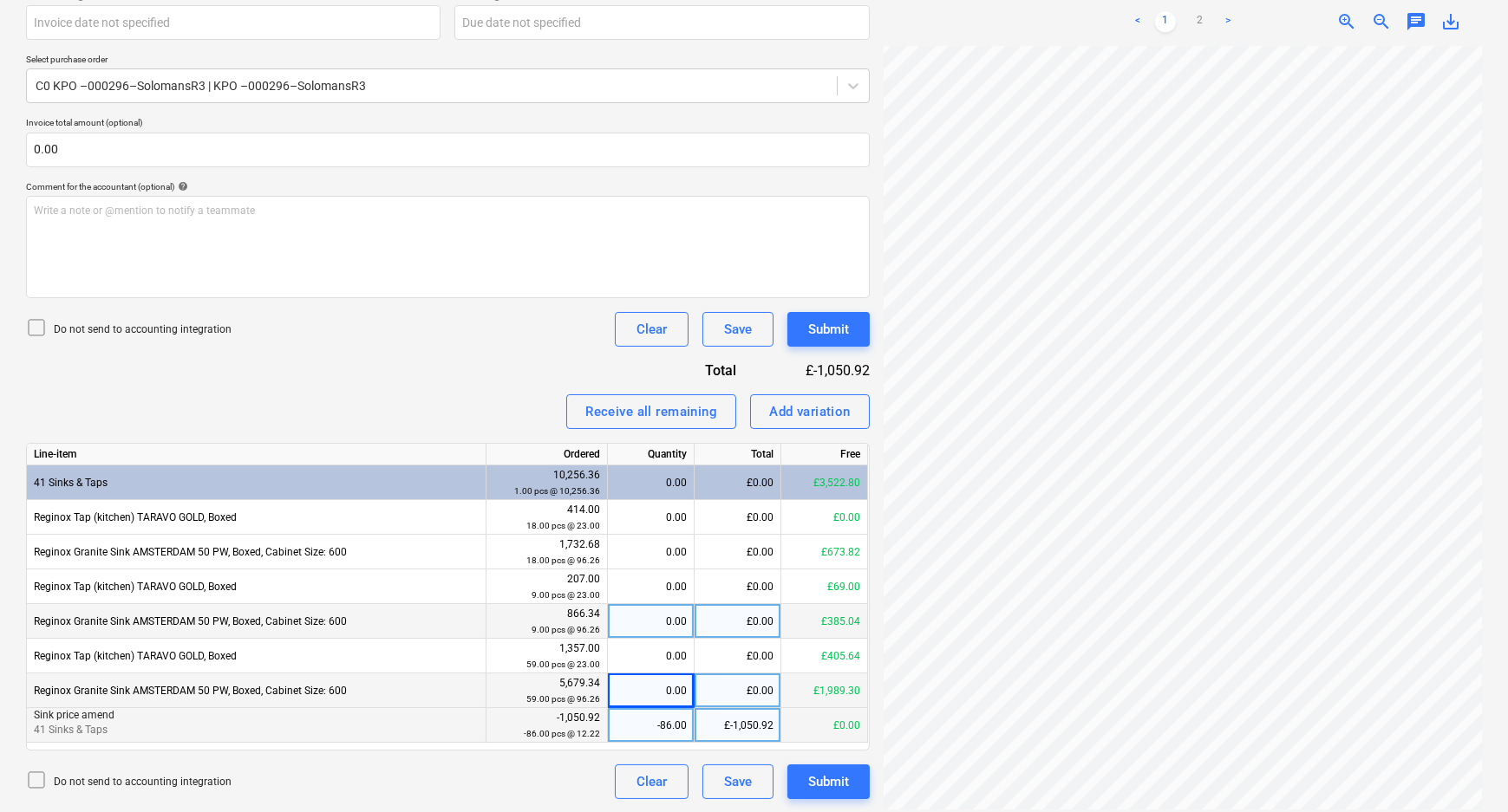
click at [664, 625] on div "0.00" at bounding box center [650, 621] width 72 height 35
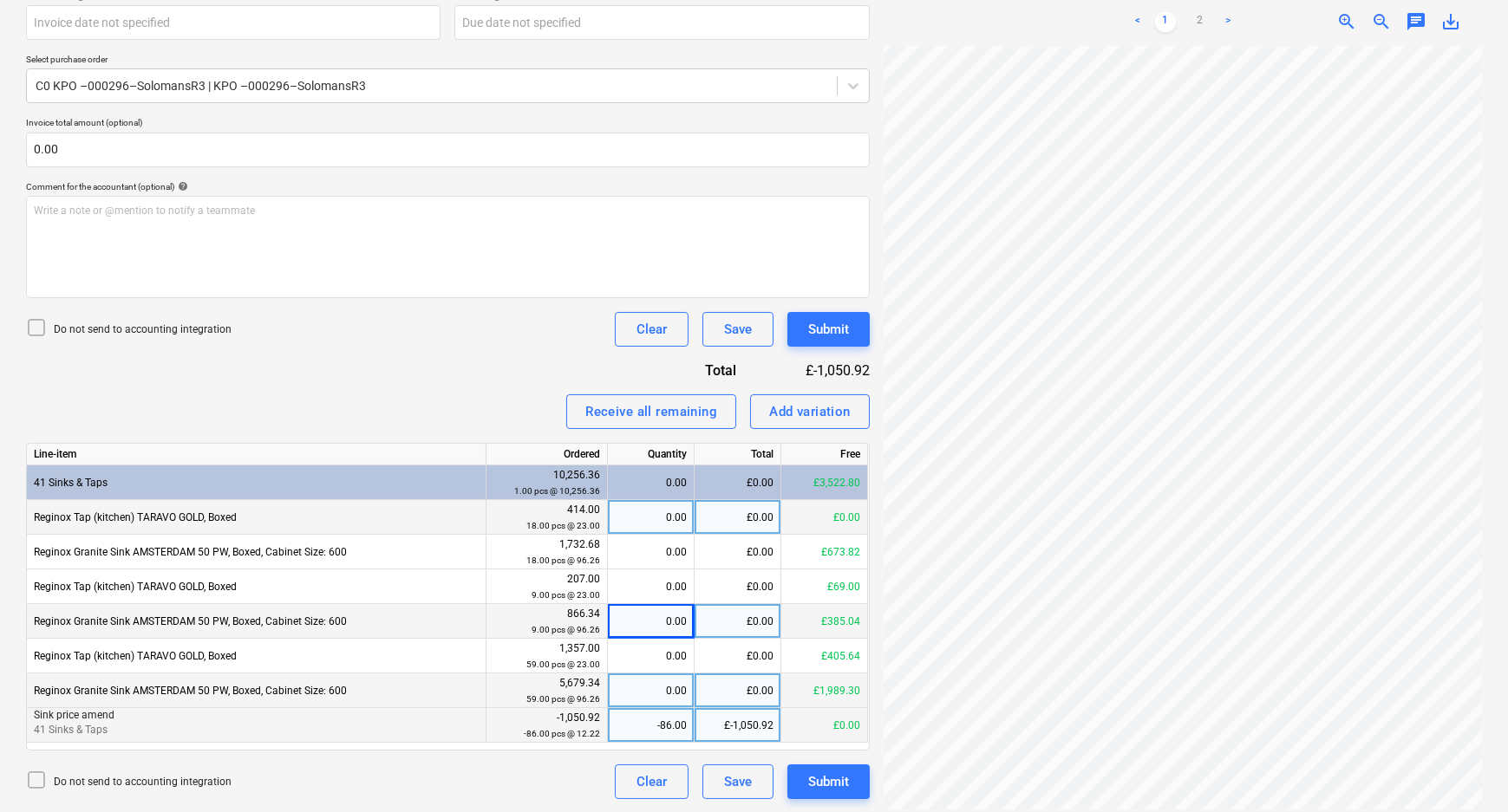
click at [667, 513] on div "0.00" at bounding box center [650, 517] width 72 height 35
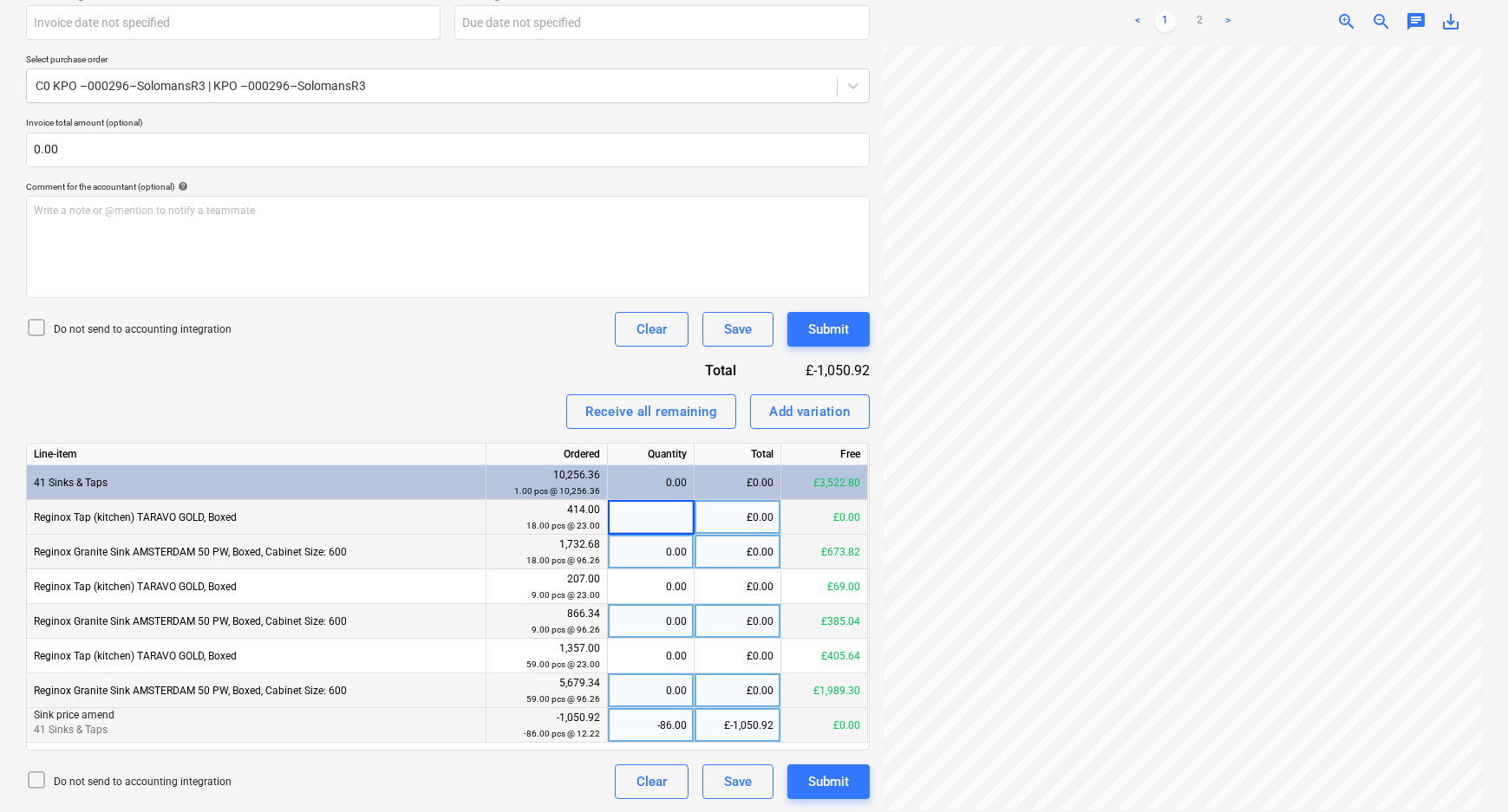
type input "4"
click at [663, 552] on div "0.00" at bounding box center [650, 552] width 72 height 35
type input "4"
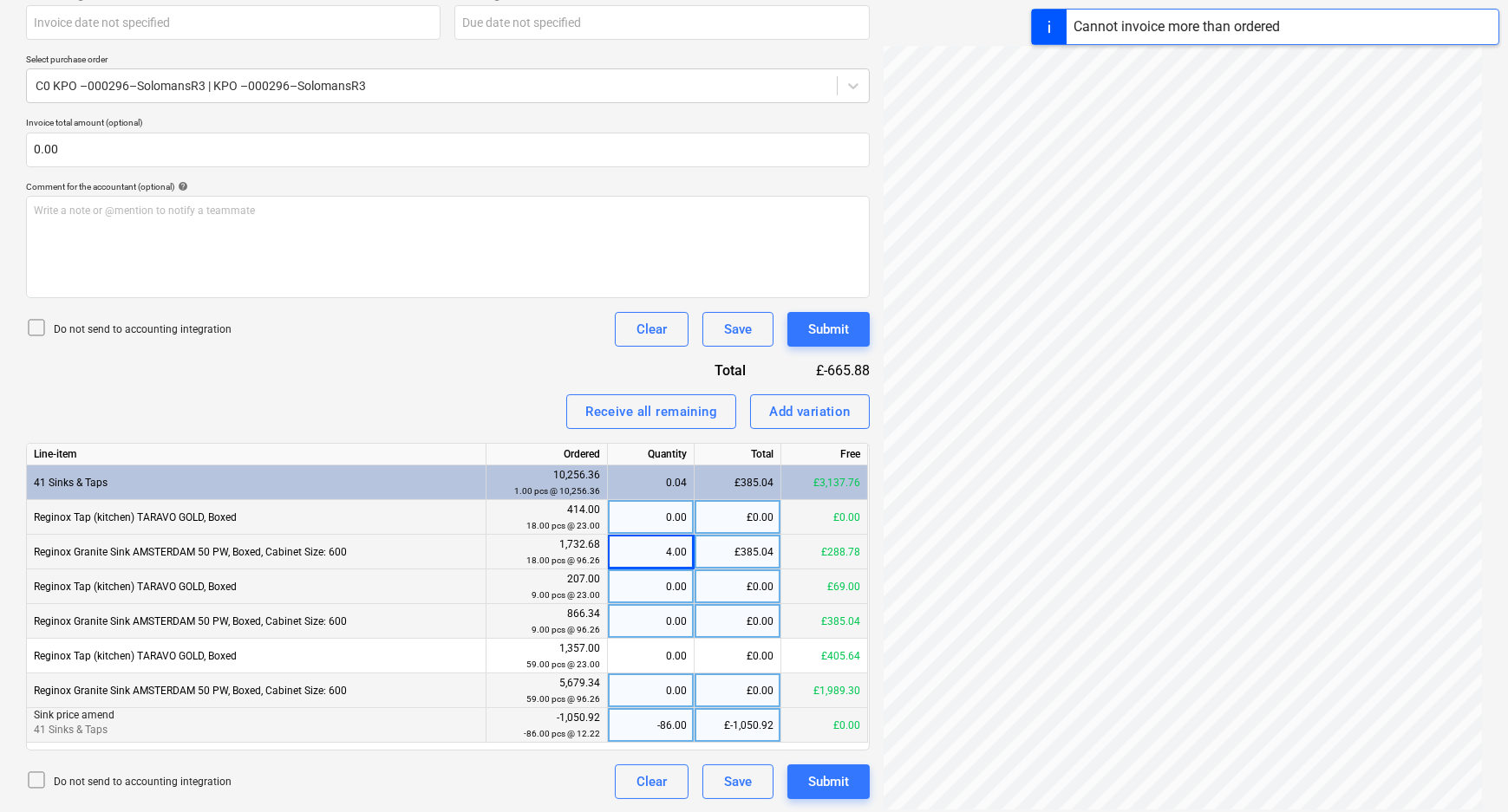
click at [667, 595] on div "0.00" at bounding box center [650, 586] width 72 height 35
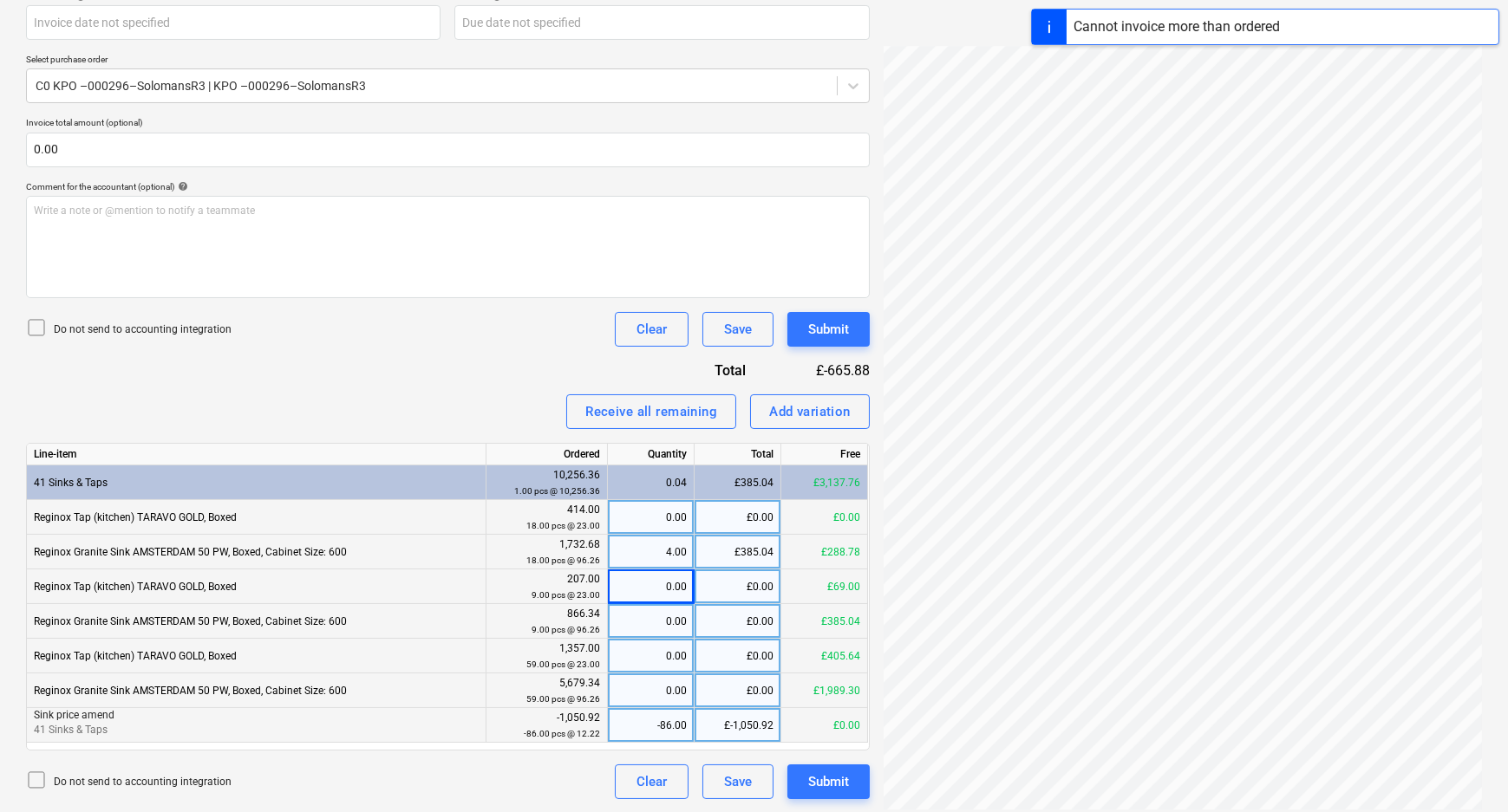
click at [666, 657] on div "0.00" at bounding box center [650, 656] width 72 height 35
type input "9"
click at [655, 689] on div "0.00" at bounding box center [650, 690] width 72 height 35
type input "9"
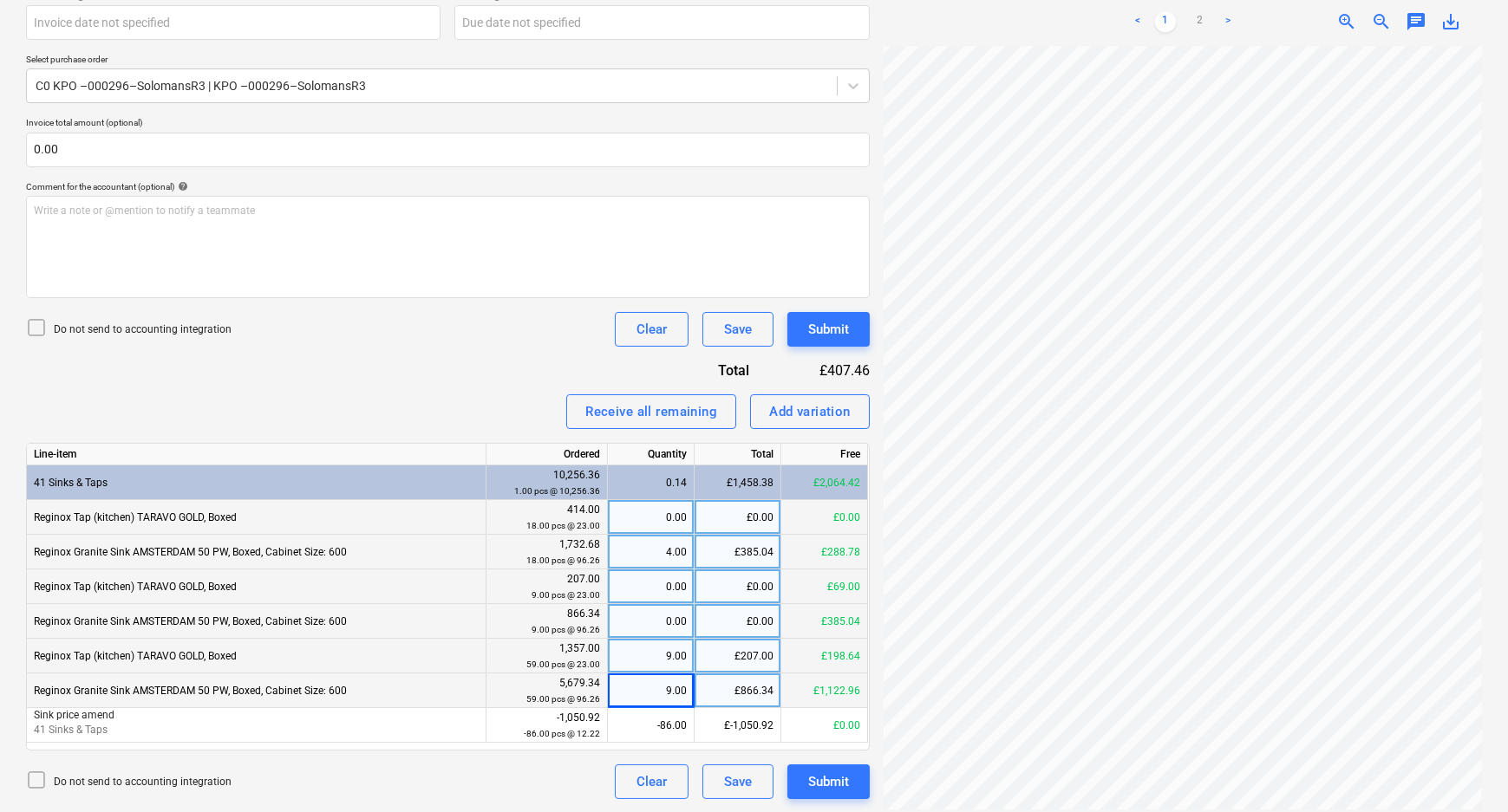
click at [562, 785] on div "Do not send to accounting integration Clear Save Submit" at bounding box center [448, 782] width 844 height 35
click at [652, 718] on div "-86.00" at bounding box center [650, 725] width 72 height 35
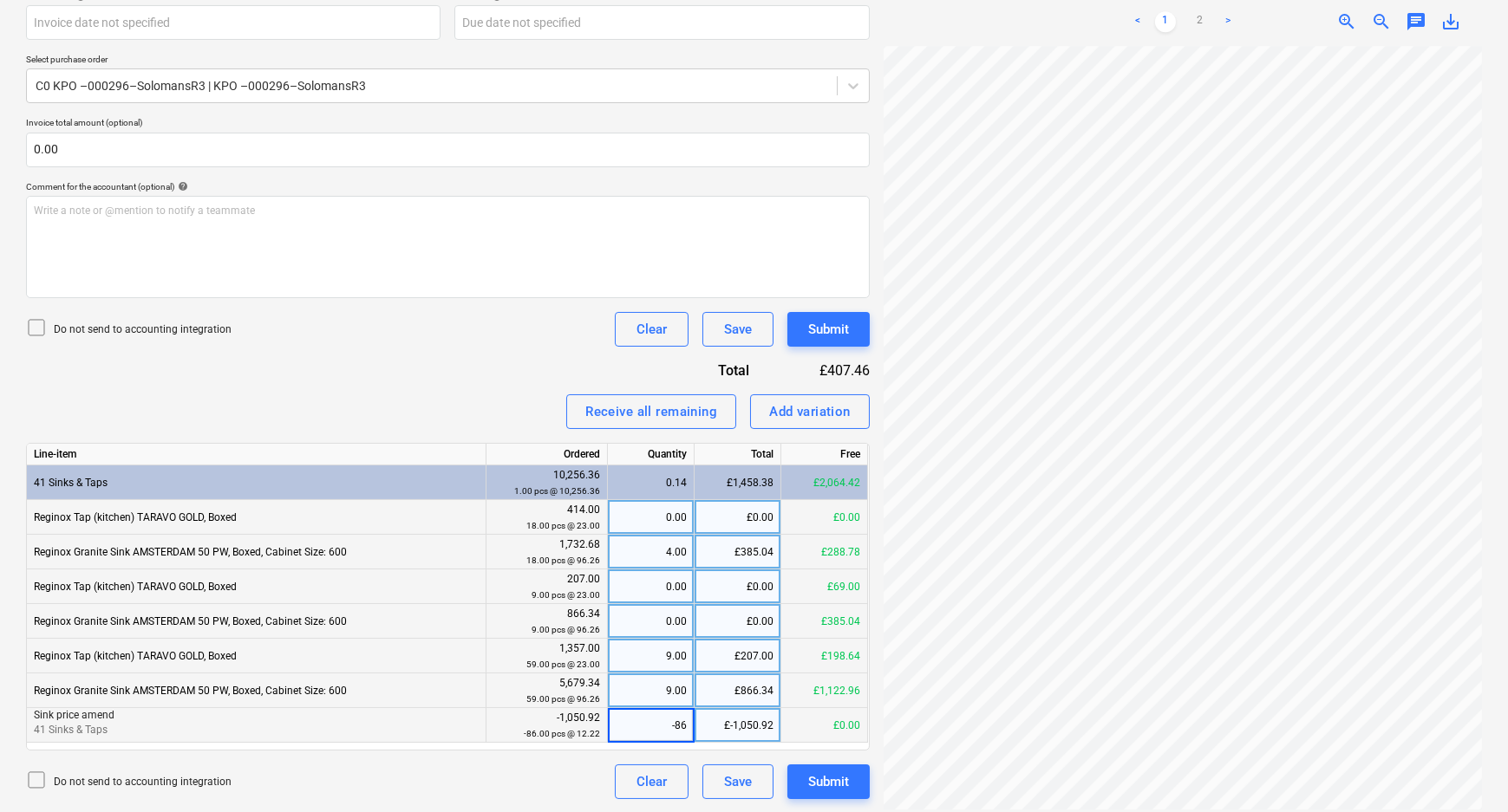
type input "0"
click at [424, 780] on div "Do not send to accounting integration Clear Save Submit" at bounding box center [448, 782] width 844 height 35
click at [839, 723] on div "£0.00" at bounding box center [824, 725] width 87 height 35
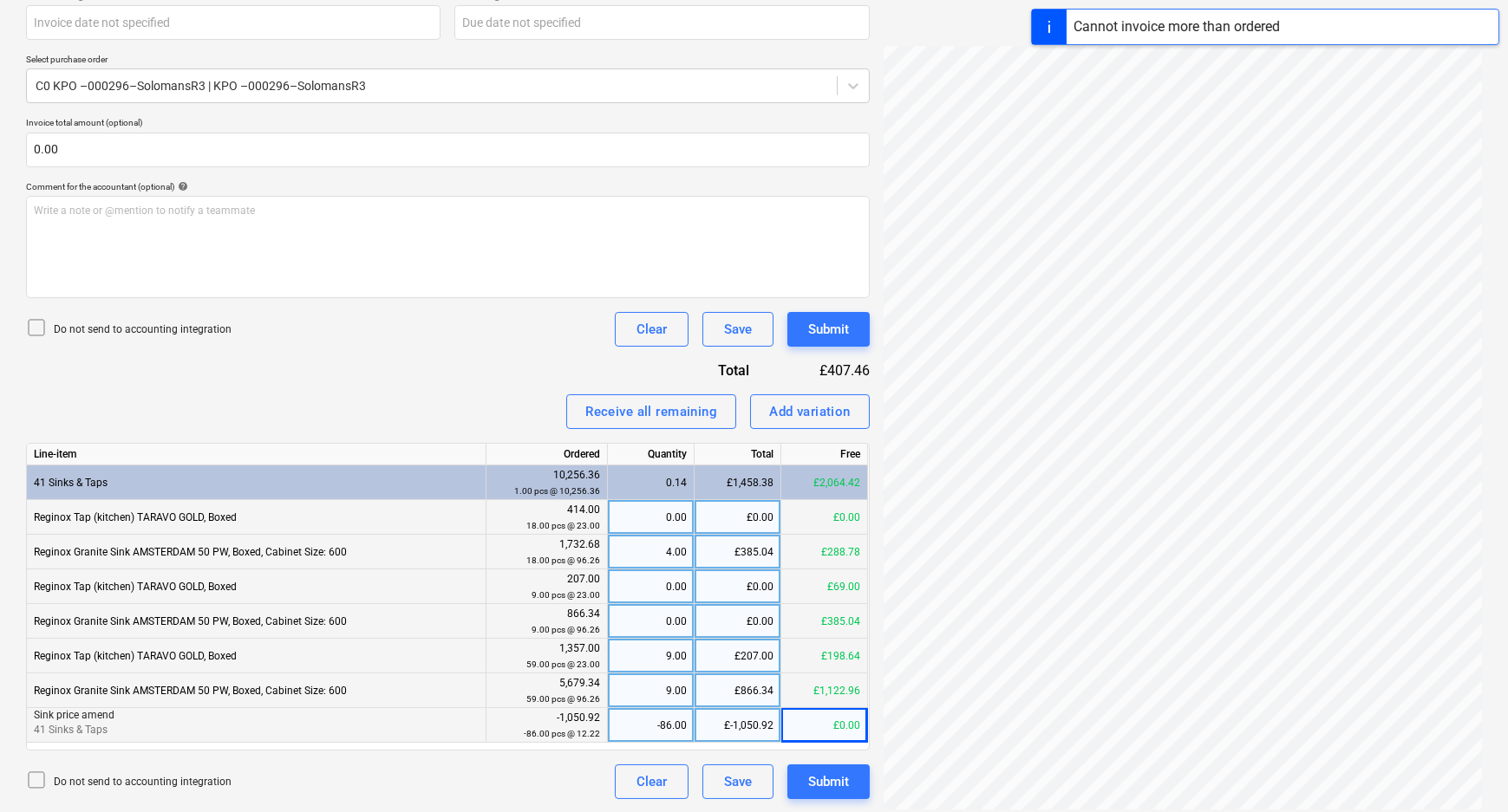
click at [761, 723] on div "£-1,050.92" at bounding box center [738, 725] width 87 height 35
type input "0"
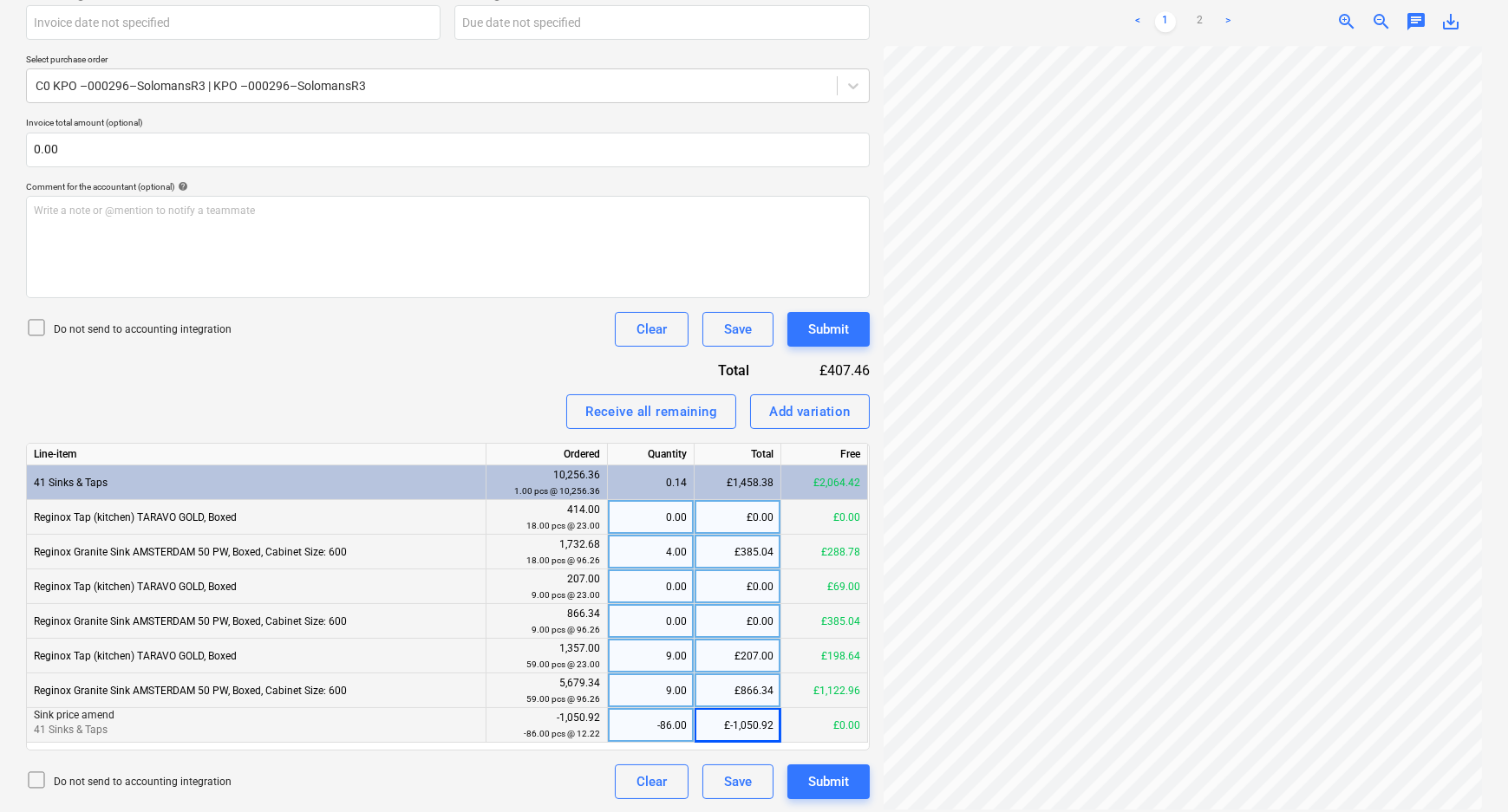
click at [519, 769] on div "Do not send to accounting integration Clear Save Submit" at bounding box center [448, 782] width 844 height 35
click at [719, 729] on div "£-1,050.92" at bounding box center [738, 725] width 87 height 35
